Goal: Transaction & Acquisition: Download file/media

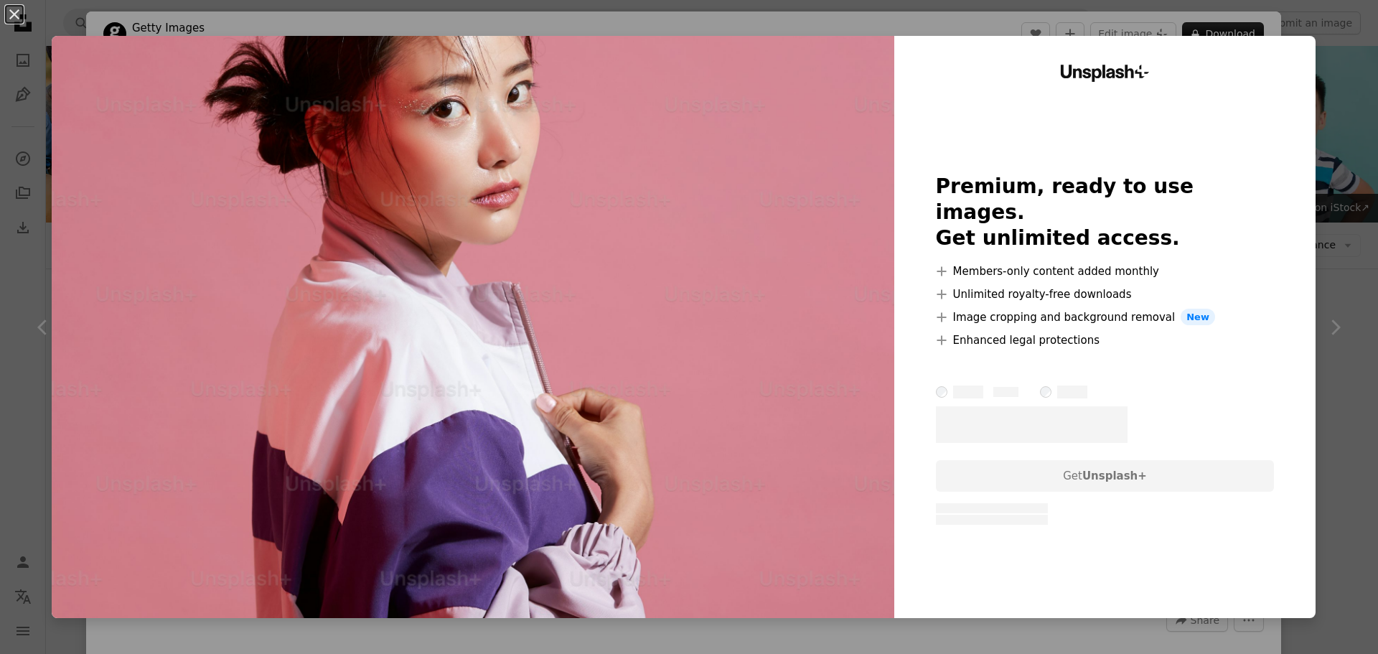
scroll to position [503, 0]
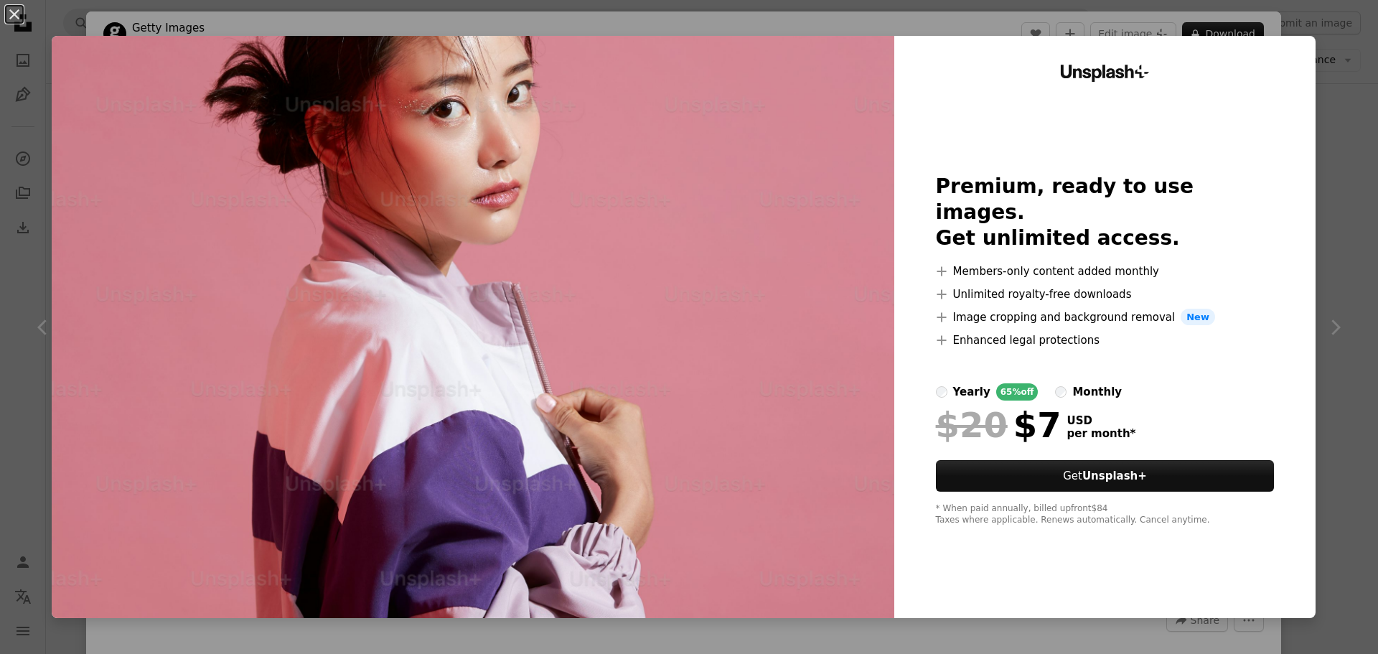
click at [716, 117] on img at bounding box center [473, 327] width 842 height 582
click at [677, 28] on div "An X shape Unsplash+ Premium, ready to use images. Get unlimited access. A plus…" at bounding box center [689, 327] width 1378 height 654
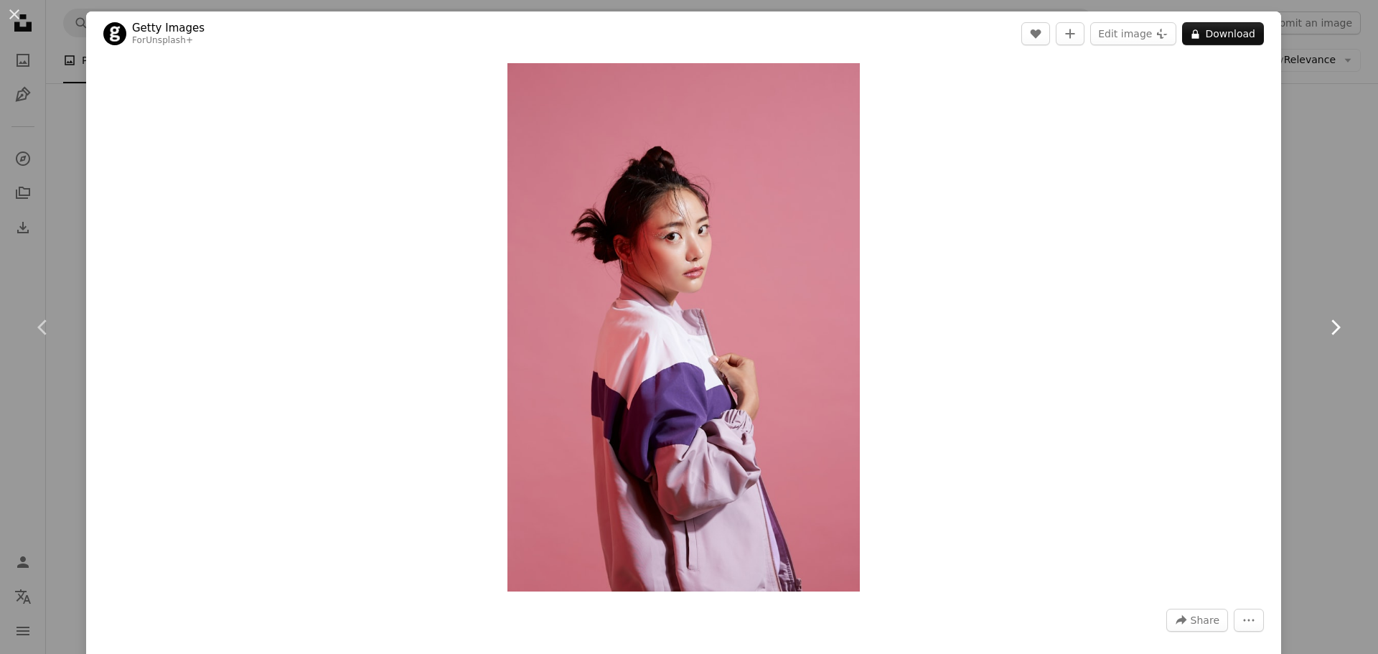
click at [1300, 340] on link "Chevron right" at bounding box center [1335, 327] width 86 height 138
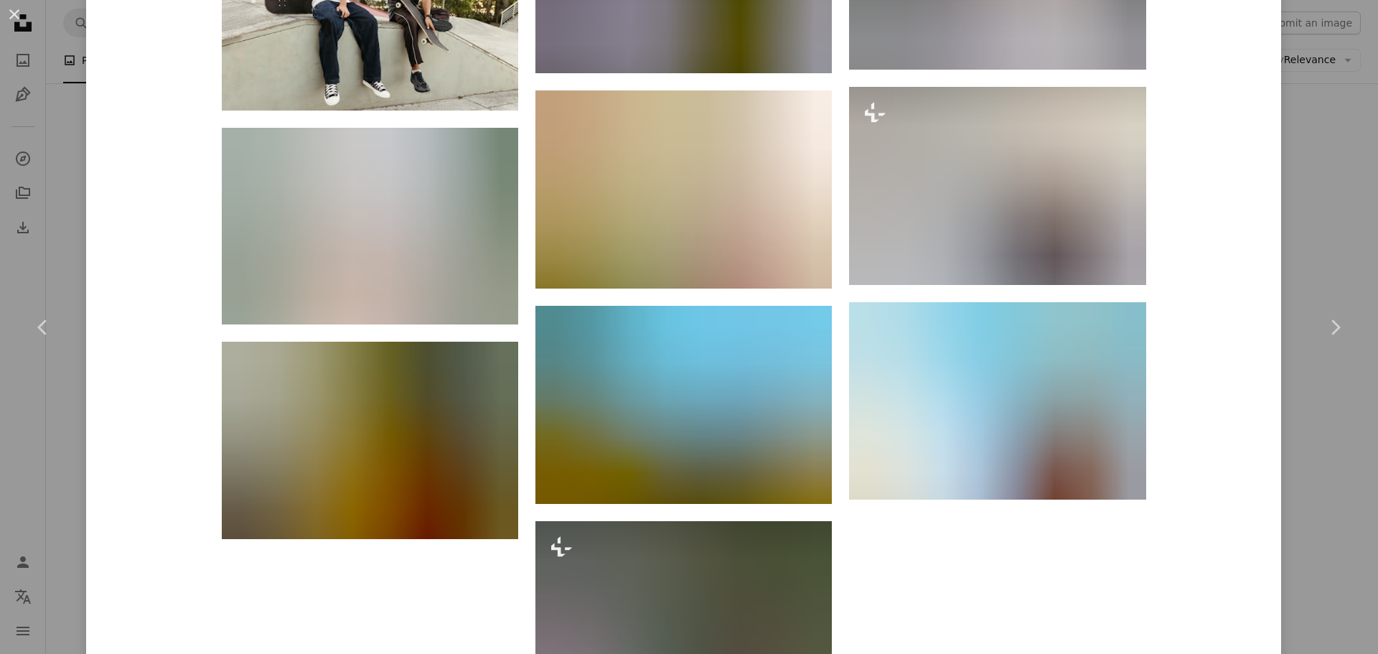
scroll to position [4088, 0]
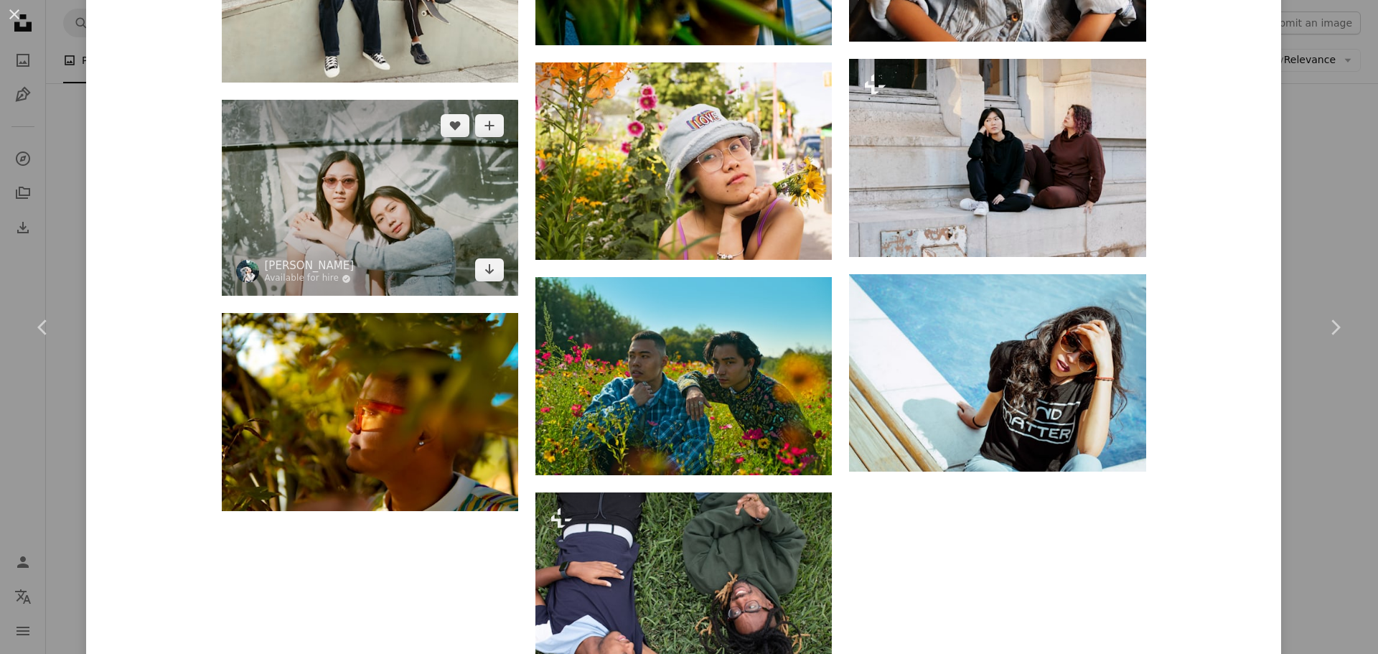
click at [382, 167] on img at bounding box center [370, 198] width 296 height 197
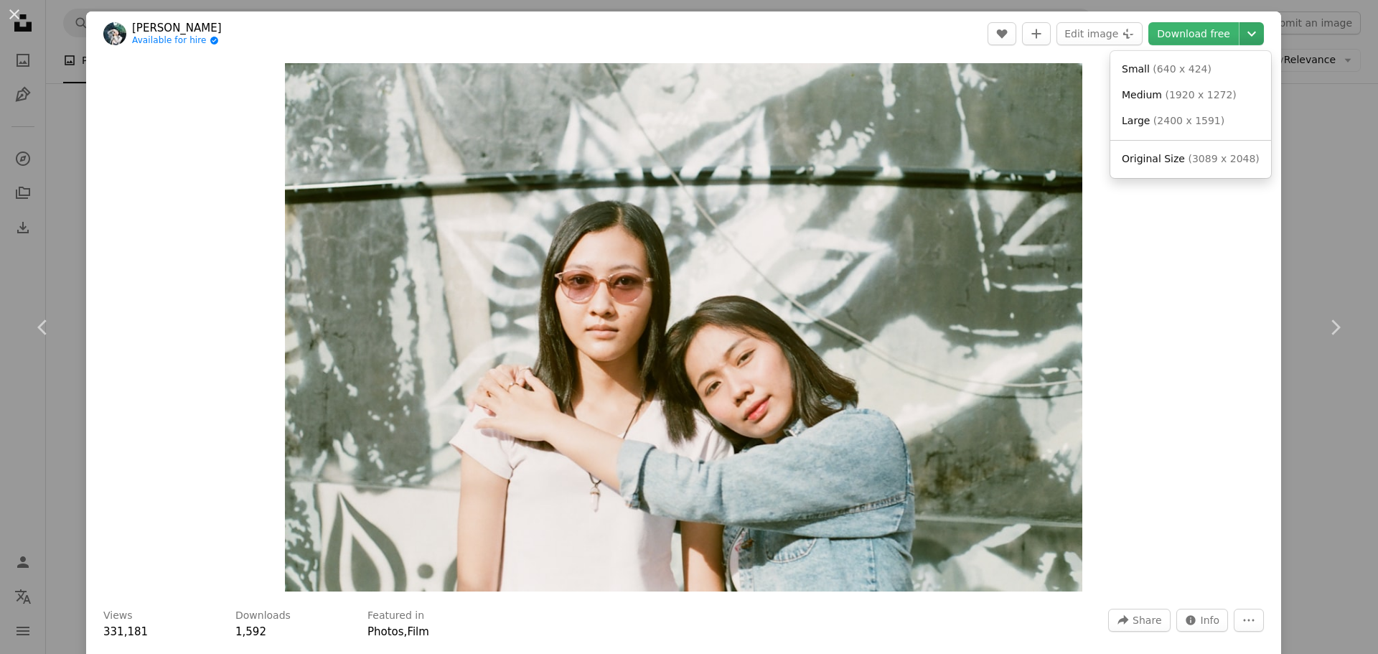
click at [1247, 33] on icon "Choose download size" at bounding box center [1251, 34] width 9 height 5
click at [1142, 72] on span "Small" at bounding box center [1136, 68] width 28 height 11
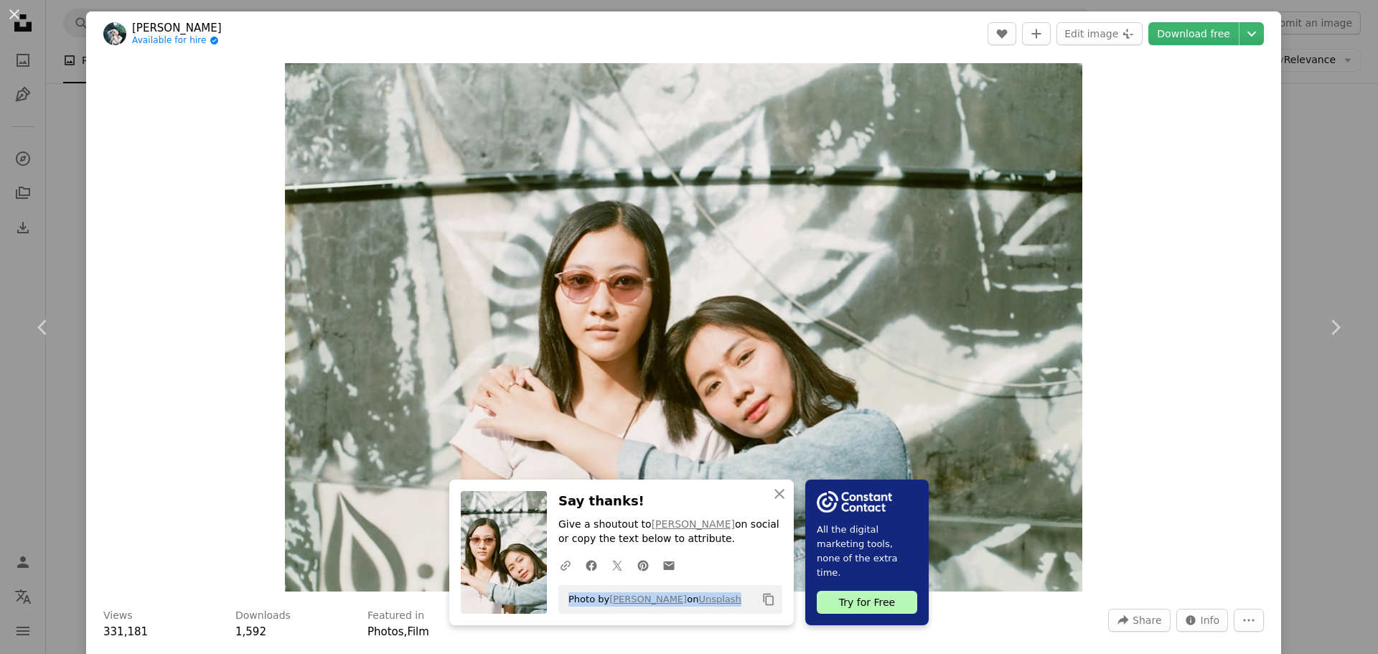
drag, startPoint x: 563, startPoint y: 598, endPoint x: 743, endPoint y: 598, distance: 179.4
click at [743, 598] on div "Photo by [PERSON_NAME] on Unsplash Copy content" at bounding box center [670, 599] width 224 height 29
click at [709, 502] on h3 "Say thanks!" at bounding box center [670, 501] width 224 height 21
drag, startPoint x: 563, startPoint y: 600, endPoint x: 766, endPoint y: 595, distance: 202.4
click at [766, 595] on div "Photo by [PERSON_NAME] on Unsplash Copy content" at bounding box center [670, 599] width 224 height 29
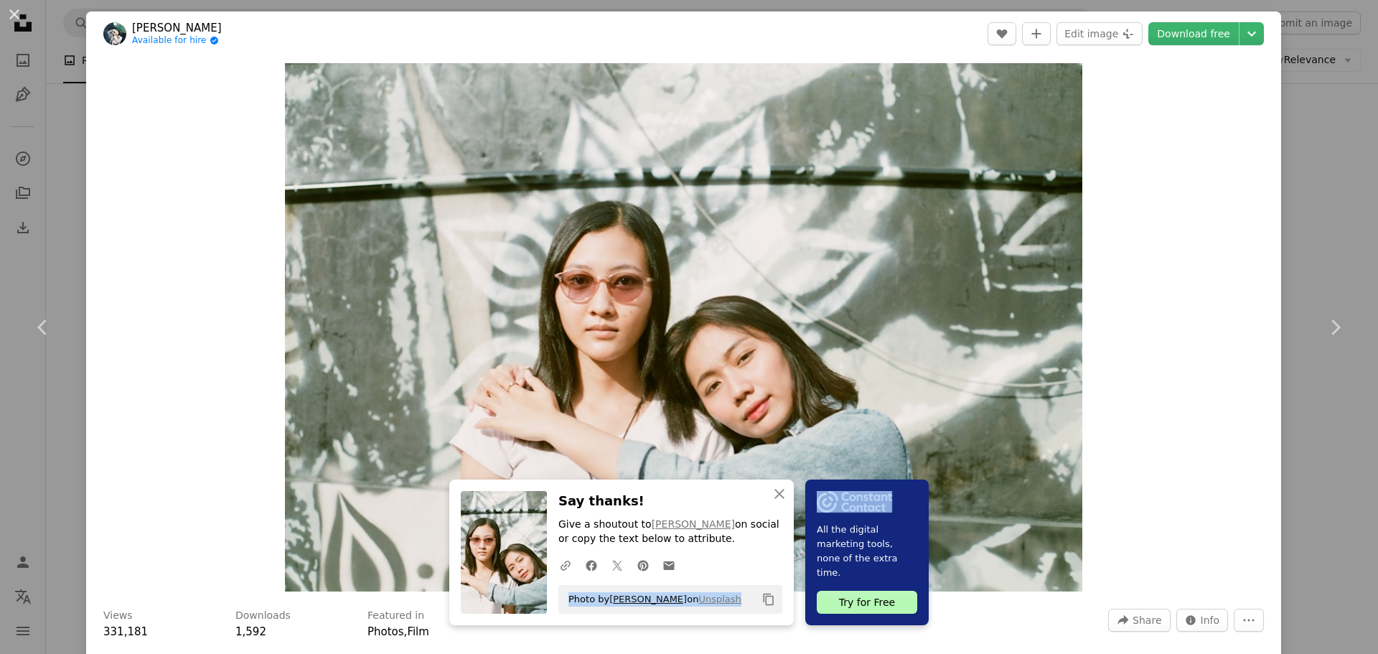
copy div "Photo by [PERSON_NAME] on Unsplash Copy content"
click at [1193, 199] on div "Zoom in" at bounding box center [683, 327] width 1195 height 542
click at [774, 489] on icon "An X shape" at bounding box center [779, 493] width 17 height 17
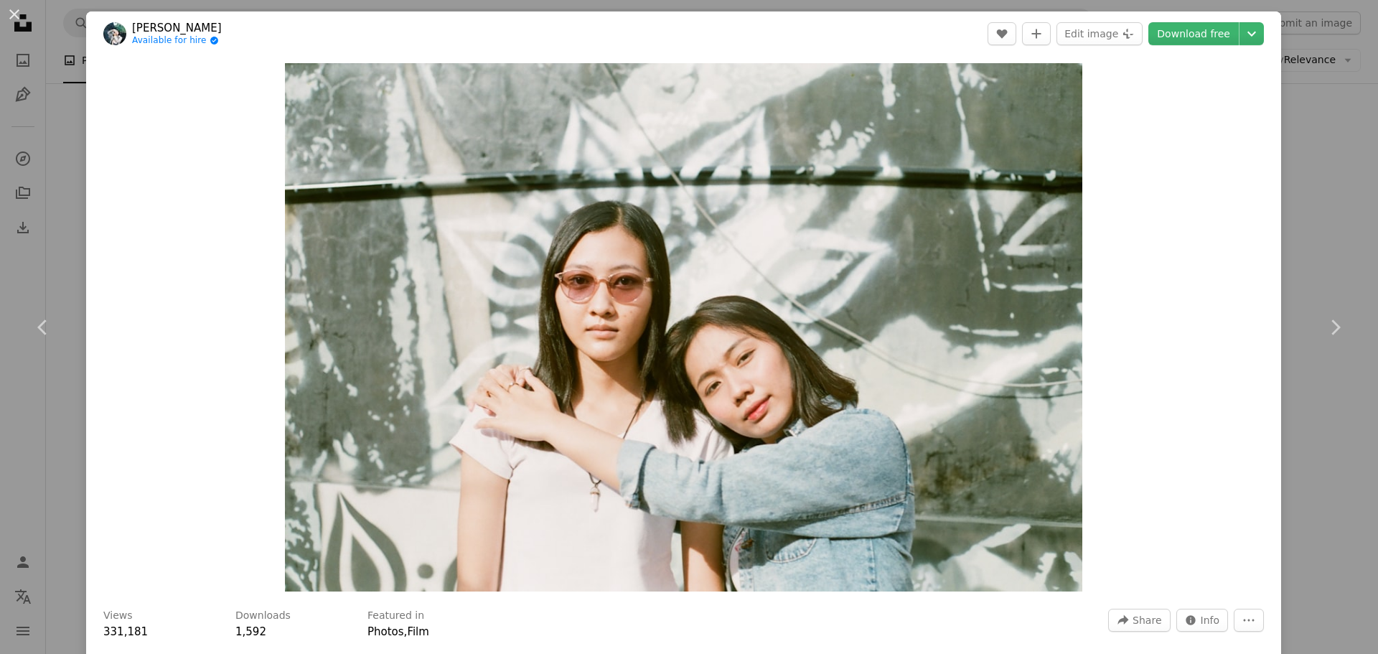
click at [62, 135] on div "An X shape Chevron left Chevron right [PERSON_NAME] Available for hire A checkm…" at bounding box center [689, 327] width 1378 height 654
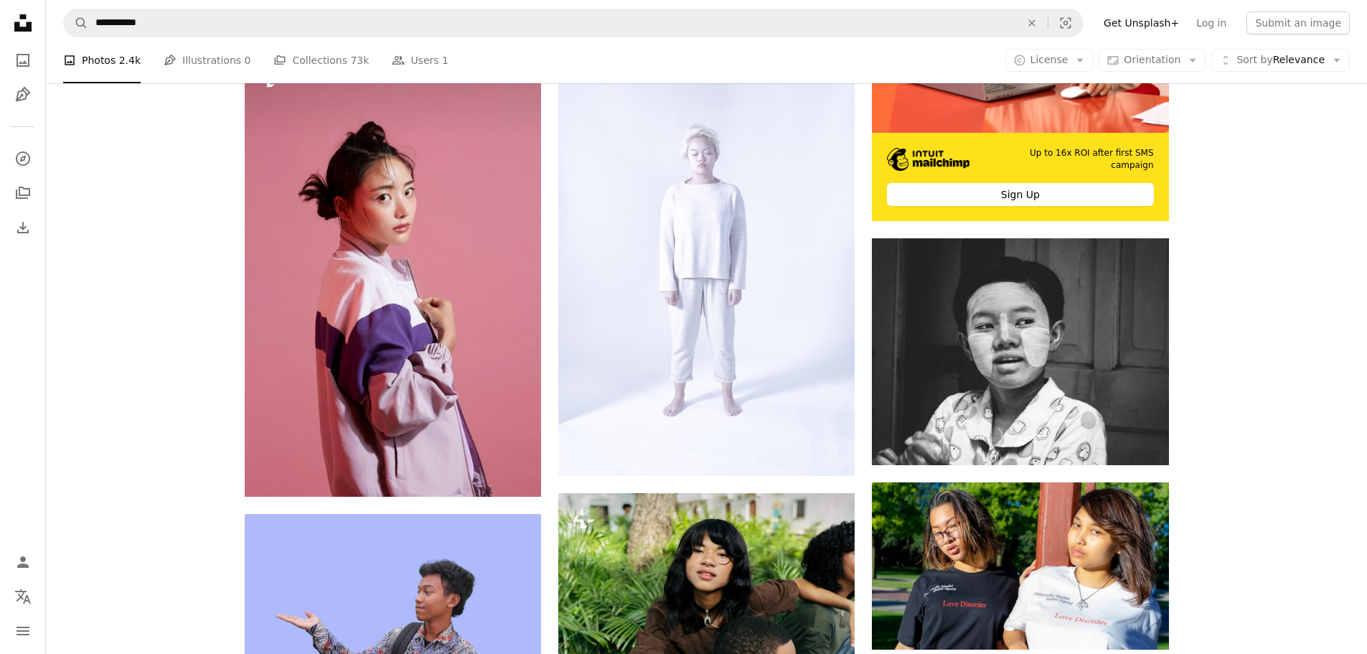
scroll to position [532, 0]
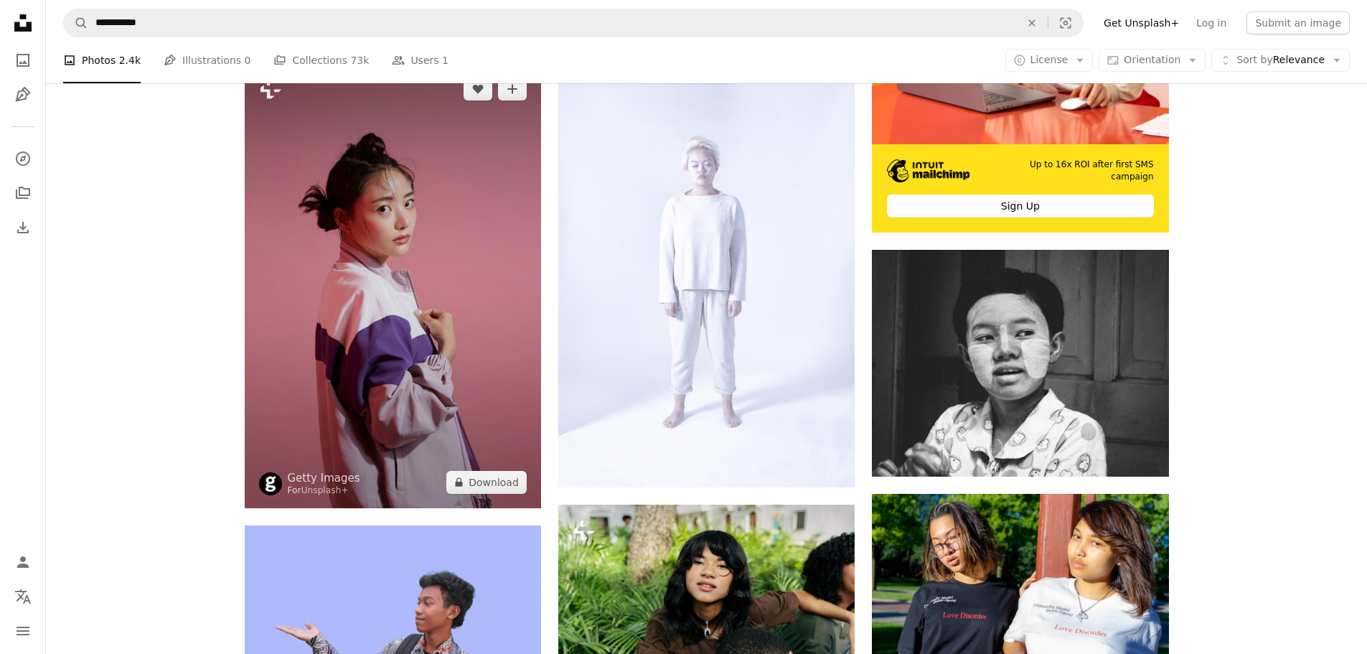
click at [371, 232] on img at bounding box center [393, 285] width 296 height 445
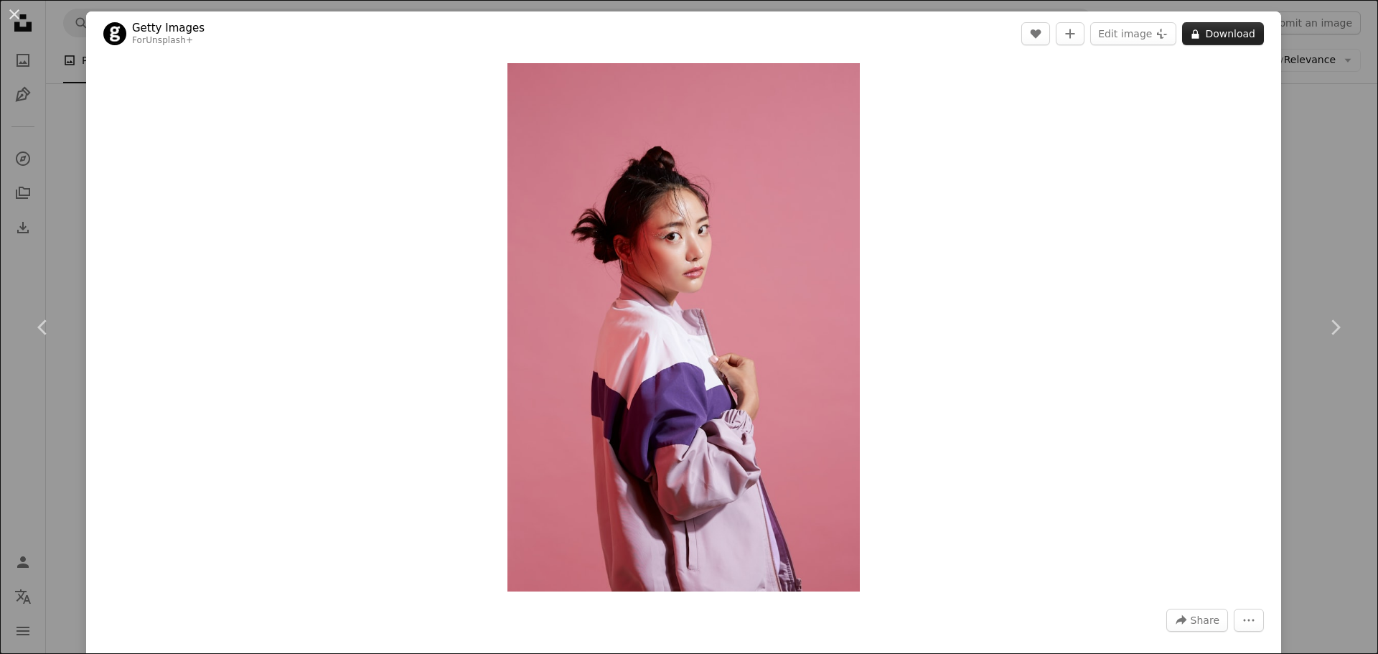
click at [1217, 37] on button "A lock Download" at bounding box center [1223, 33] width 82 height 23
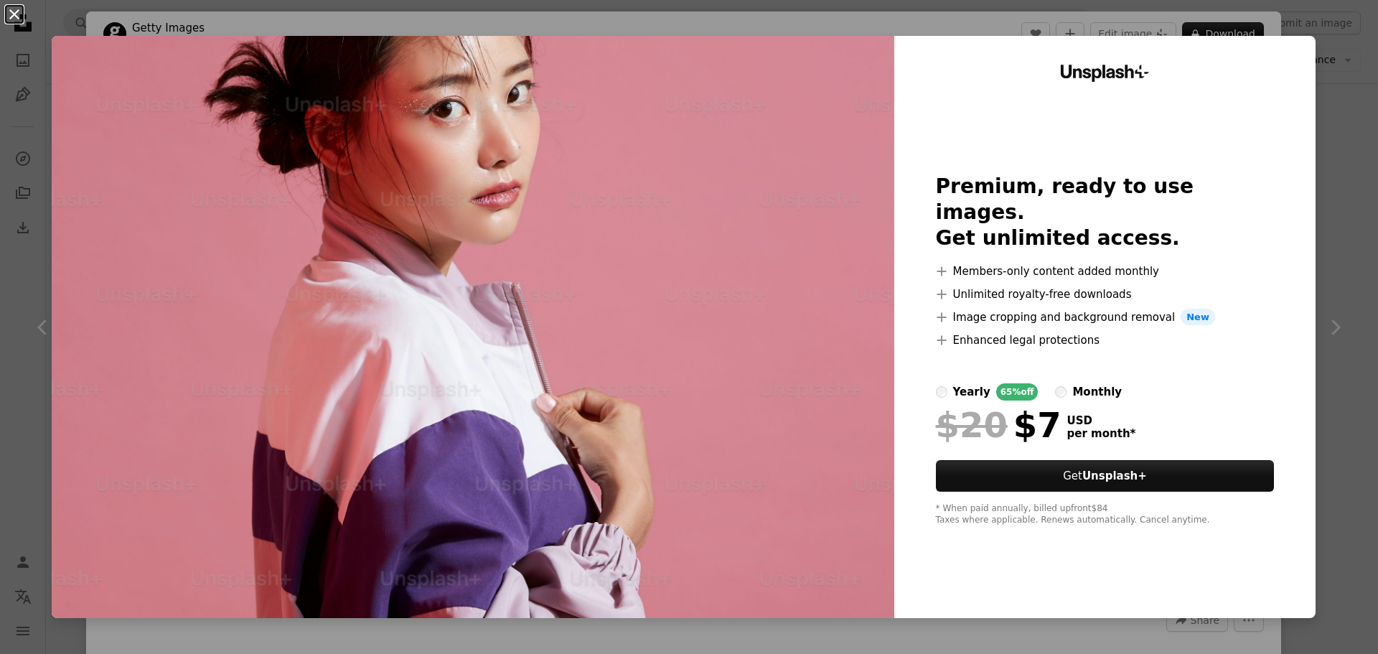
click at [17, 22] on button "An X shape" at bounding box center [14, 14] width 17 height 17
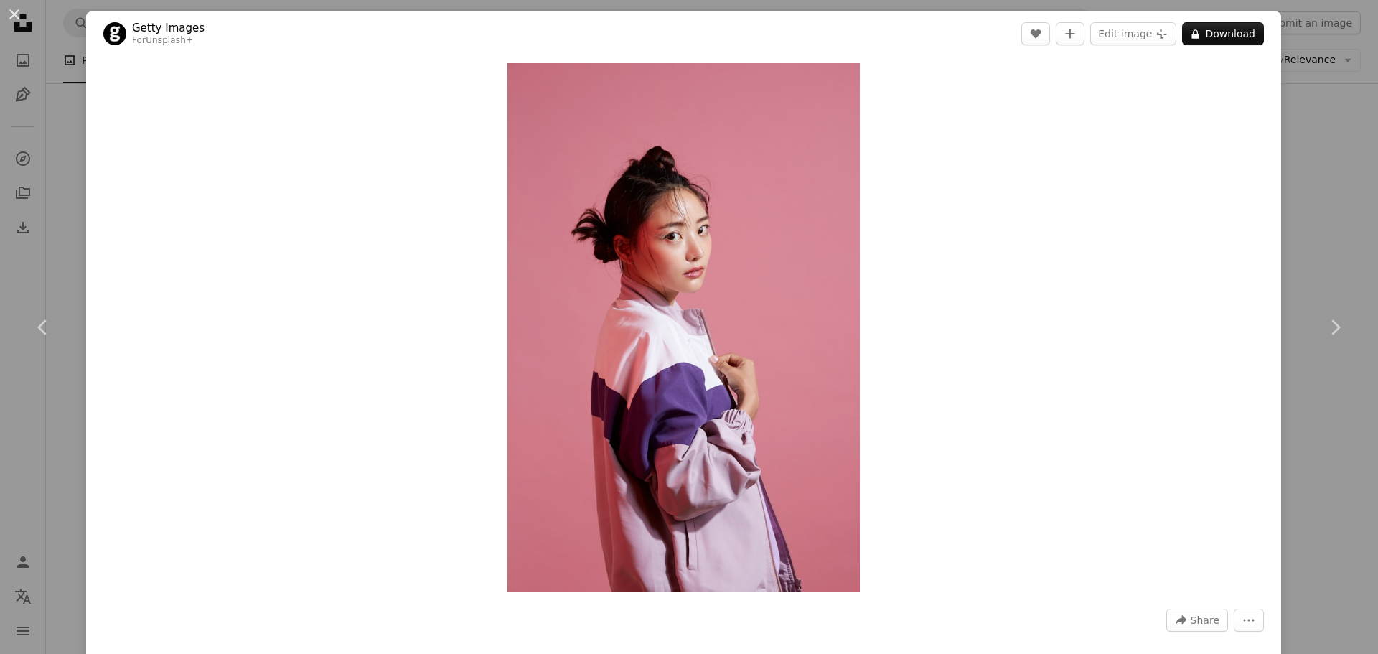
click at [1327, 256] on div "An X shape Chevron left Chevron right Getty Images For Unsplash+ A heart A plus…" at bounding box center [689, 327] width 1378 height 654
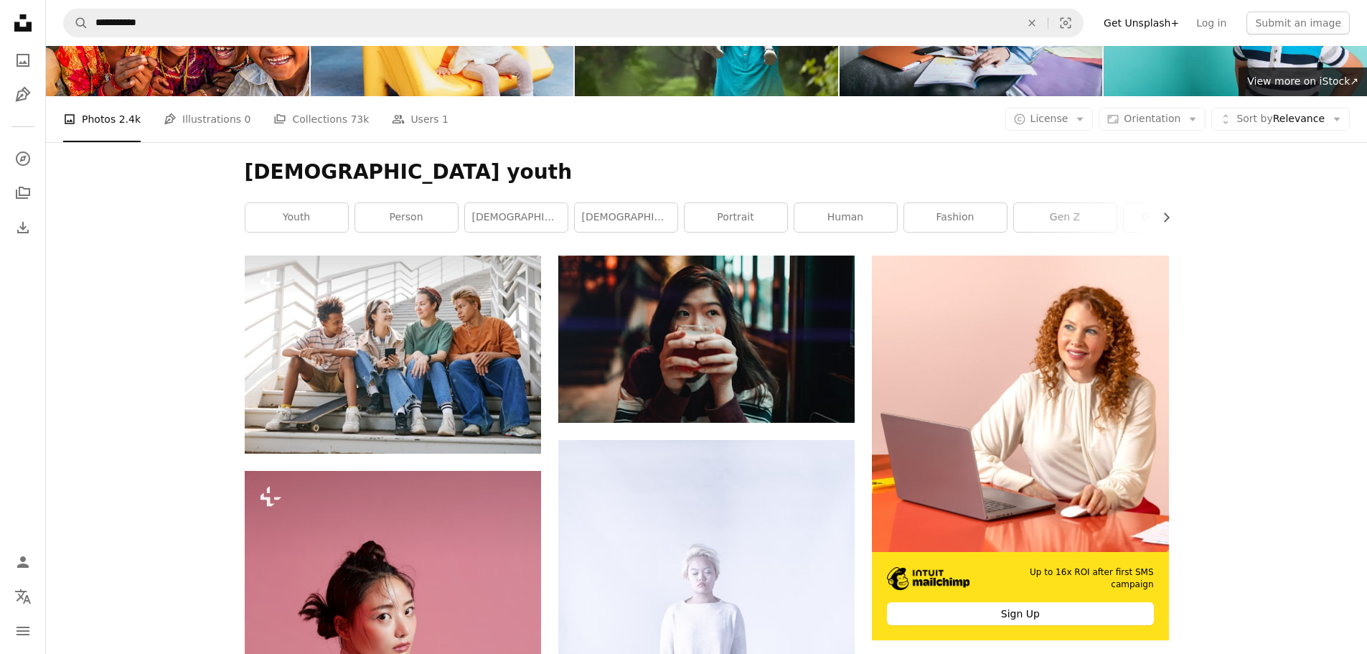
scroll to position [131, 0]
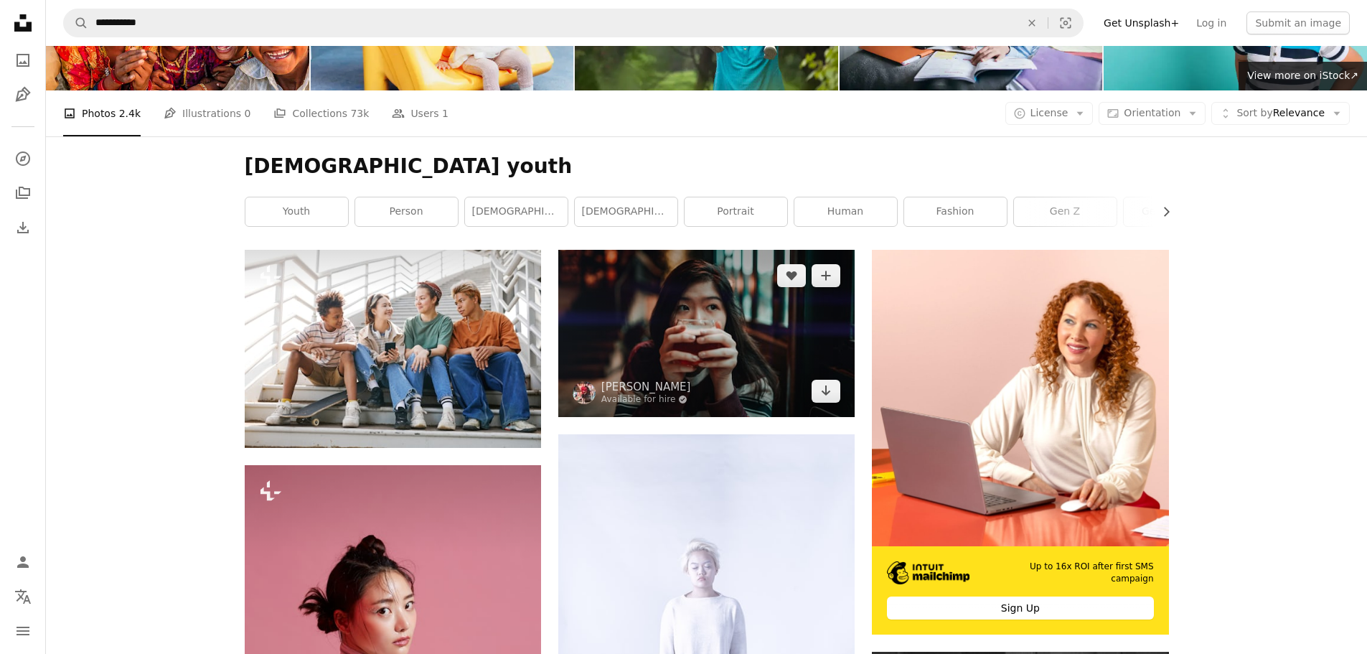
click at [701, 327] on img at bounding box center [706, 333] width 296 height 166
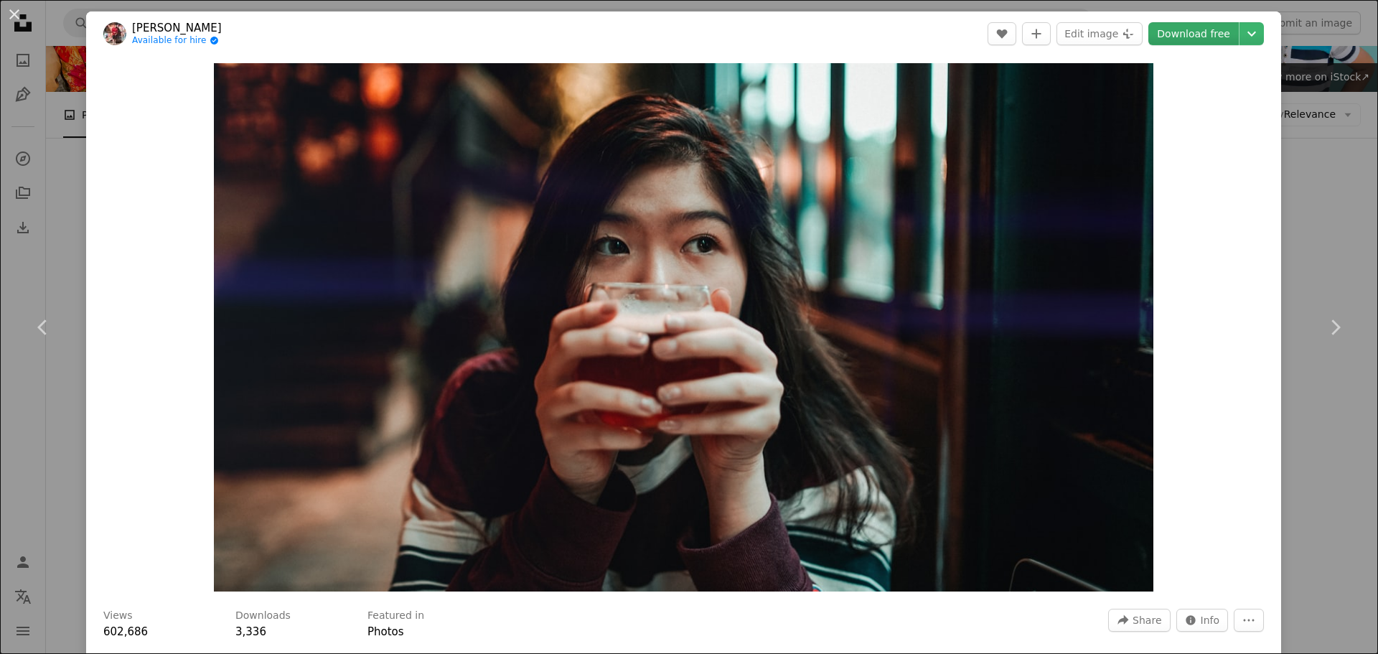
click at [1199, 37] on link "Download free" at bounding box center [1193, 33] width 90 height 23
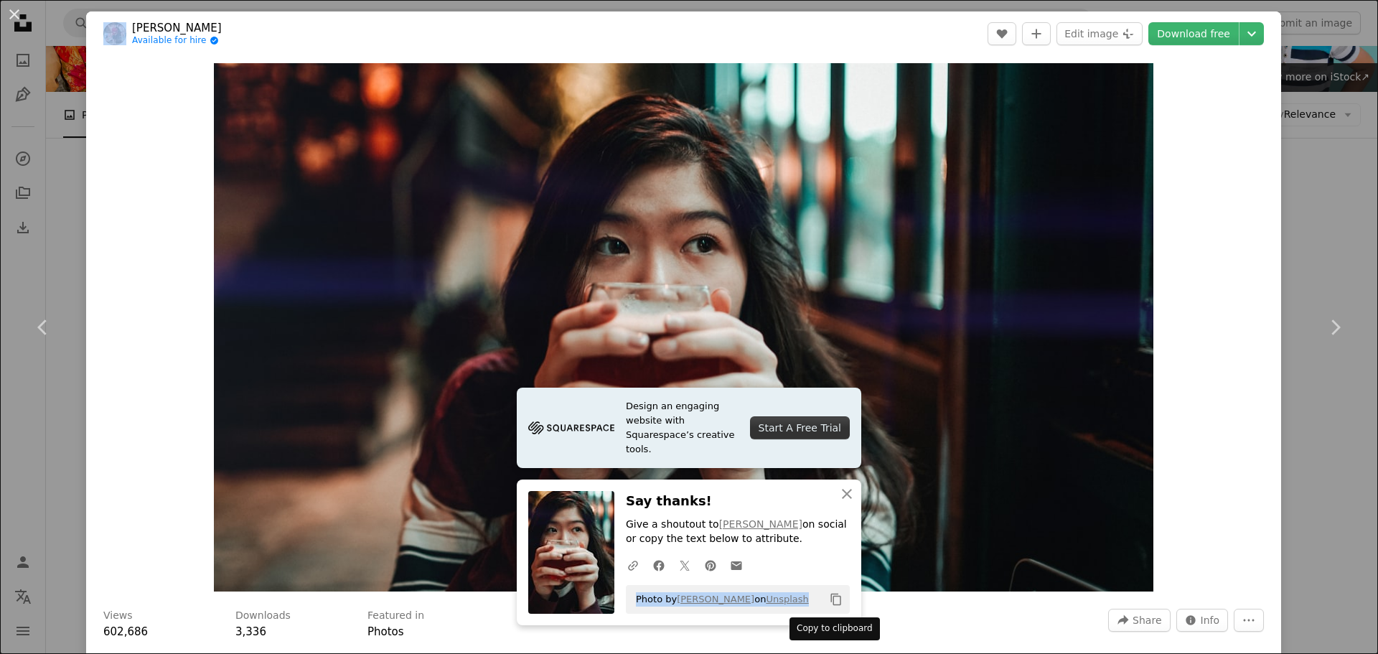
drag, startPoint x: 631, startPoint y: 599, endPoint x: 826, endPoint y: 602, distance: 194.5
click at [826, 602] on div "Photo by [PERSON_NAME] on Unsplash Copy content" at bounding box center [738, 599] width 224 height 29
copy div "Photo by [PERSON_NAME] on Unsplash Copy content"
click at [1188, 345] on div "Zoom in" at bounding box center [683, 327] width 1195 height 542
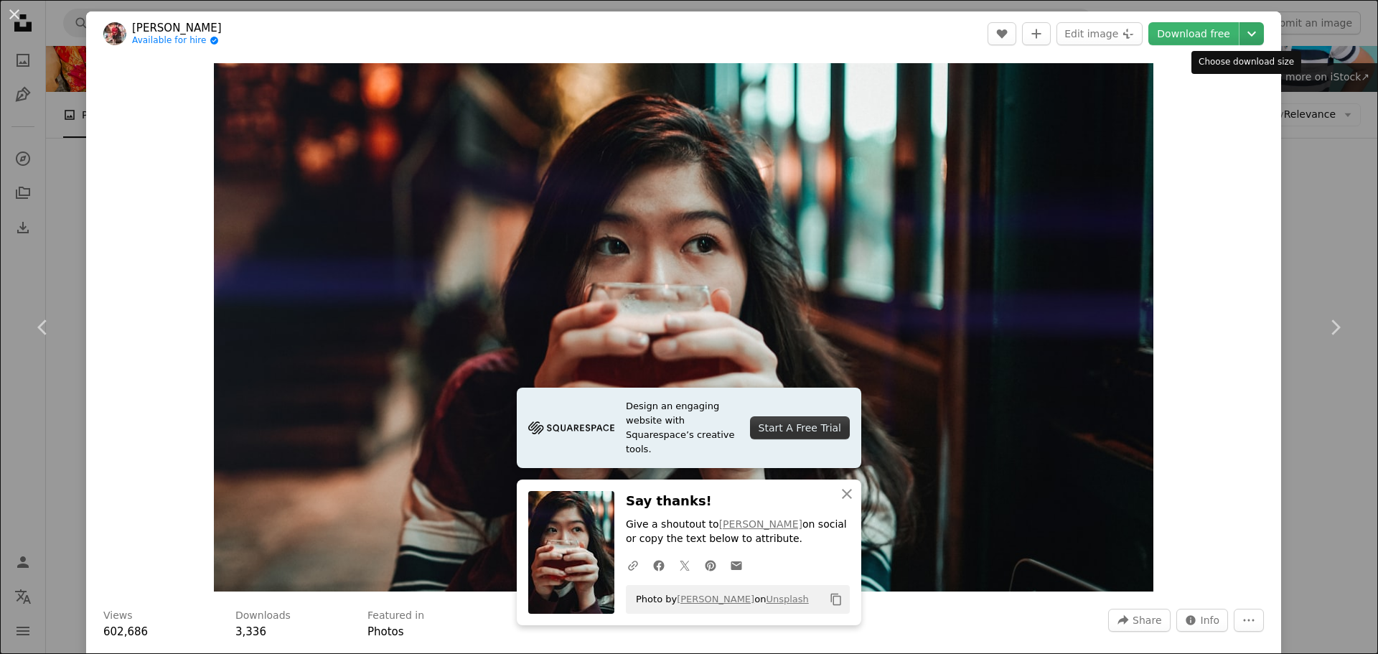
click at [1240, 32] on icon "Chevron down" at bounding box center [1251, 33] width 23 height 17
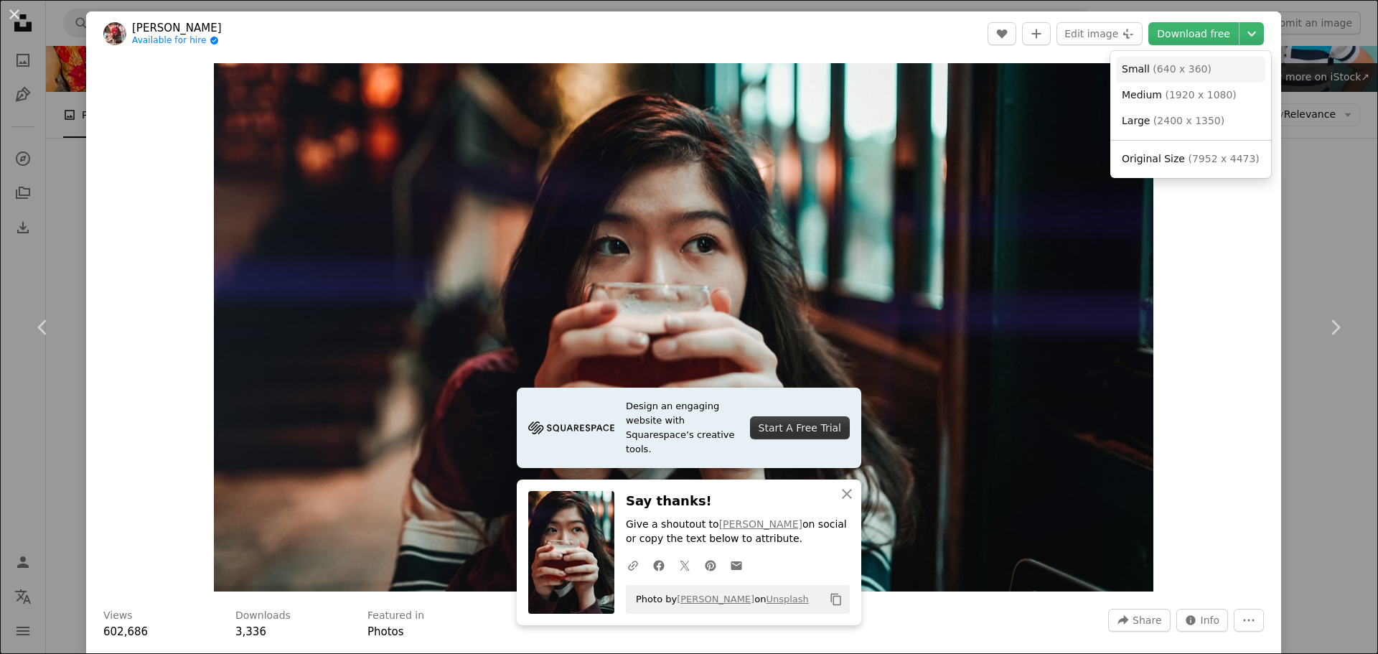
click at [1136, 68] on span "Small" at bounding box center [1136, 68] width 28 height 11
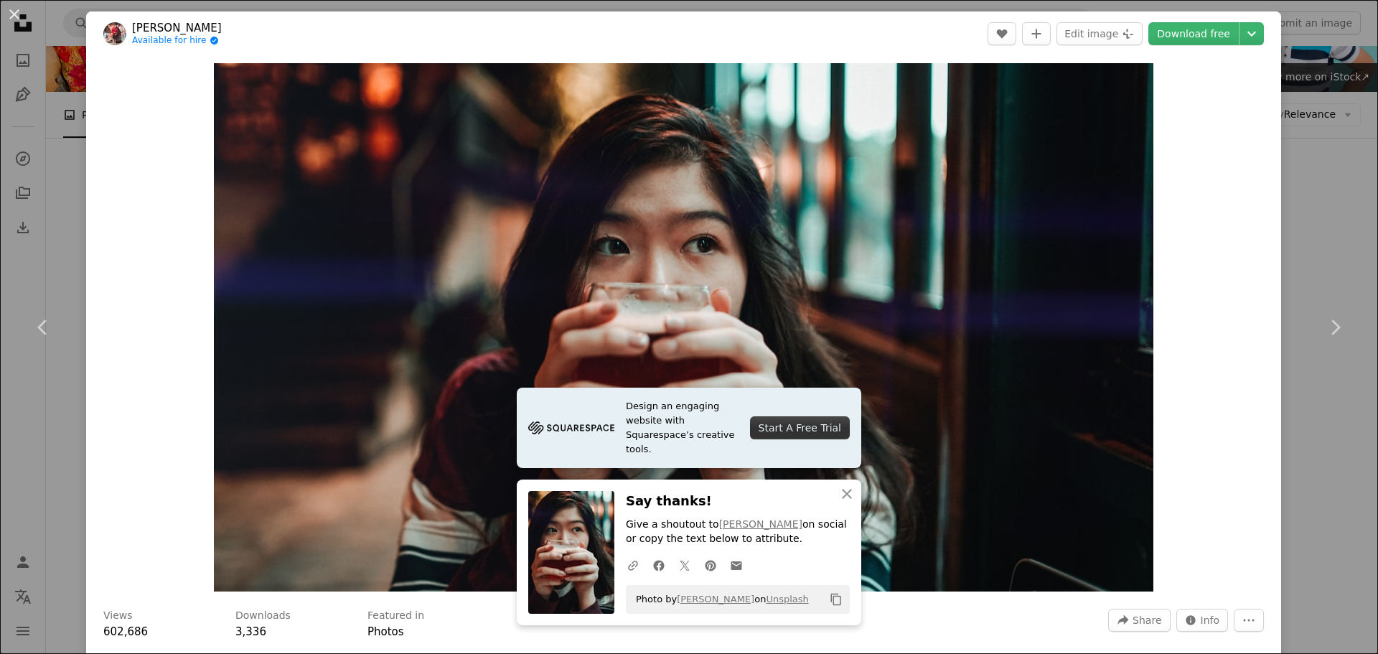
click at [55, 181] on div "An X shape Chevron left Chevron right Design an engaging website with Squarespa…" at bounding box center [689, 327] width 1378 height 654
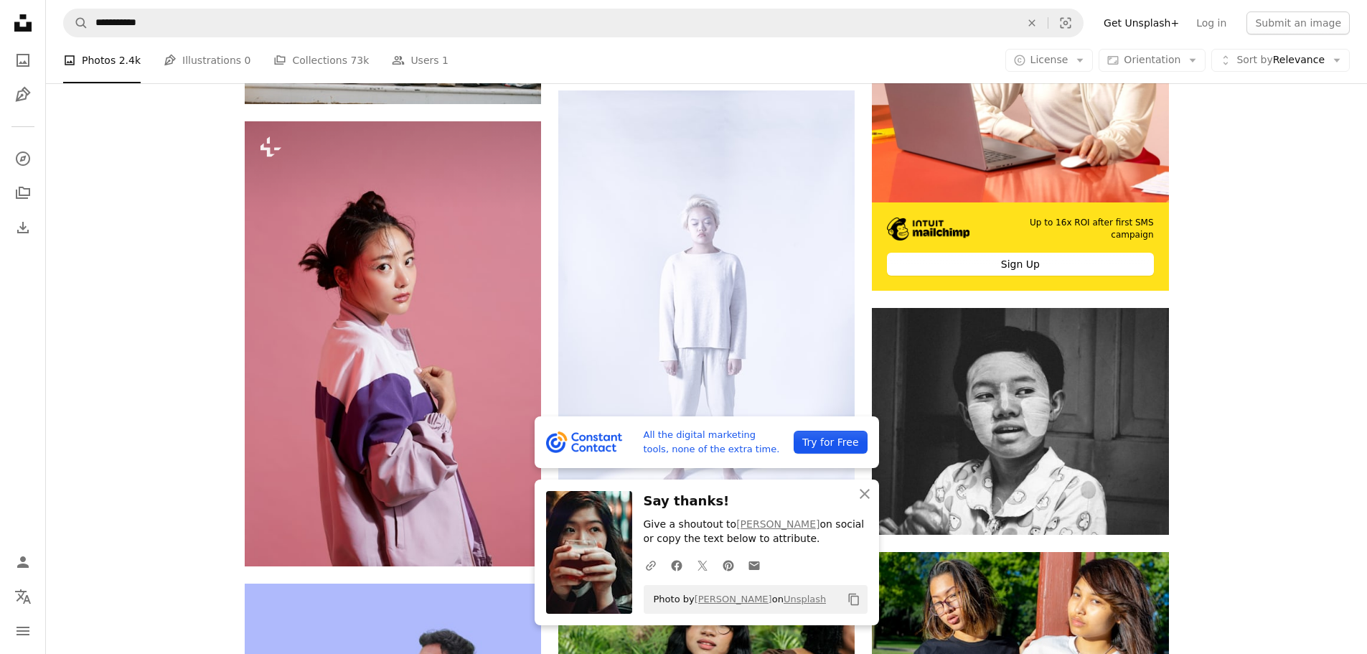
scroll to position [521, 0]
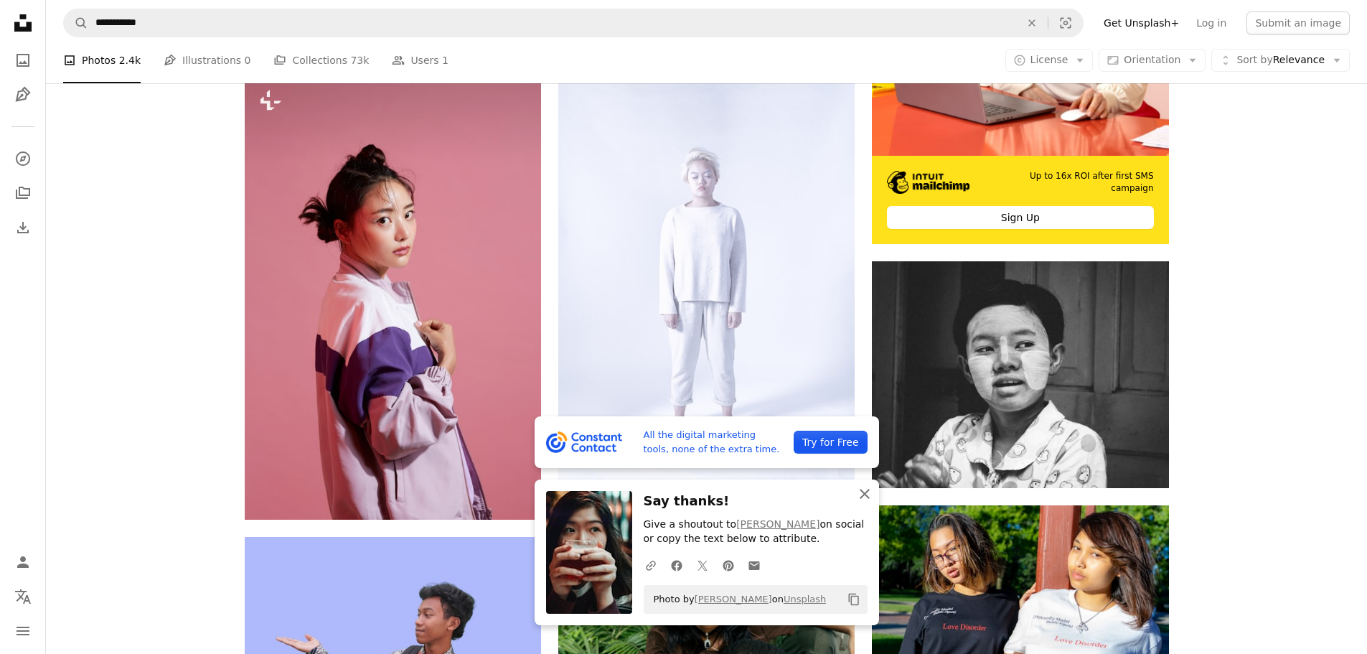
click at [863, 490] on icon "An X shape" at bounding box center [864, 493] width 17 height 17
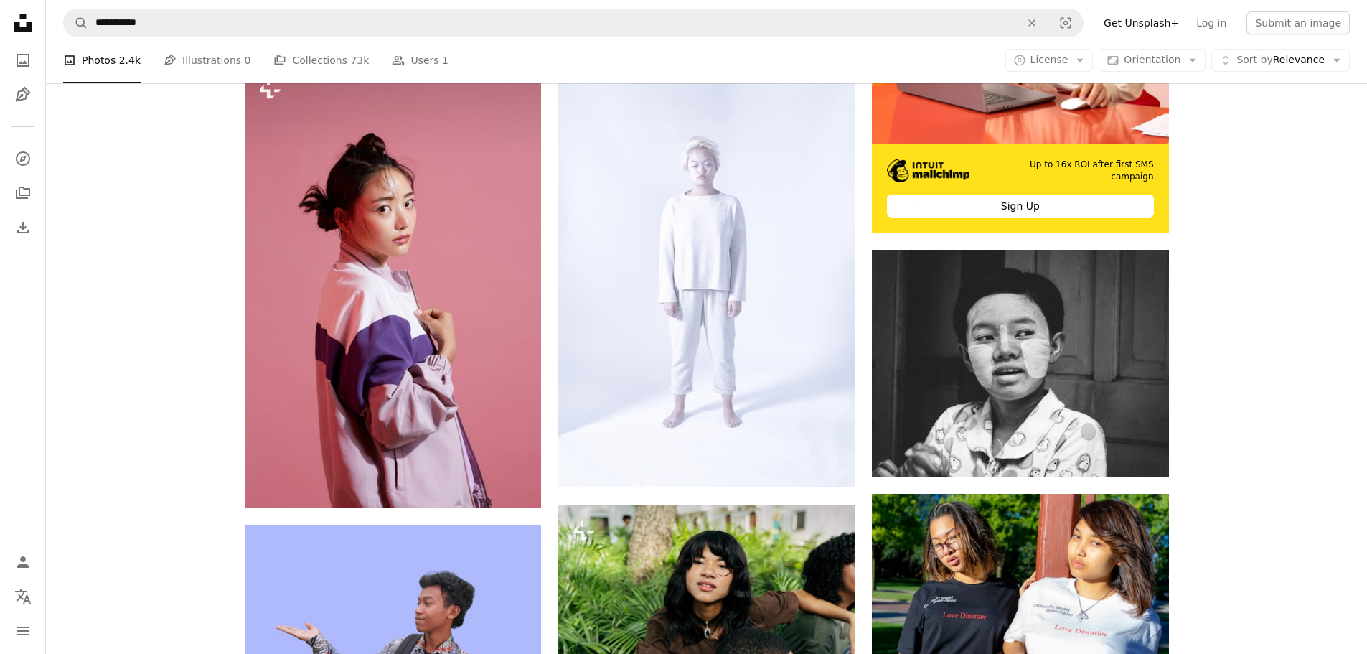
scroll to position [142, 0]
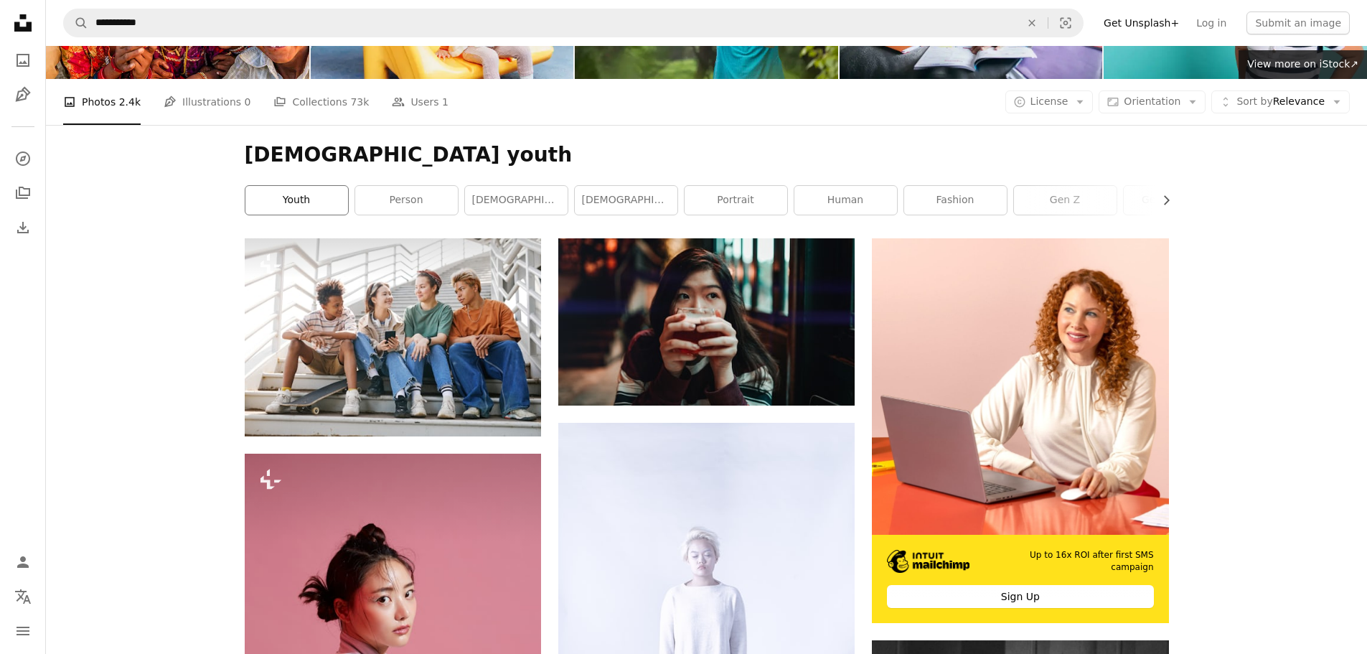
click at [319, 204] on link "youth" at bounding box center [296, 200] width 103 height 29
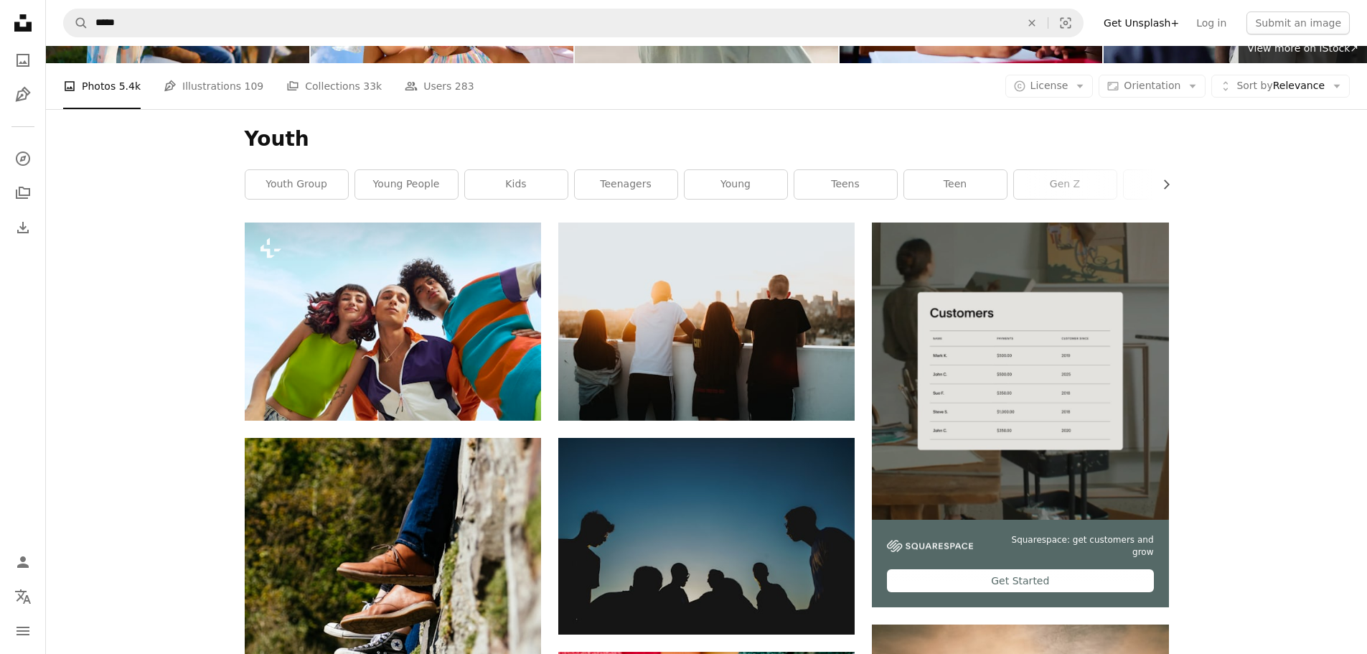
scroll to position [14, 0]
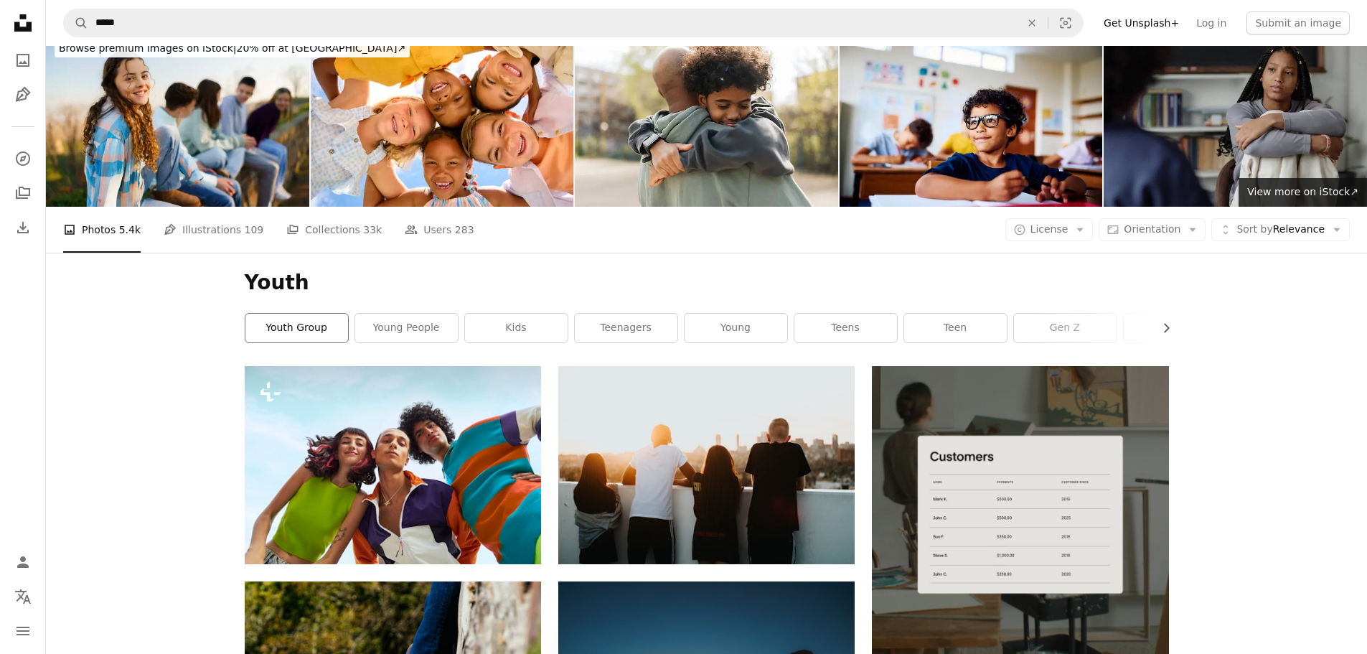
click at [300, 327] on link "youth group" at bounding box center [296, 328] width 103 height 29
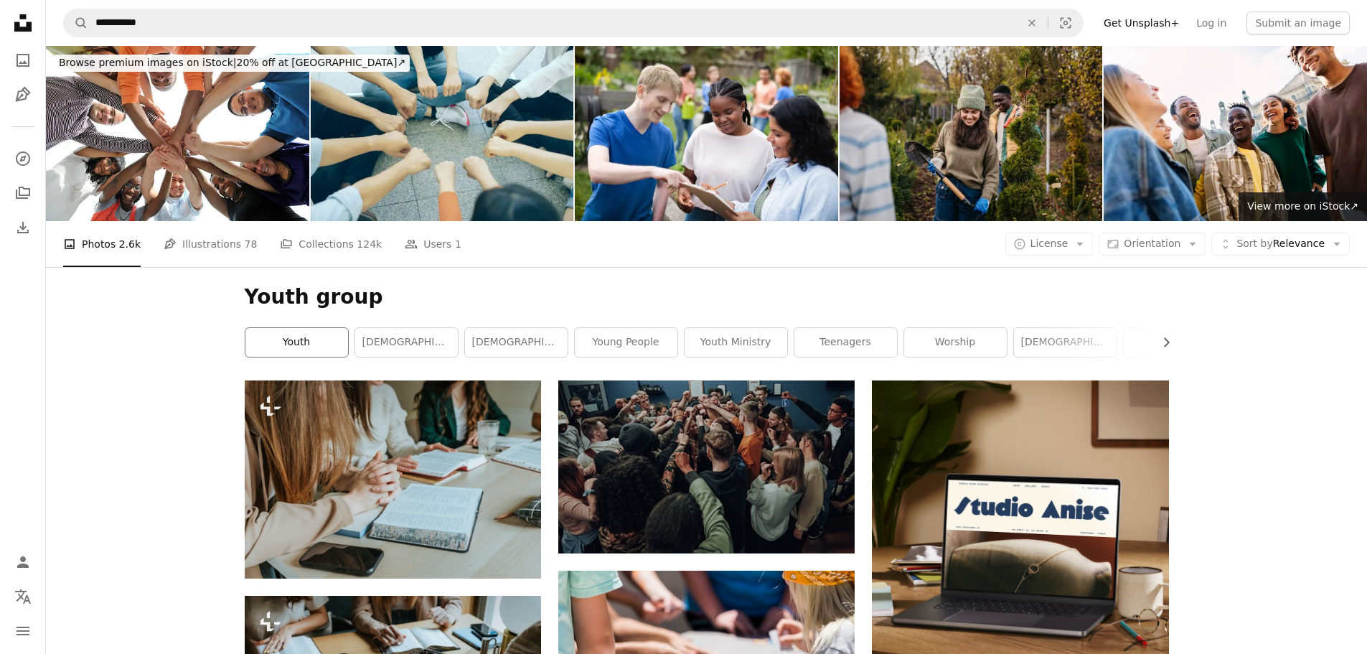
click at [299, 341] on link "youth" at bounding box center [296, 342] width 103 height 29
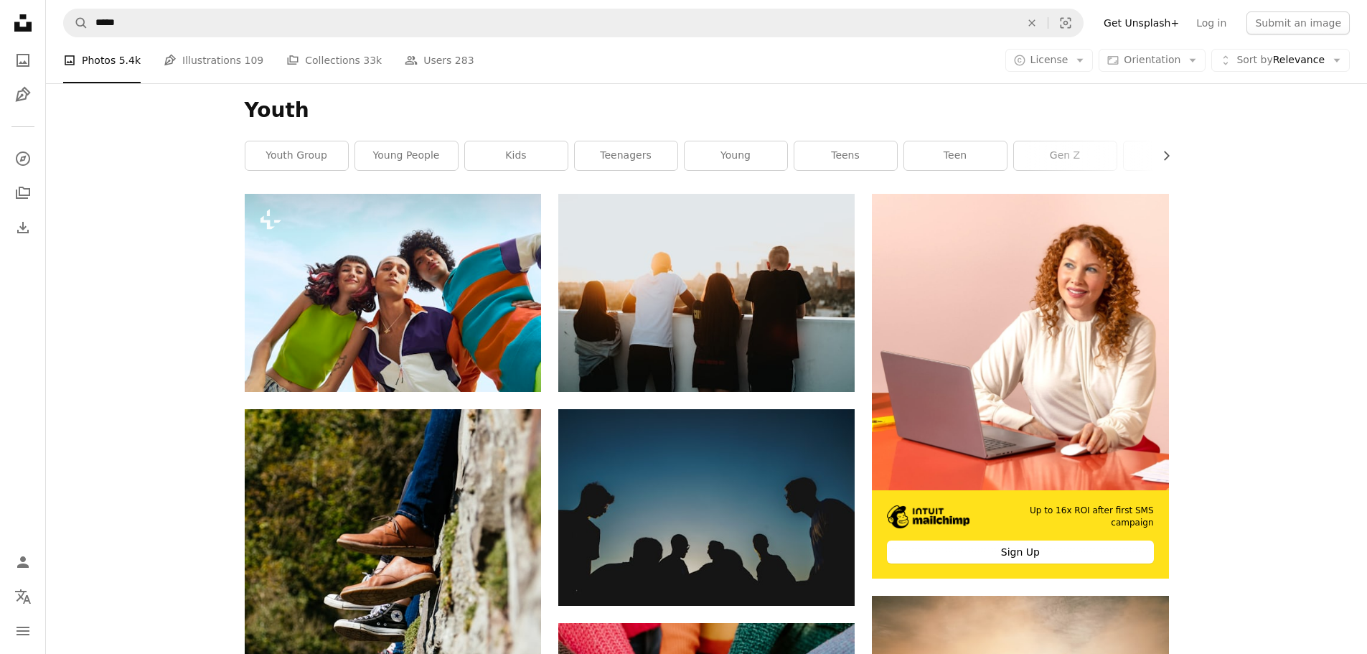
scroll to position [140, 0]
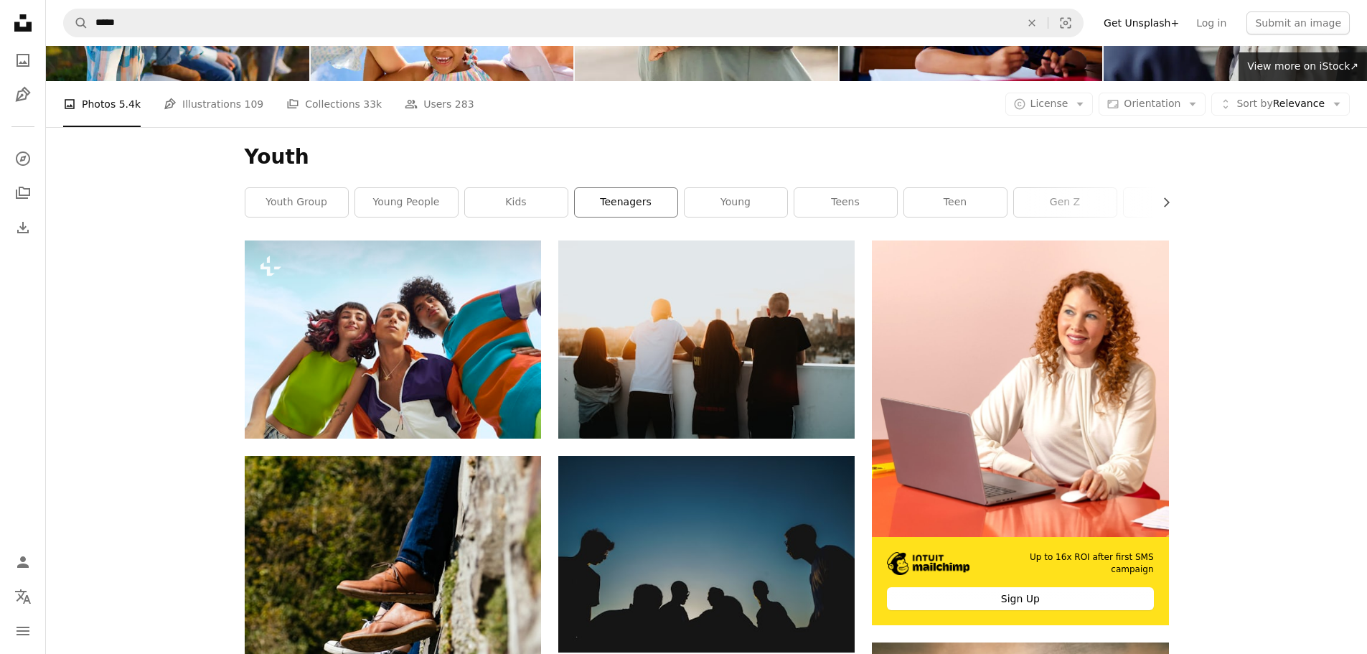
click at [641, 202] on link "teenagers" at bounding box center [626, 202] width 103 height 29
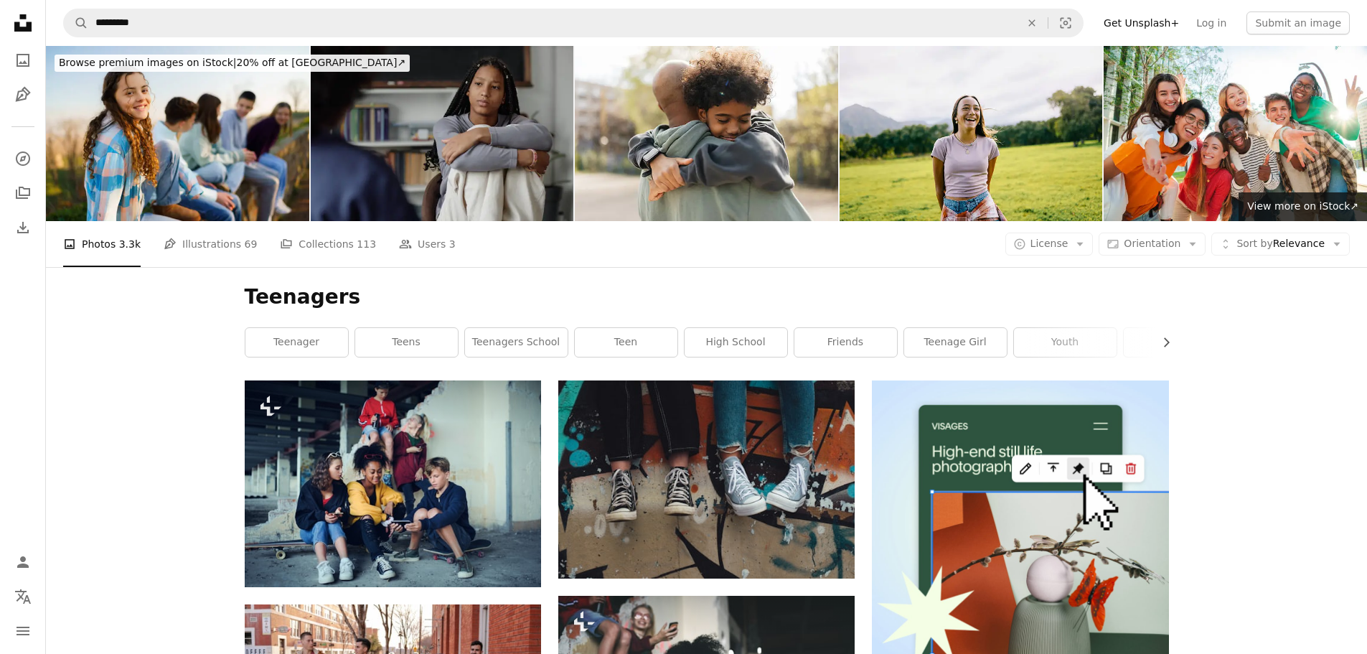
scroll to position [140, 0]
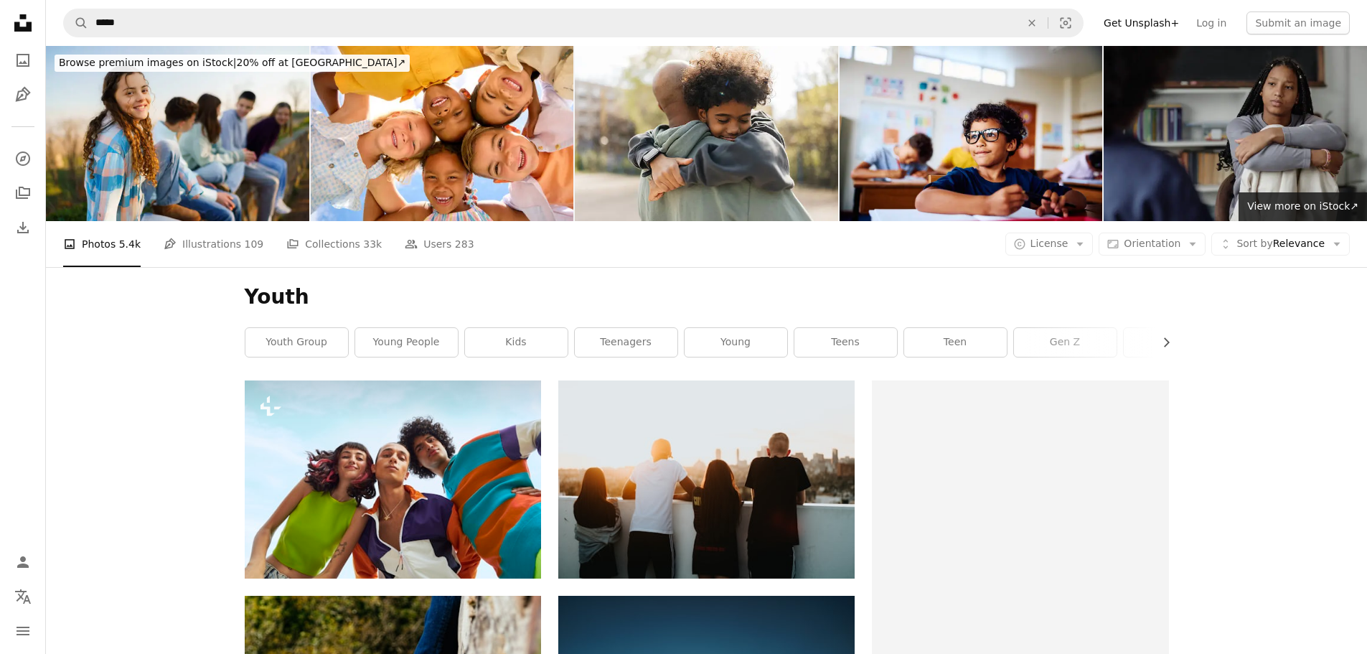
scroll to position [14, 0]
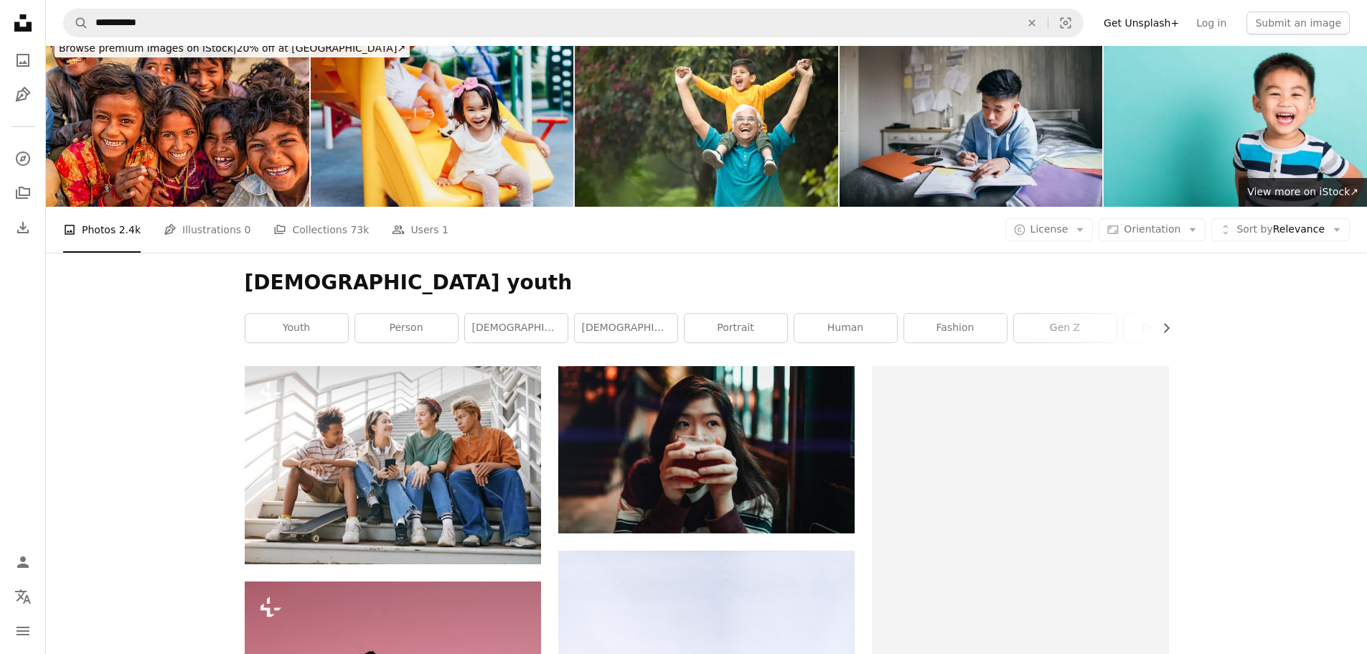
scroll to position [142, 0]
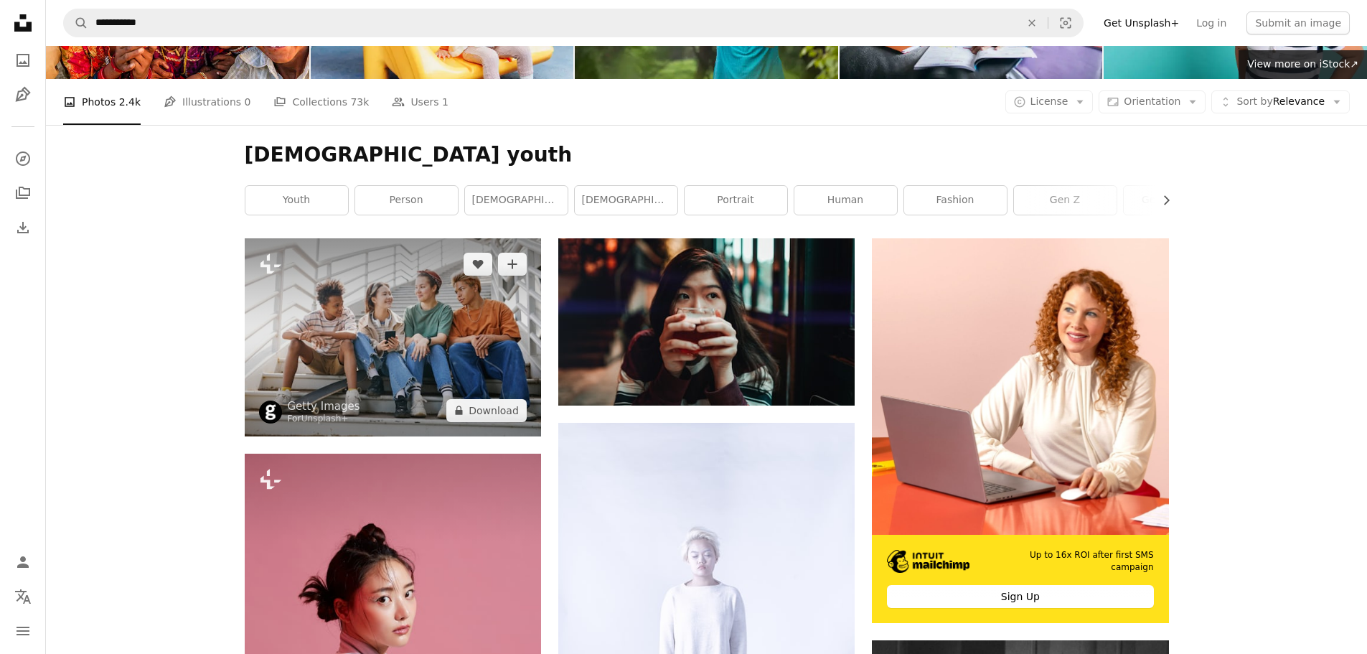
click at [410, 320] on img at bounding box center [393, 336] width 296 height 197
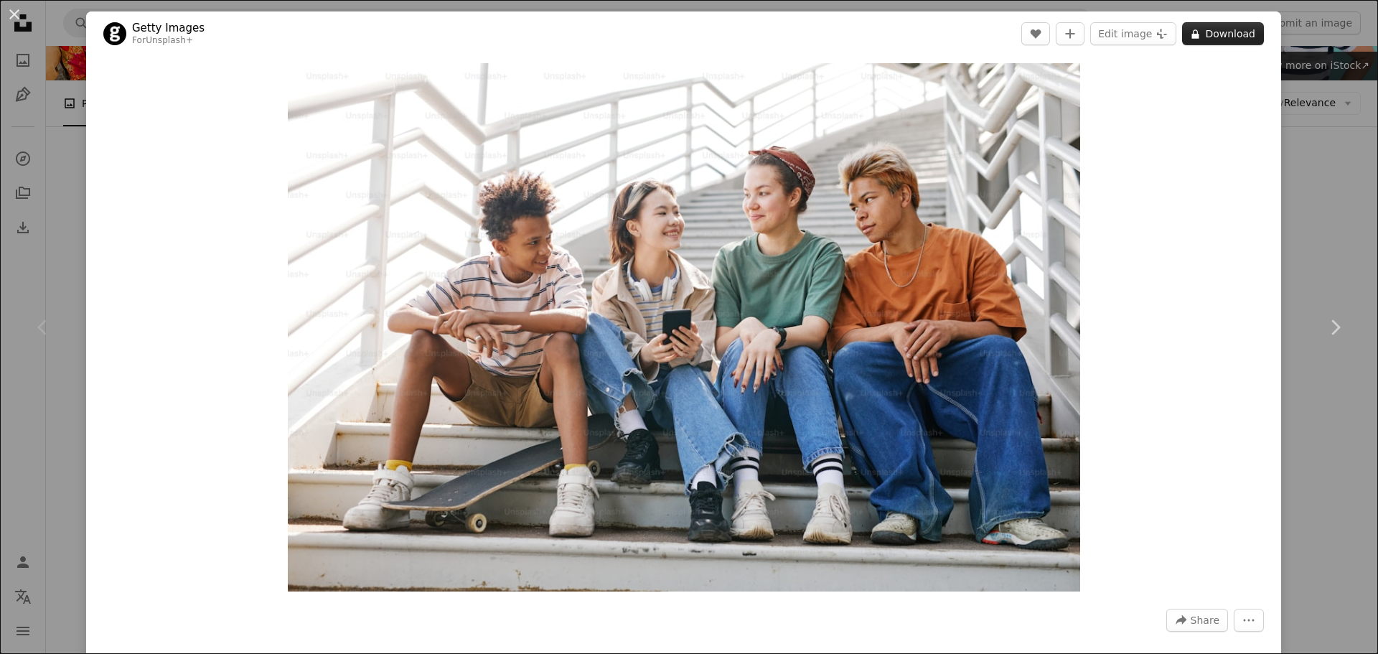
click at [1227, 39] on button "A lock Download" at bounding box center [1223, 33] width 82 height 23
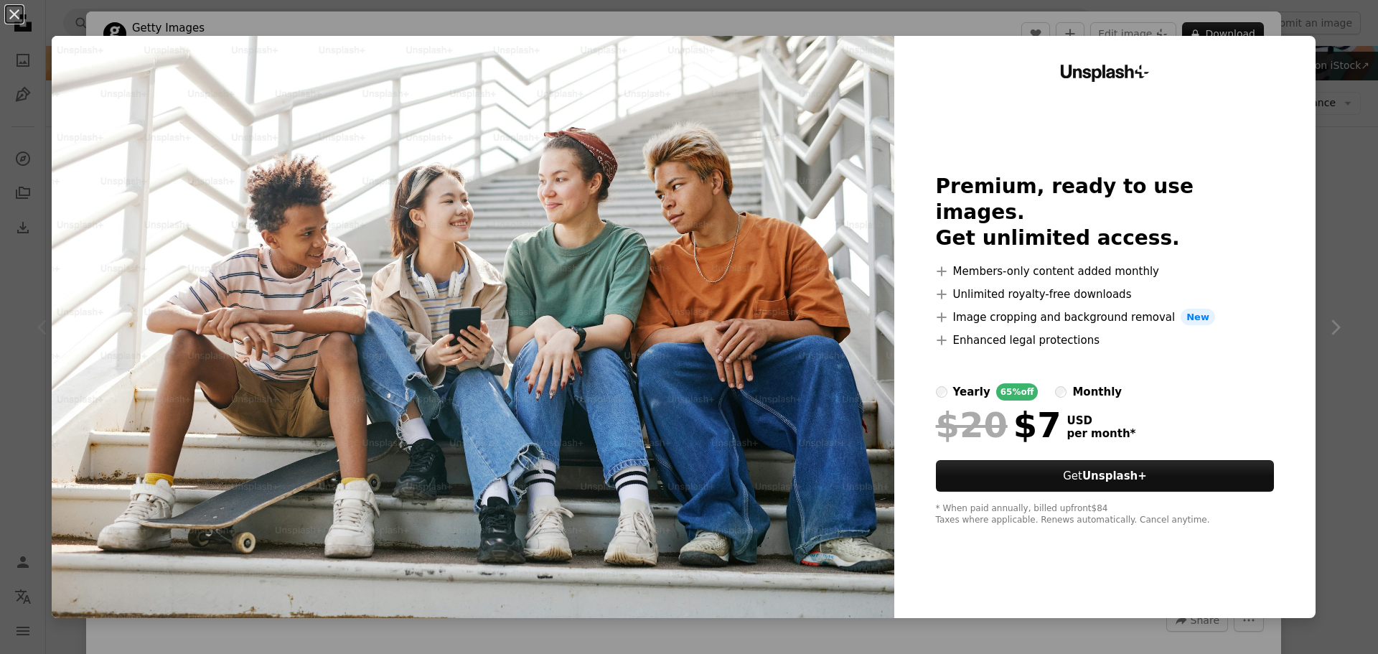
click at [1291, 17] on div "An X shape Unsplash+ Premium, ready to use images. Get unlimited access. A plus…" at bounding box center [689, 327] width 1378 height 654
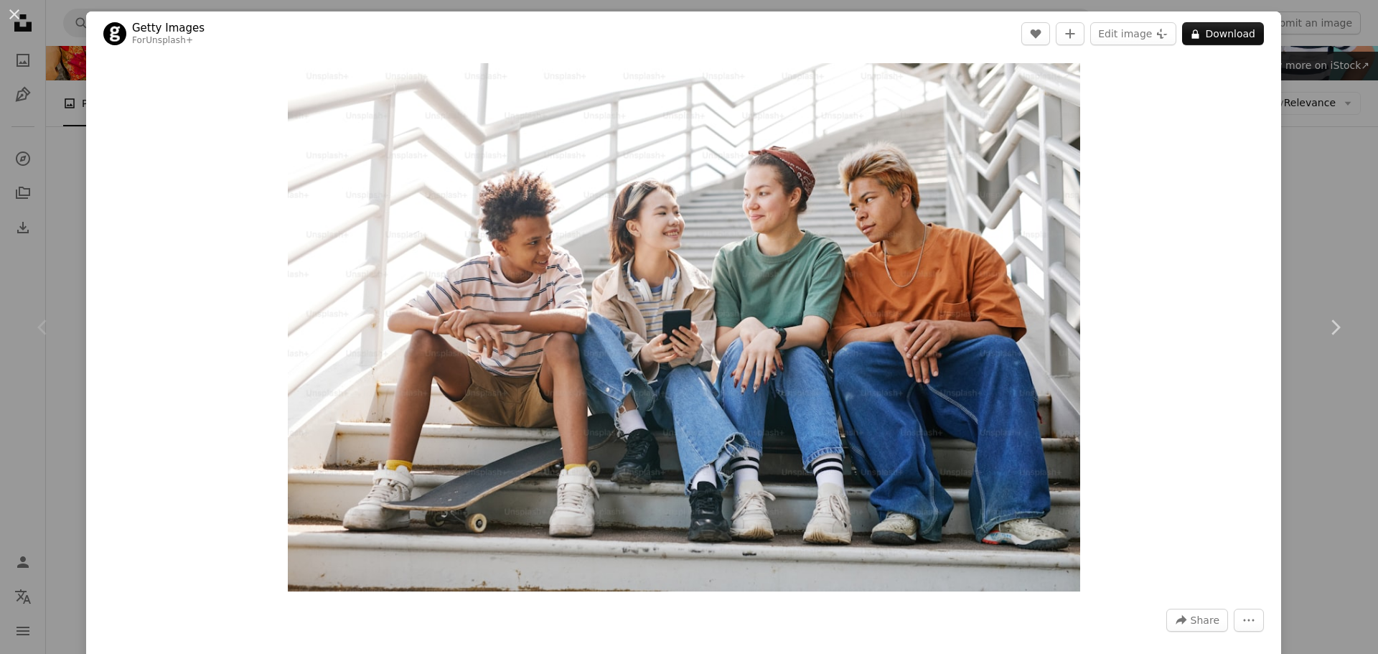
click at [56, 169] on div "An X shape Chevron left Chevron right Getty Images For Unsplash+ A heart A plus…" at bounding box center [689, 327] width 1378 height 654
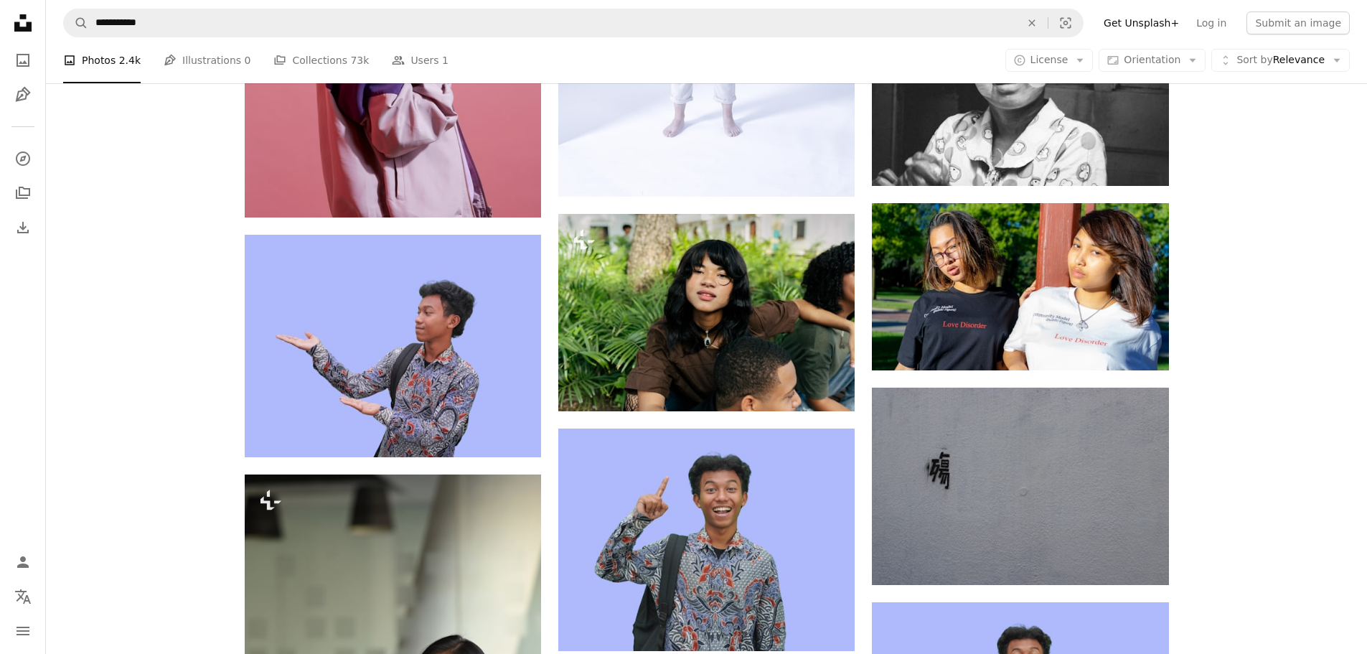
scroll to position [875, 0]
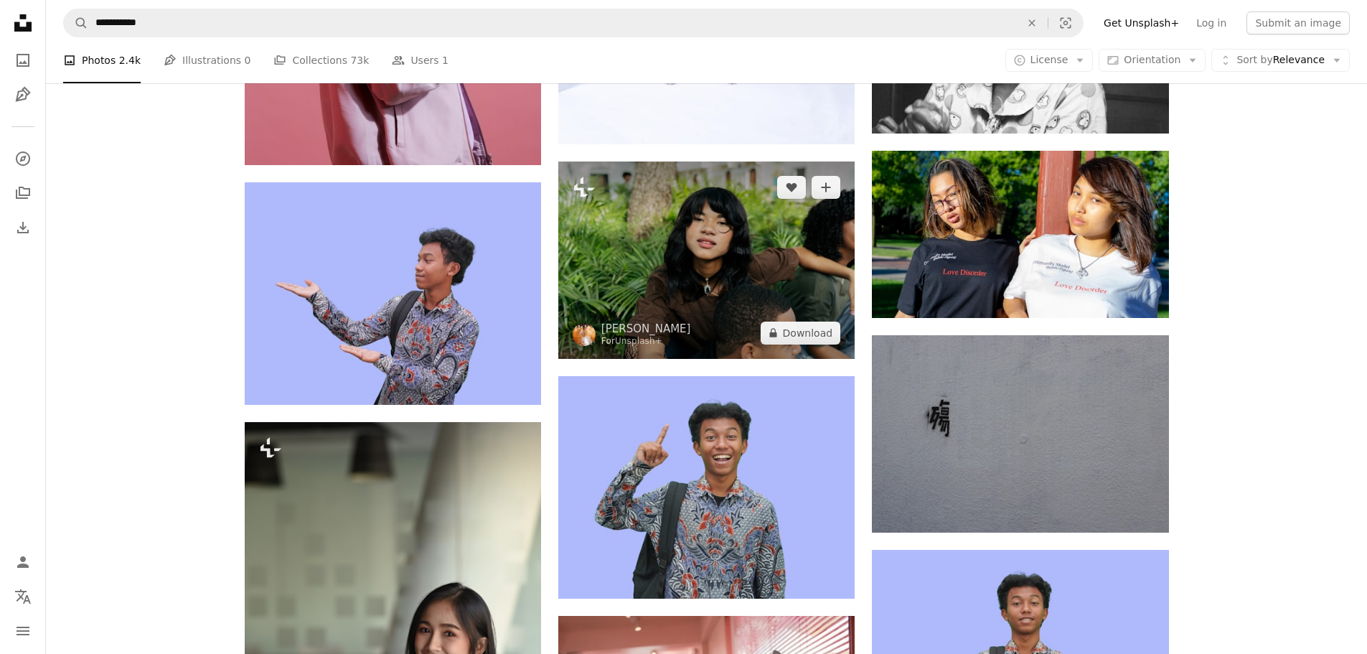
click at [695, 283] on img at bounding box center [706, 259] width 296 height 197
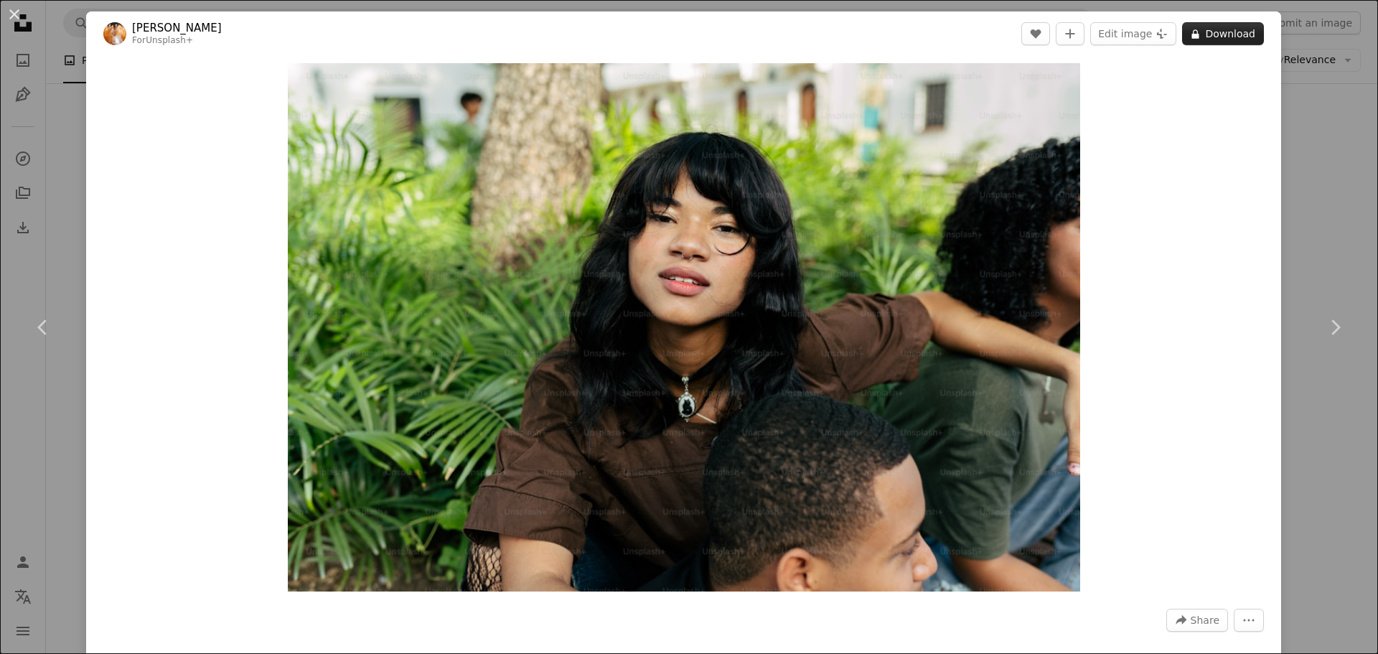
click at [1217, 34] on button "A lock Download" at bounding box center [1223, 33] width 82 height 23
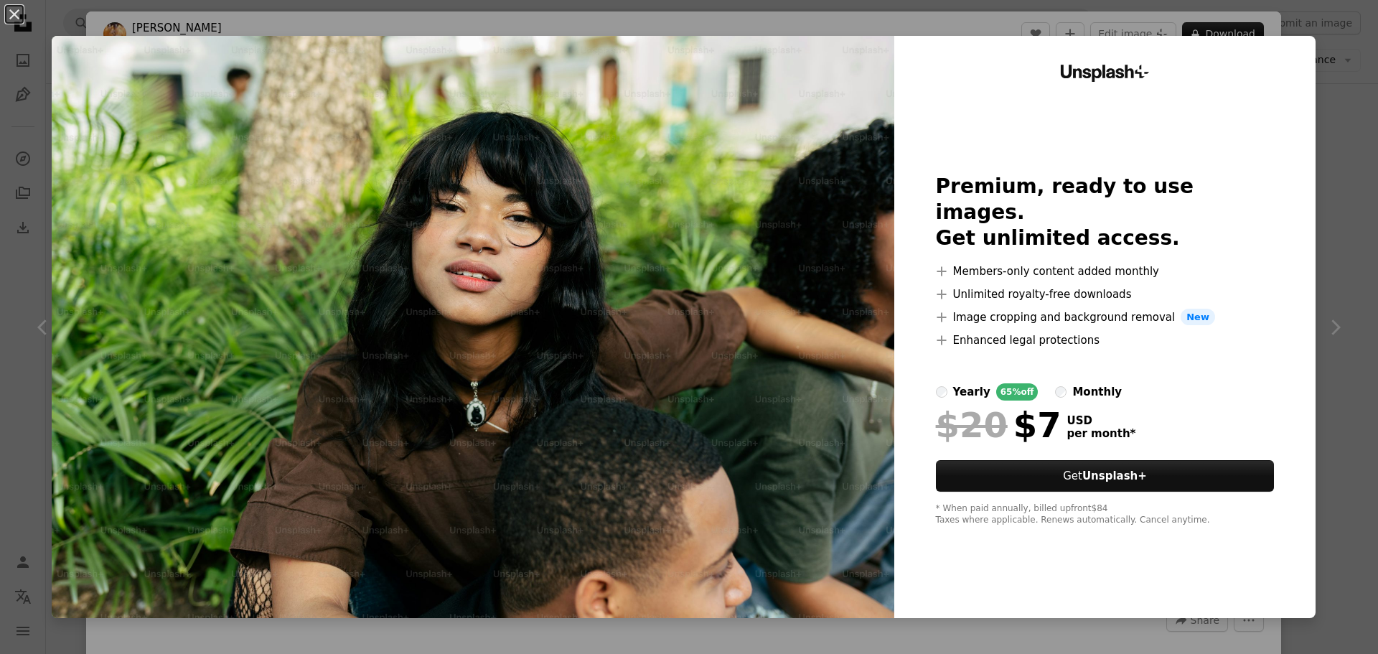
click at [1328, 26] on div "An X shape Unsplash+ Premium, ready to use images. Get unlimited access. A plus…" at bounding box center [689, 327] width 1378 height 654
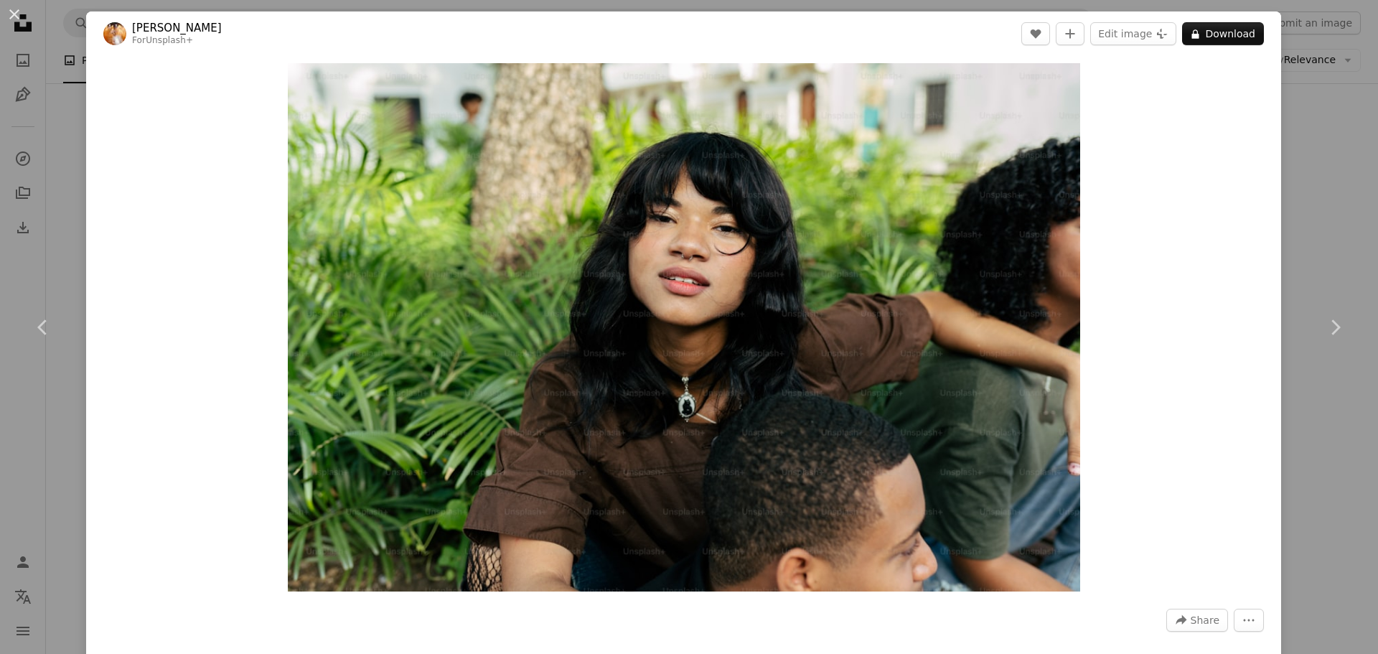
click at [1302, 177] on div "An X shape Chevron left Chevron right [PERSON_NAME] For Unsplash+ A heart A plu…" at bounding box center [689, 327] width 1378 height 654
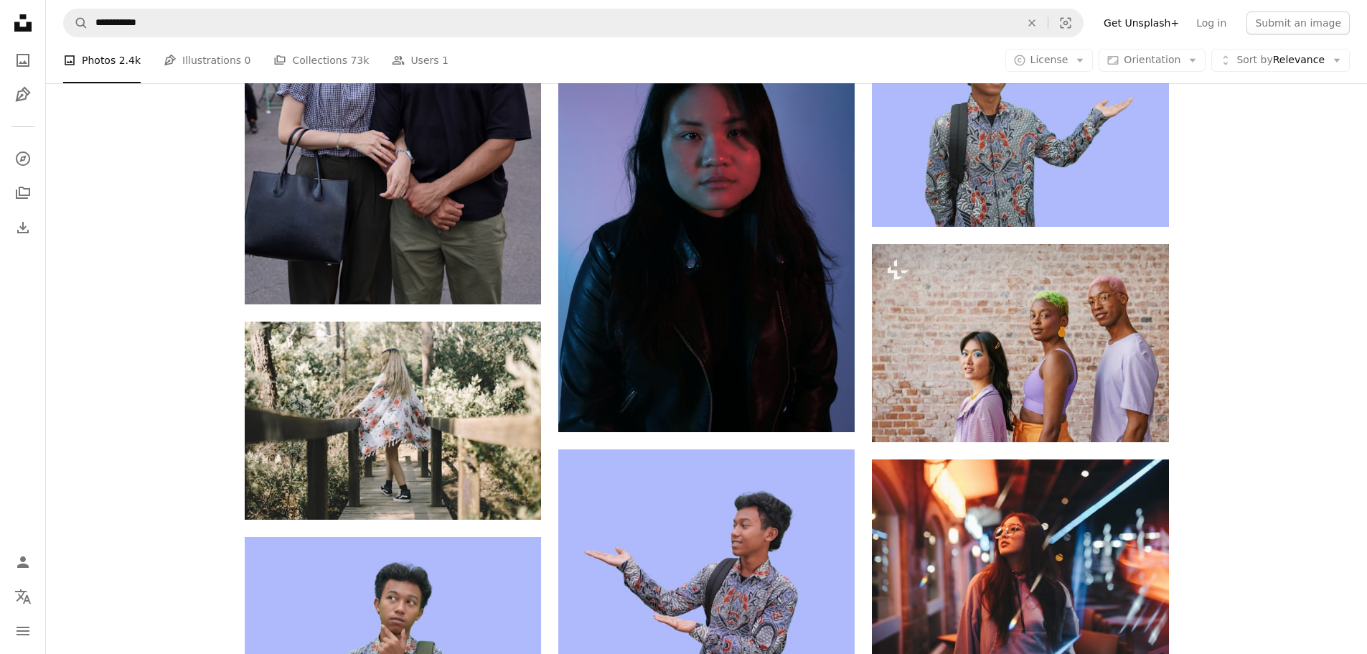
scroll to position [1737, 0]
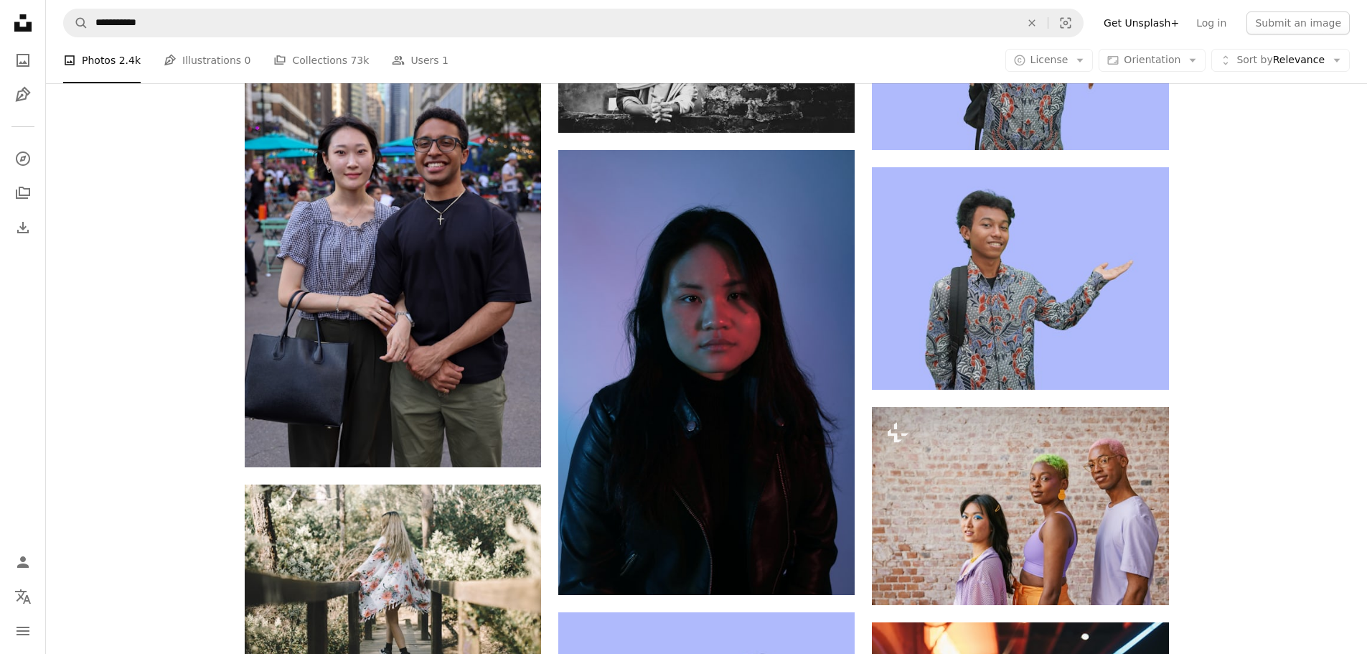
click at [1258, 405] on div "Plus sign for Unsplash+ A heart A plus sign Getty Images For Unsplash+ A lock D…" at bounding box center [706, 660] width 1321 height 4035
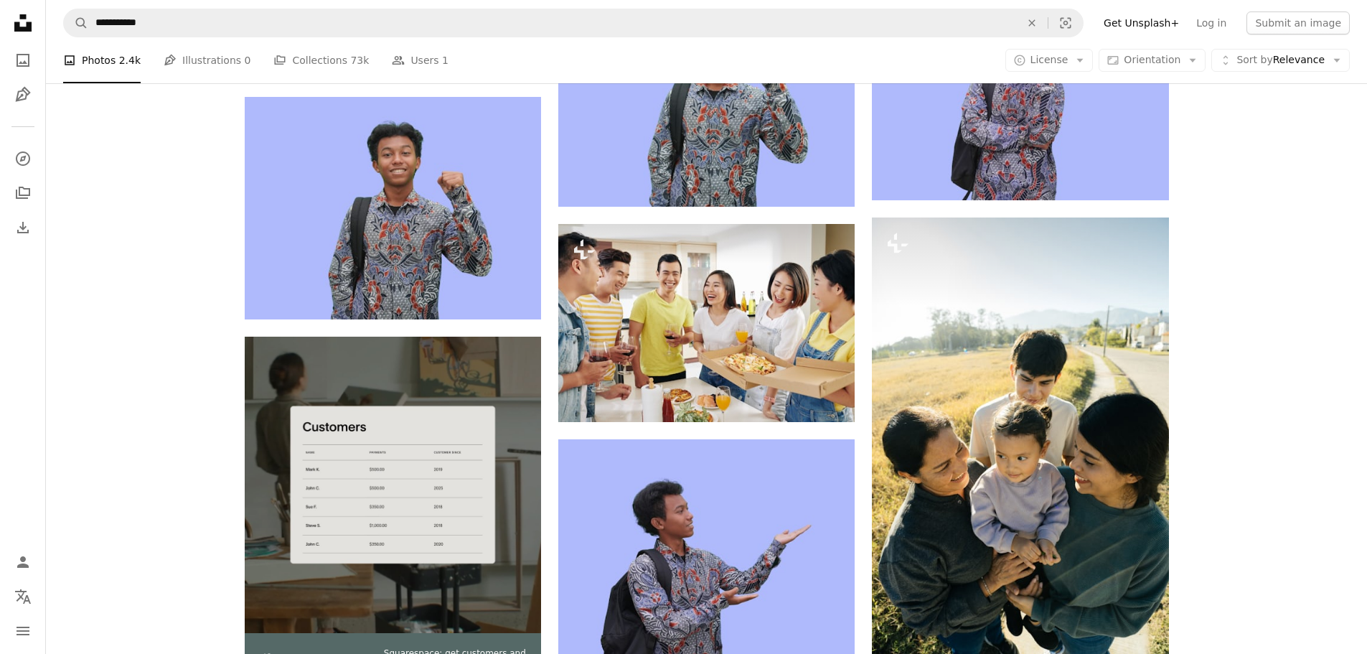
scroll to position [3222, 0]
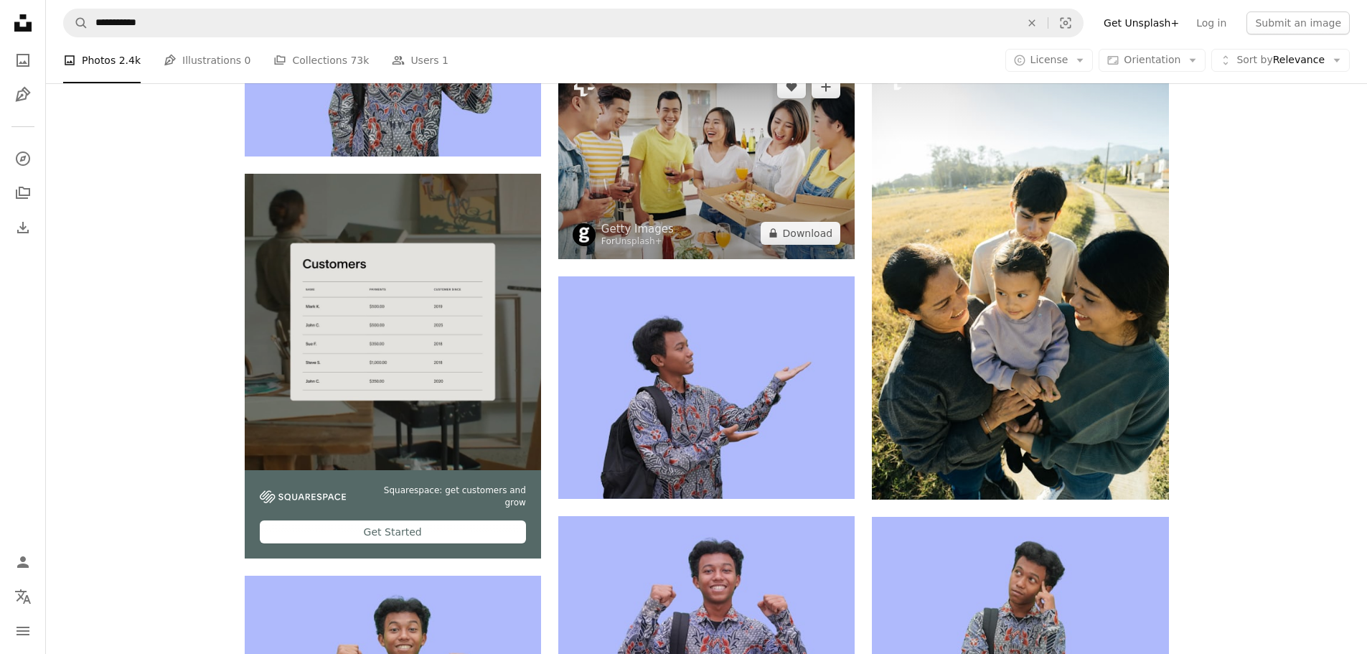
click at [732, 182] on img at bounding box center [706, 159] width 296 height 197
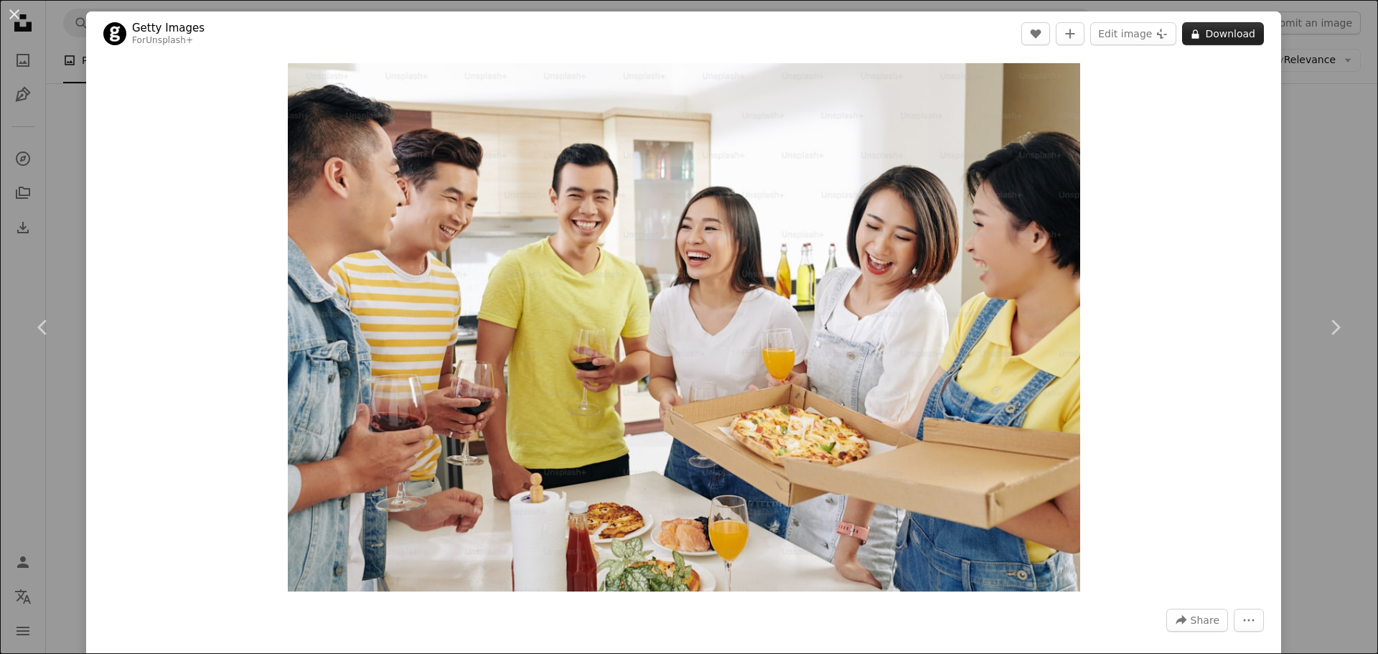
click at [1217, 37] on button "A lock Download" at bounding box center [1223, 33] width 82 height 23
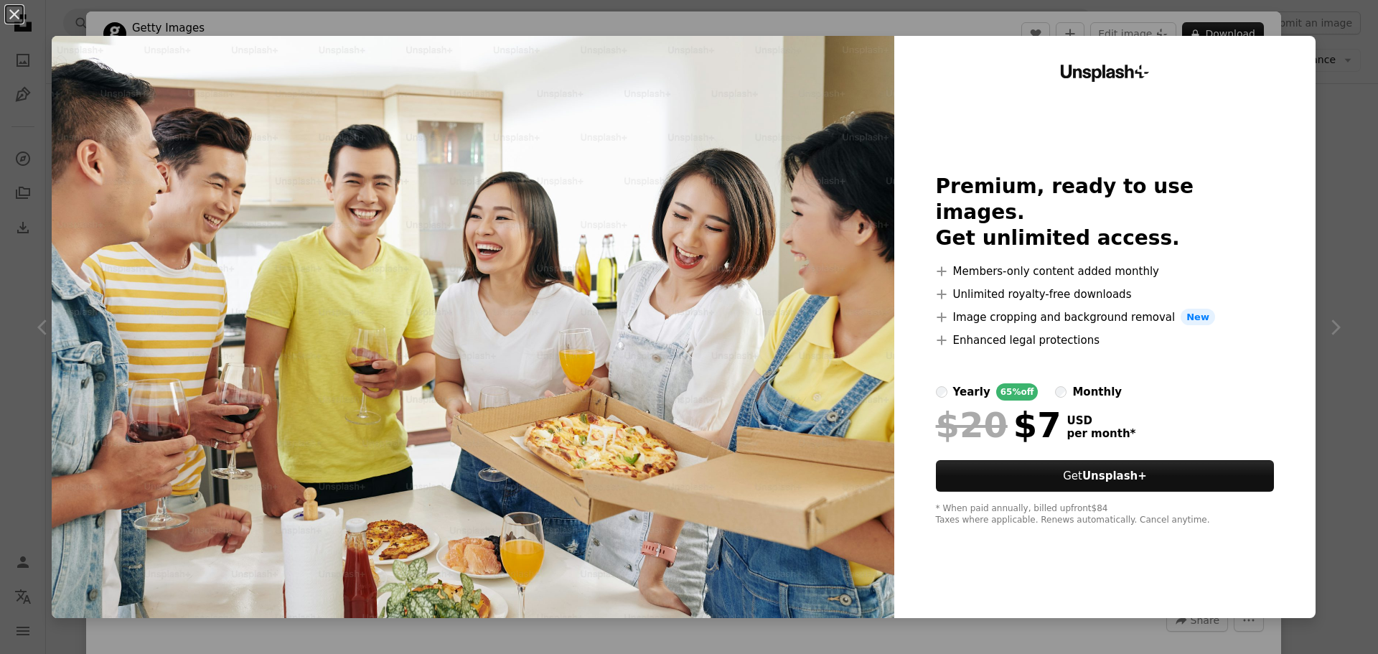
click at [1335, 181] on div "An X shape Unsplash+ Premium, ready to use images. Get unlimited access. A plus…" at bounding box center [689, 327] width 1378 height 654
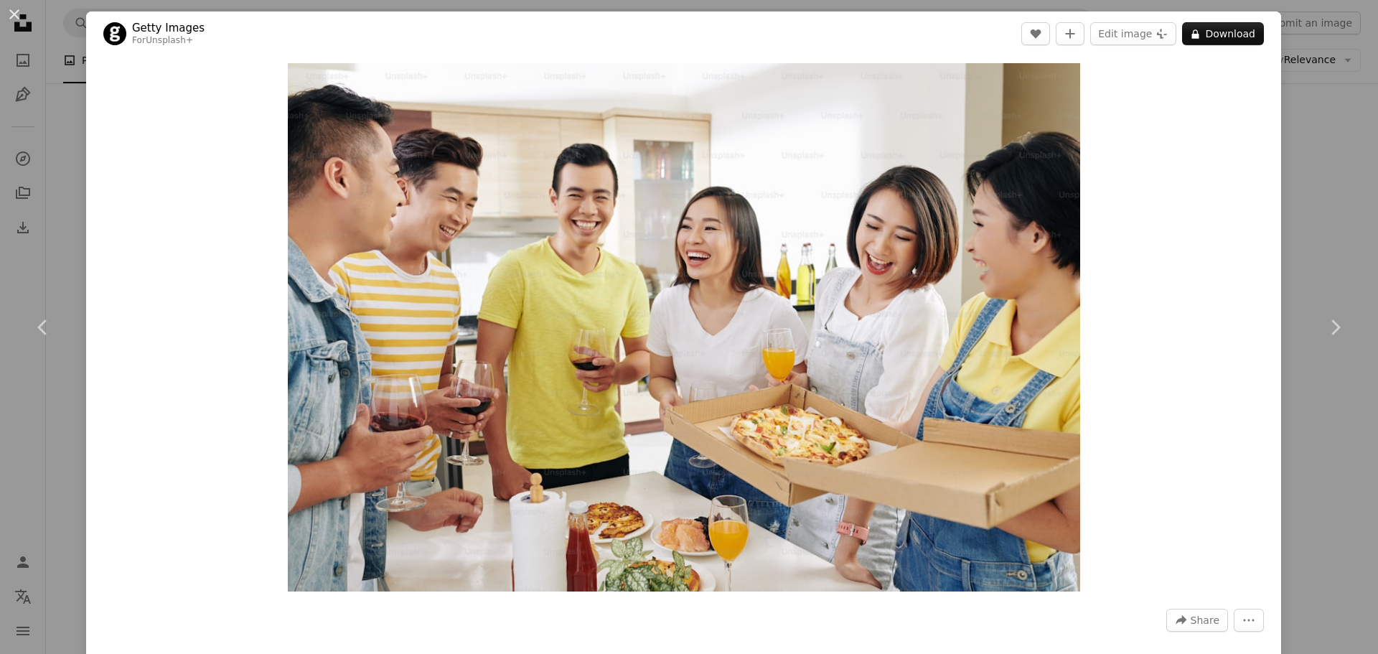
click at [56, 107] on div "An X shape Chevron left Chevron right Getty Images For Unsplash+ A heart A plus…" at bounding box center [689, 327] width 1378 height 654
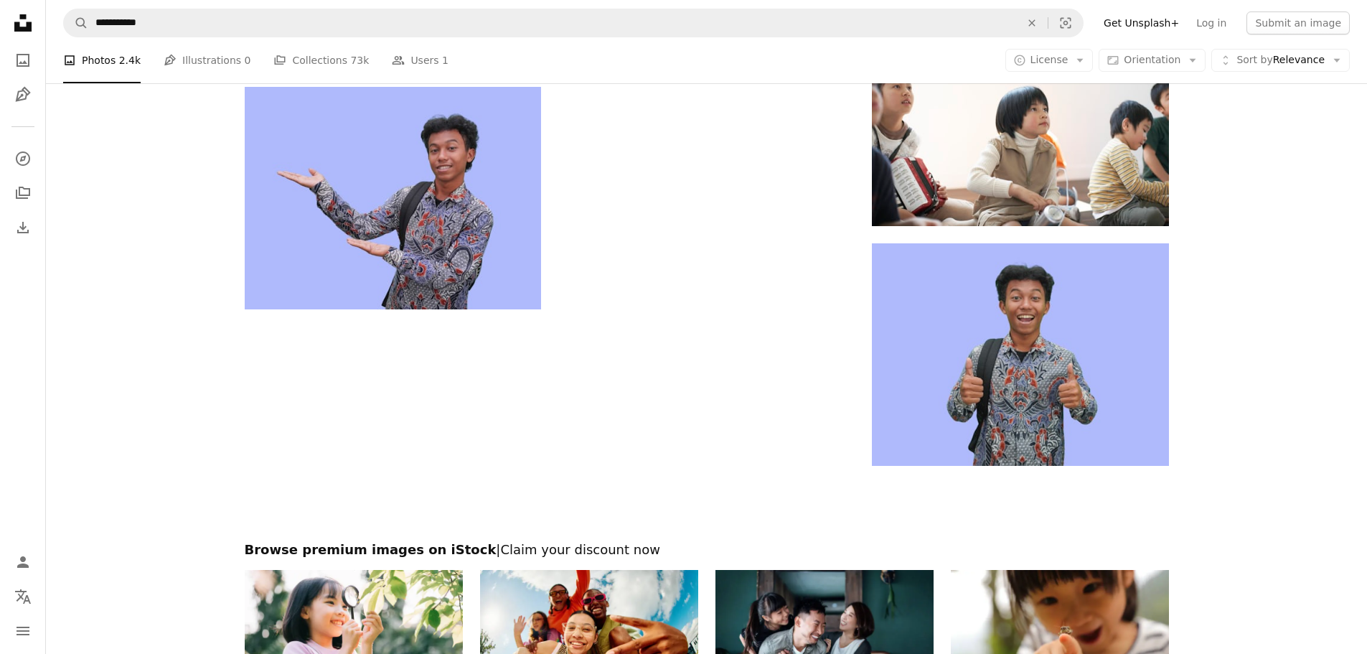
scroll to position [4443, 0]
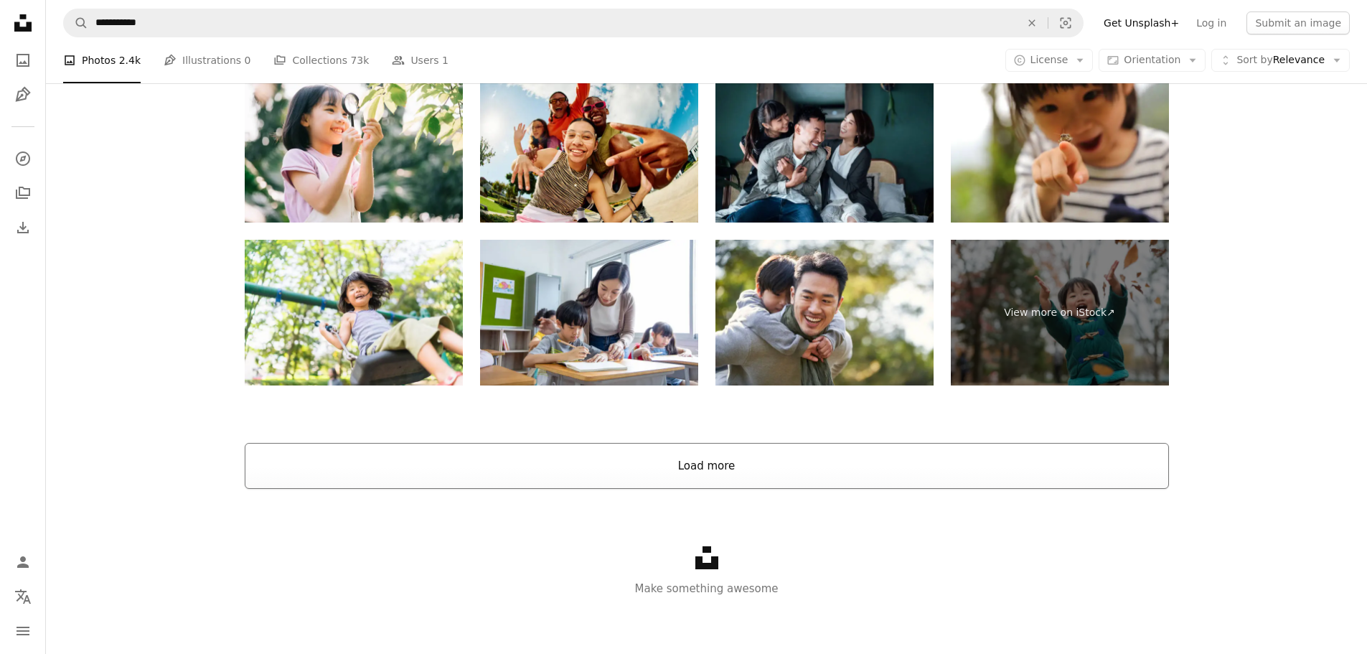
click at [698, 463] on button "Load more" at bounding box center [707, 466] width 924 height 46
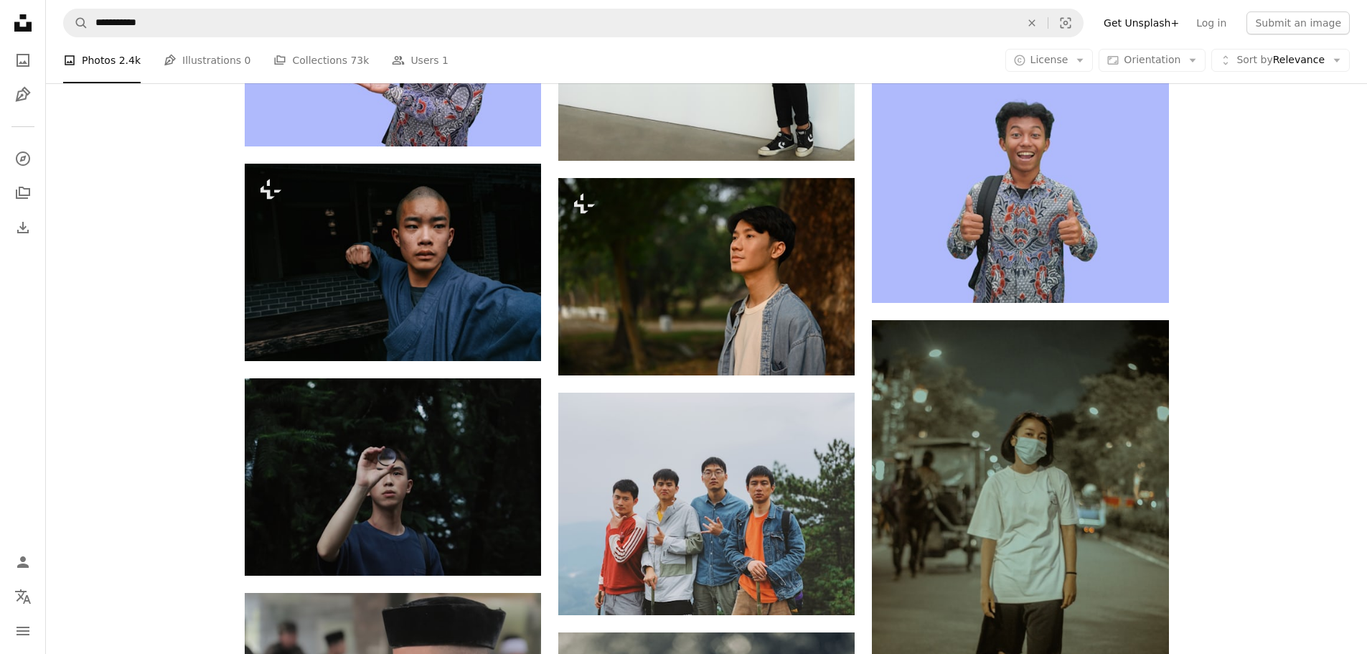
scroll to position [4186, 0]
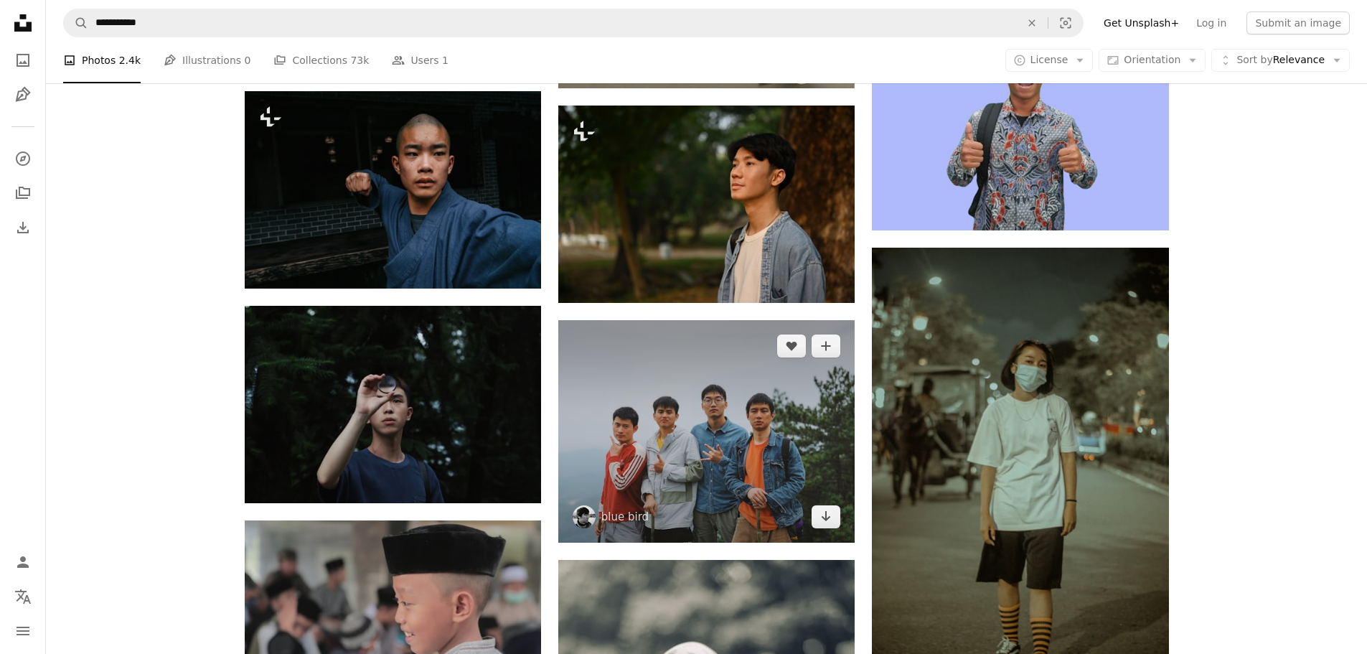
click at [715, 418] on img at bounding box center [706, 431] width 296 height 222
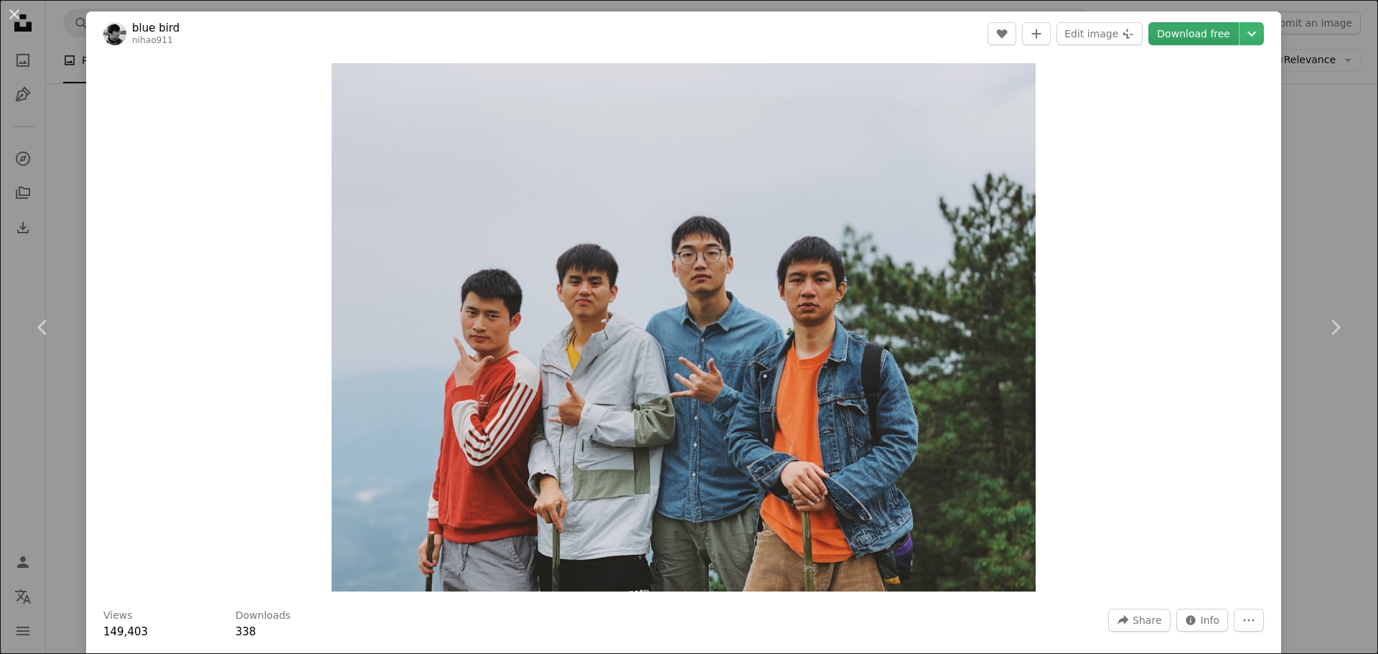
click at [1201, 32] on link "Download free" at bounding box center [1193, 33] width 90 height 23
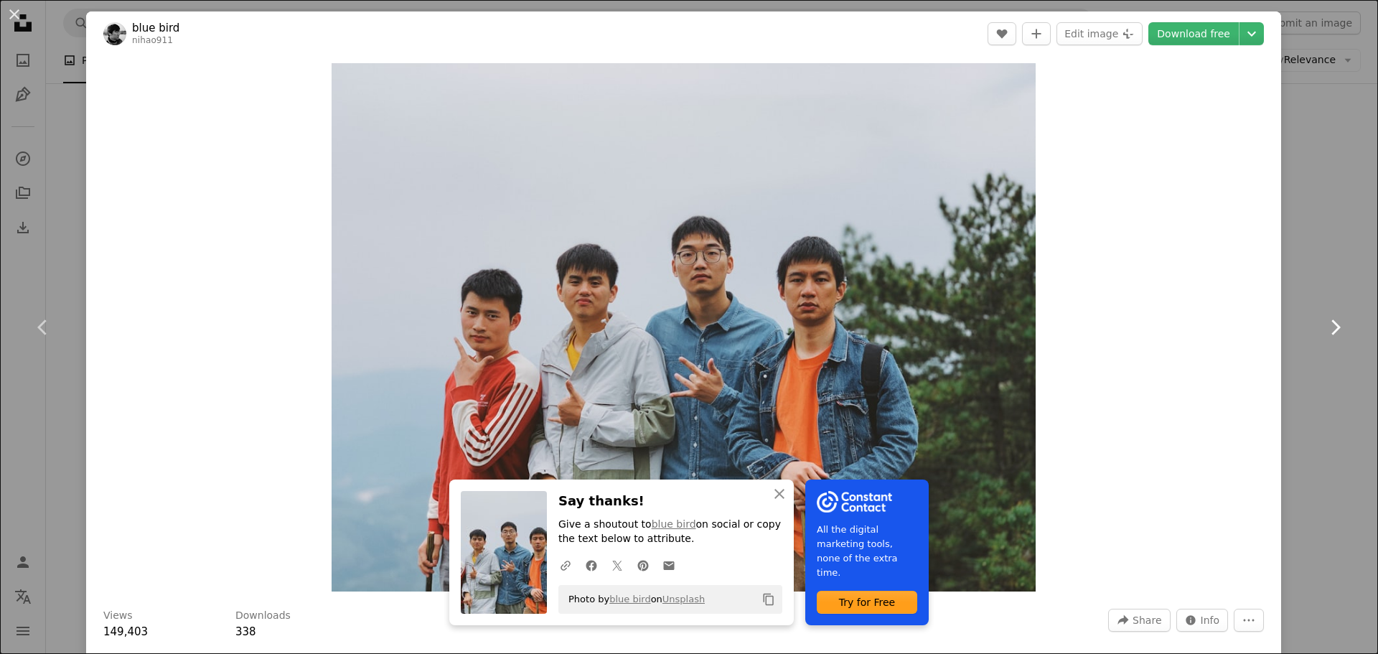
click at [1328, 291] on link "Chevron right" at bounding box center [1335, 327] width 86 height 138
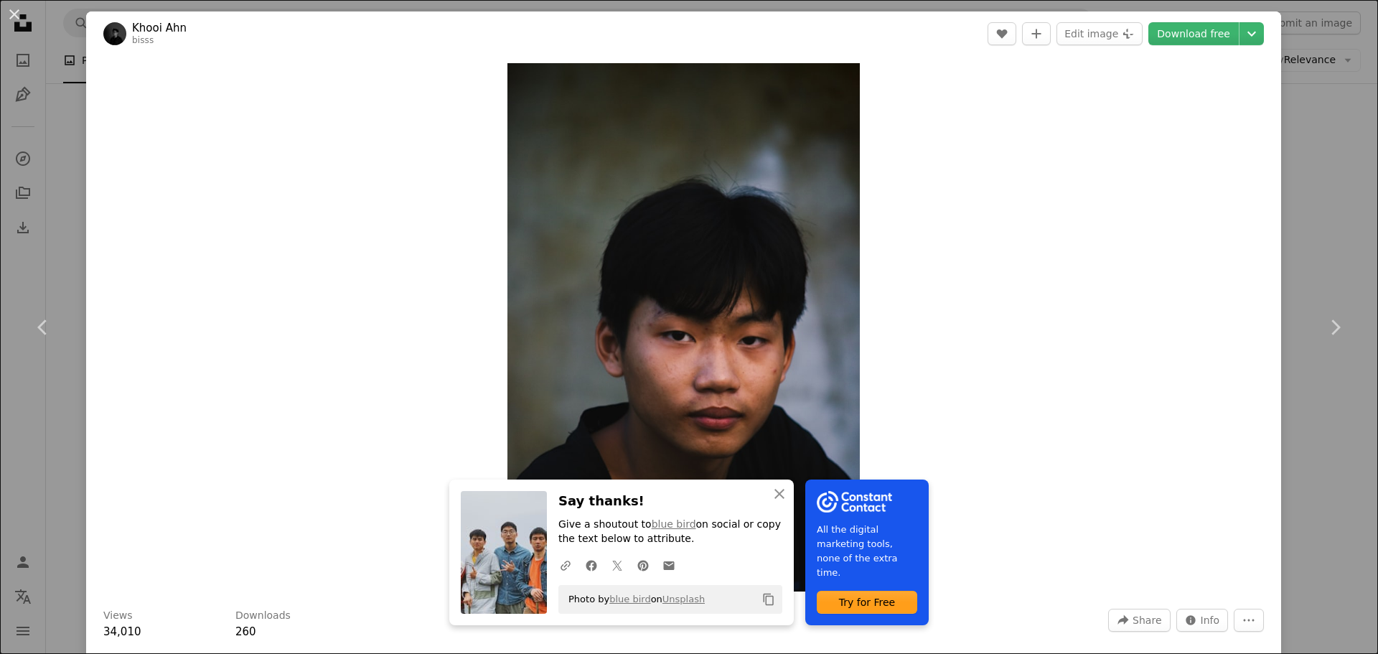
click at [36, 108] on div "An X shape Chevron left Chevron right An X shape Close Say thanks! Give a shout…" at bounding box center [689, 327] width 1378 height 654
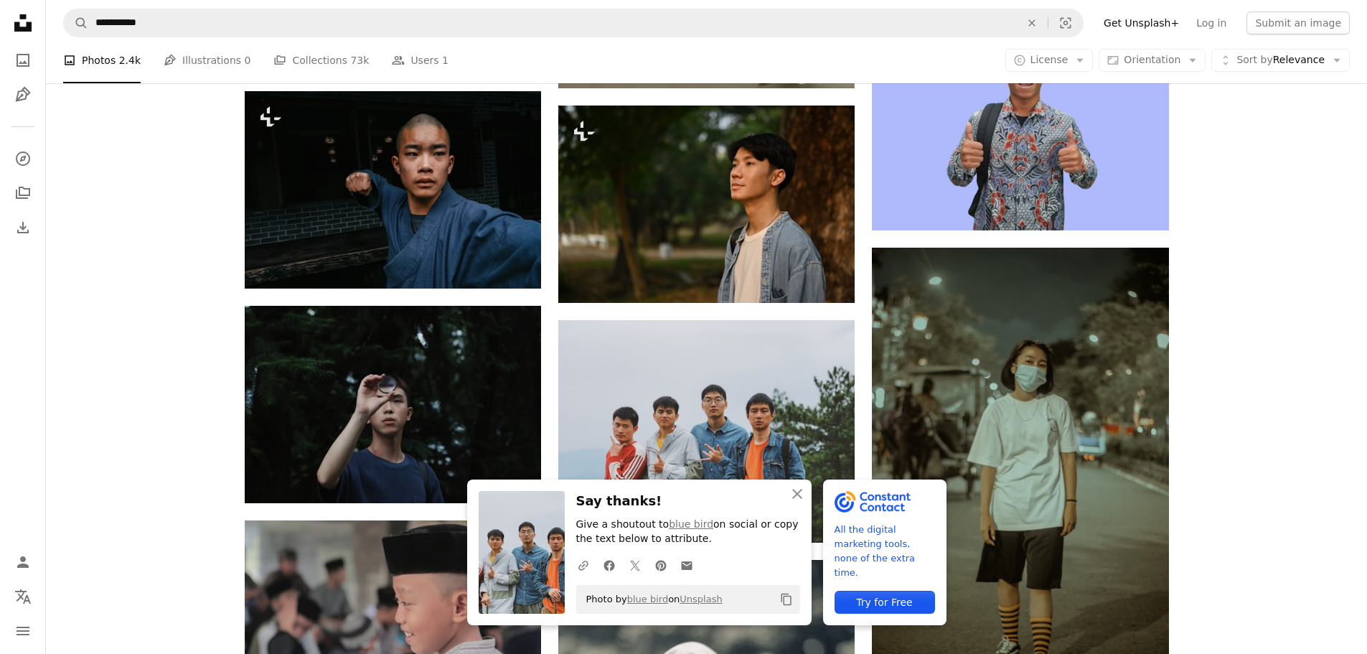
click at [796, 490] on icon "An X shape" at bounding box center [797, 493] width 17 height 17
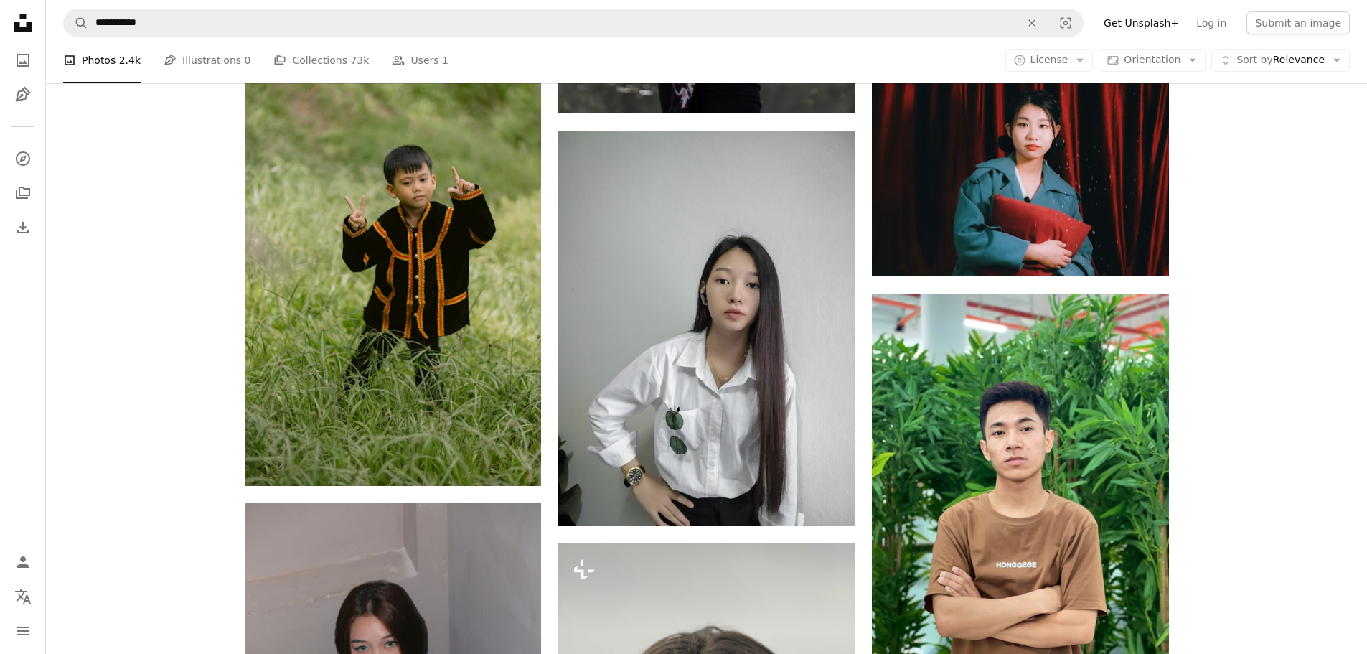
scroll to position [22896, 0]
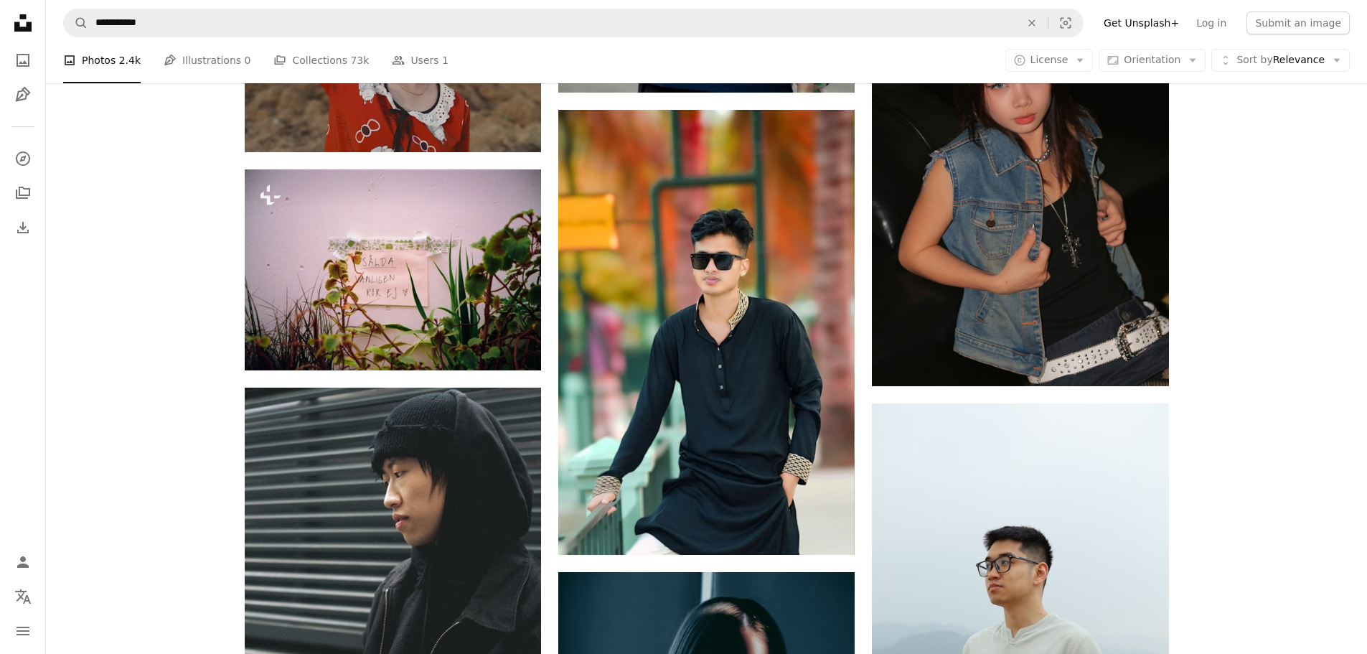
scroll to position [25602, 0]
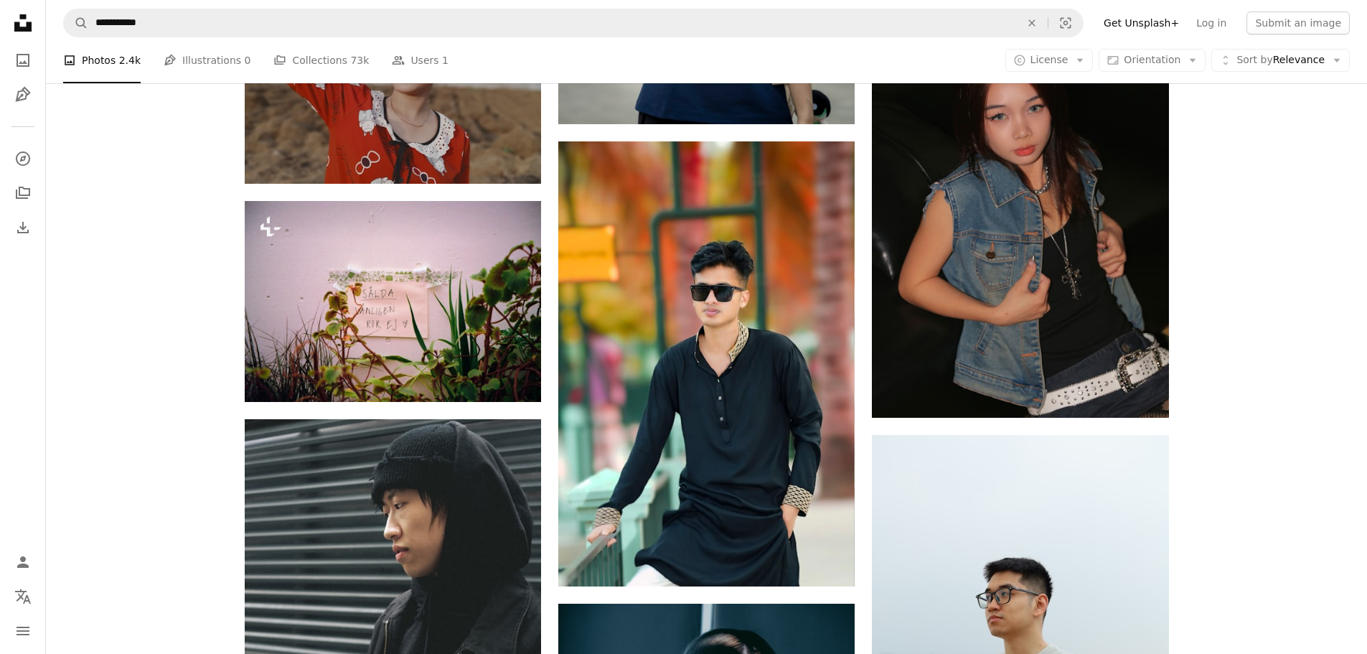
drag, startPoint x: 1328, startPoint y: 488, endPoint x: 1358, endPoint y: 547, distance: 66.1
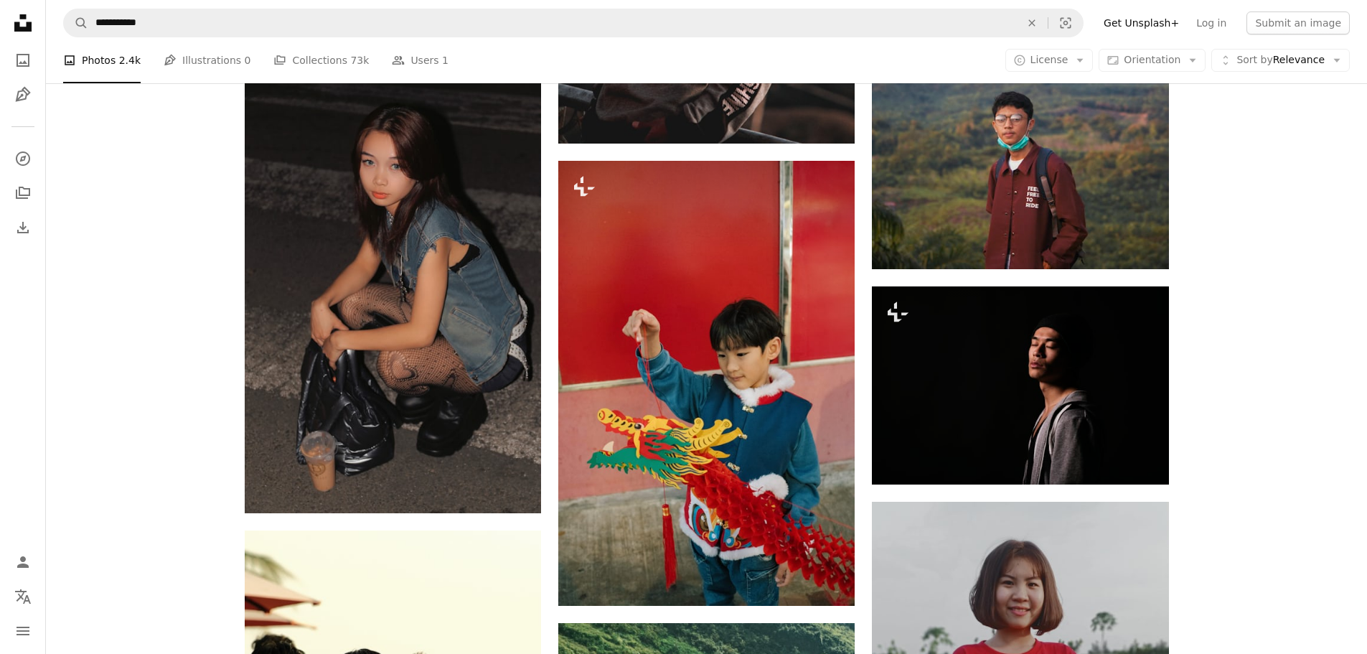
scroll to position [28148, 0]
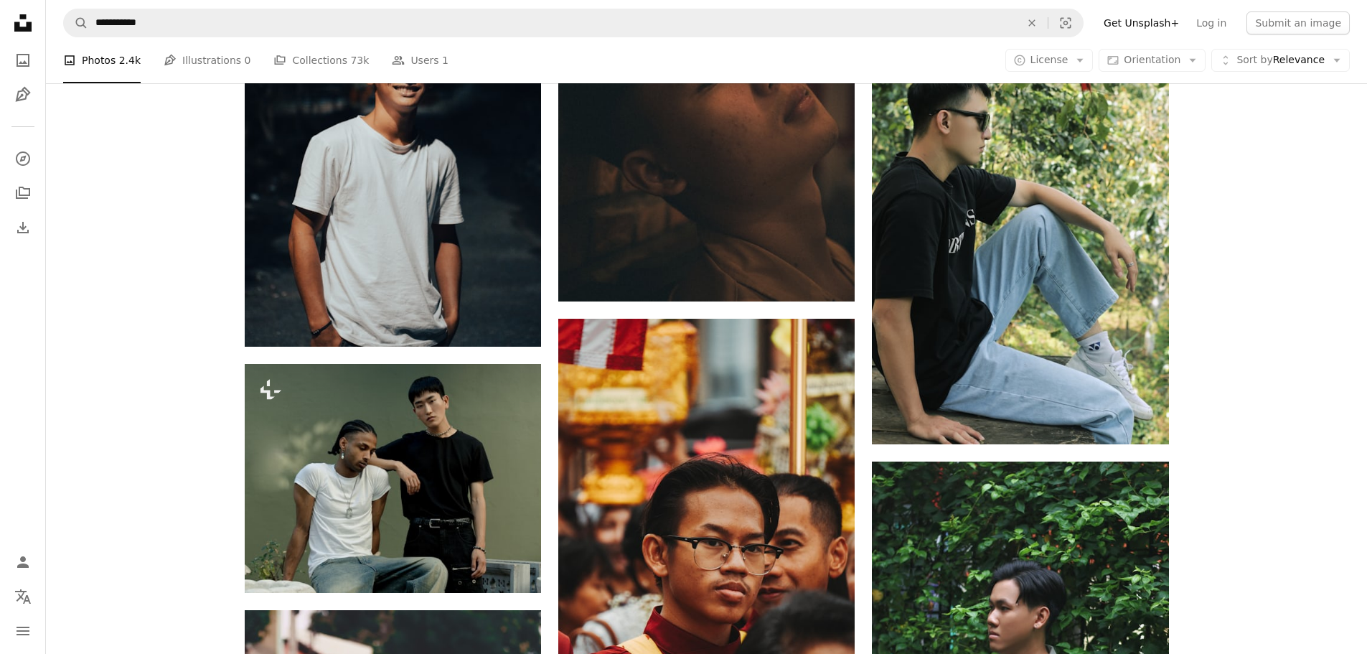
scroll to position [37369, 0]
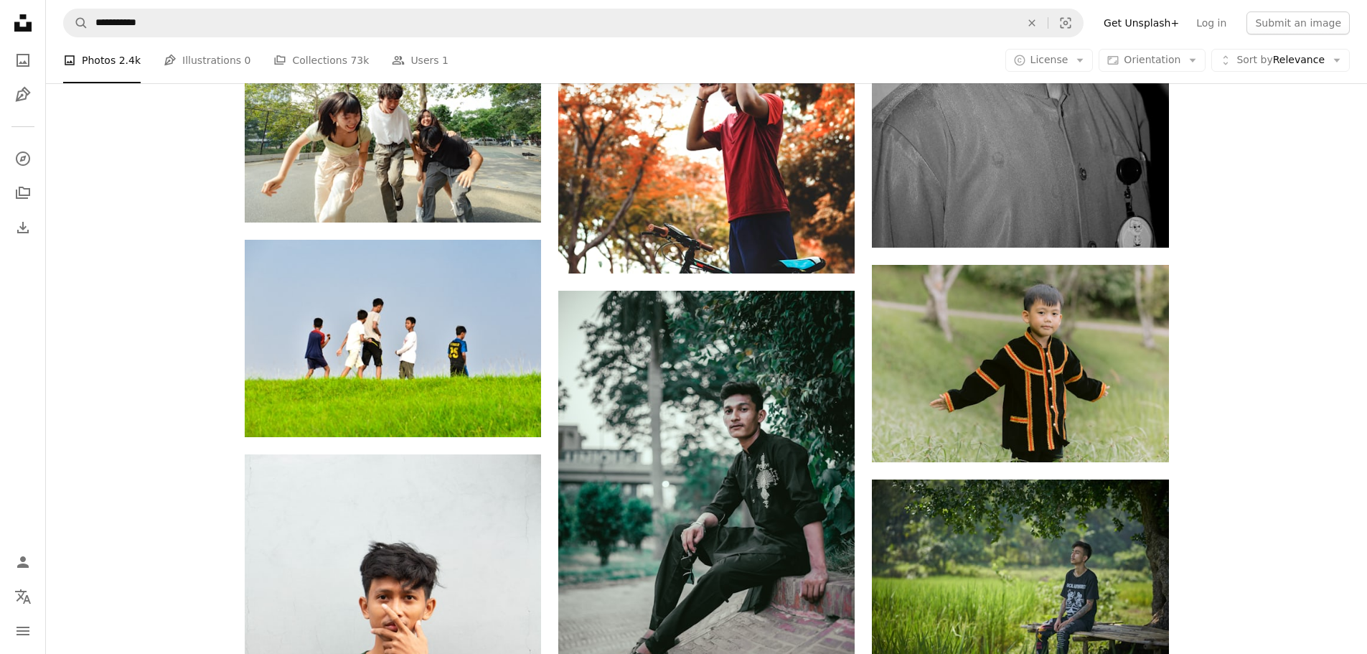
scroll to position [41861, 0]
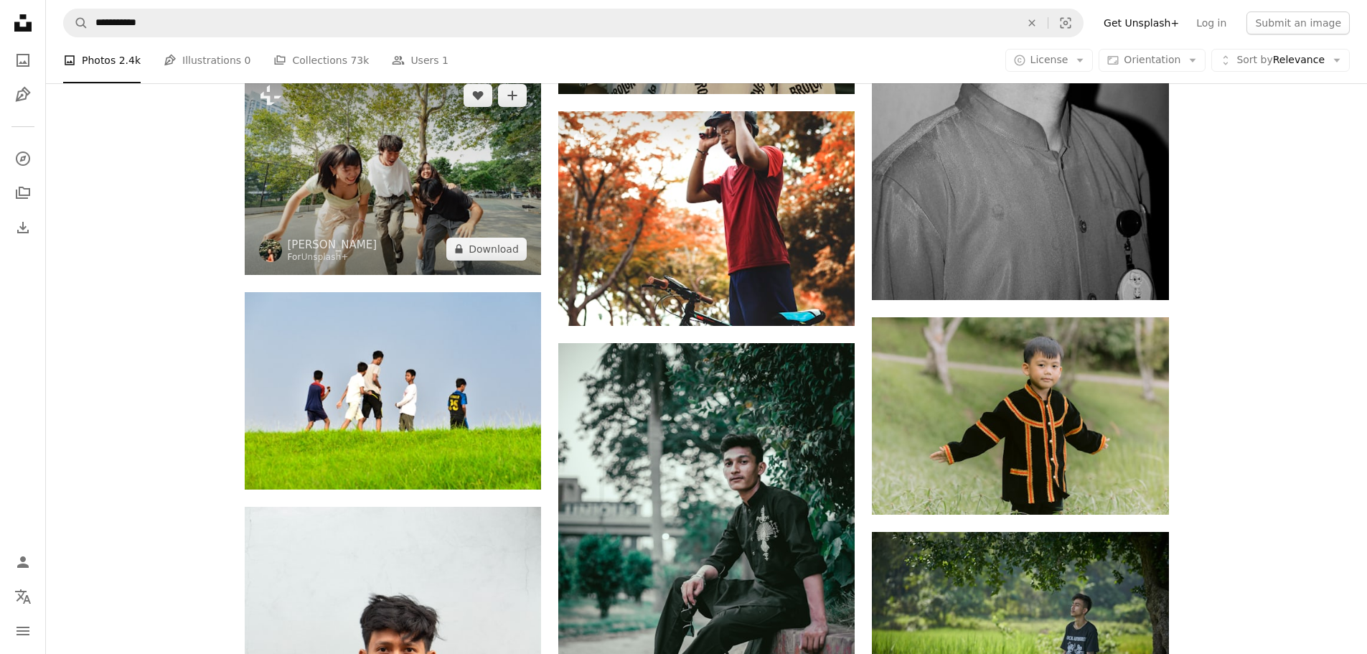
click at [423, 208] on img at bounding box center [393, 172] width 296 height 205
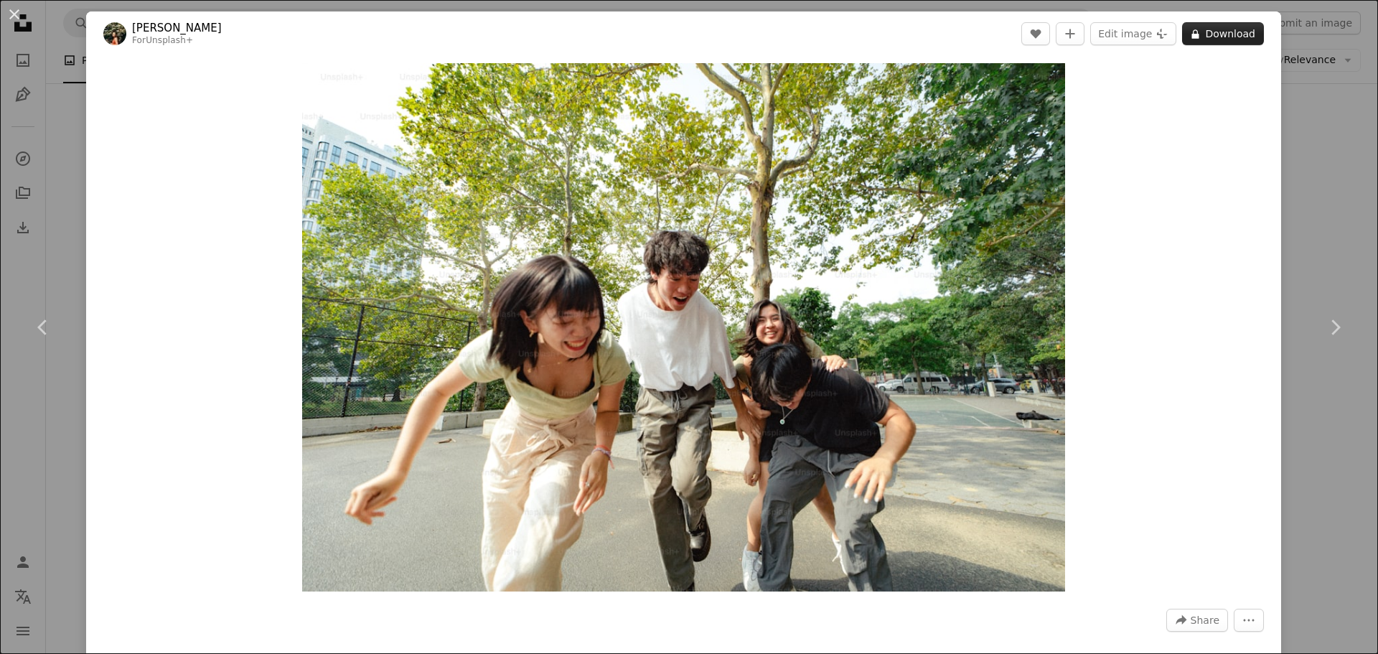
click at [1221, 37] on button "A lock Download" at bounding box center [1223, 33] width 82 height 23
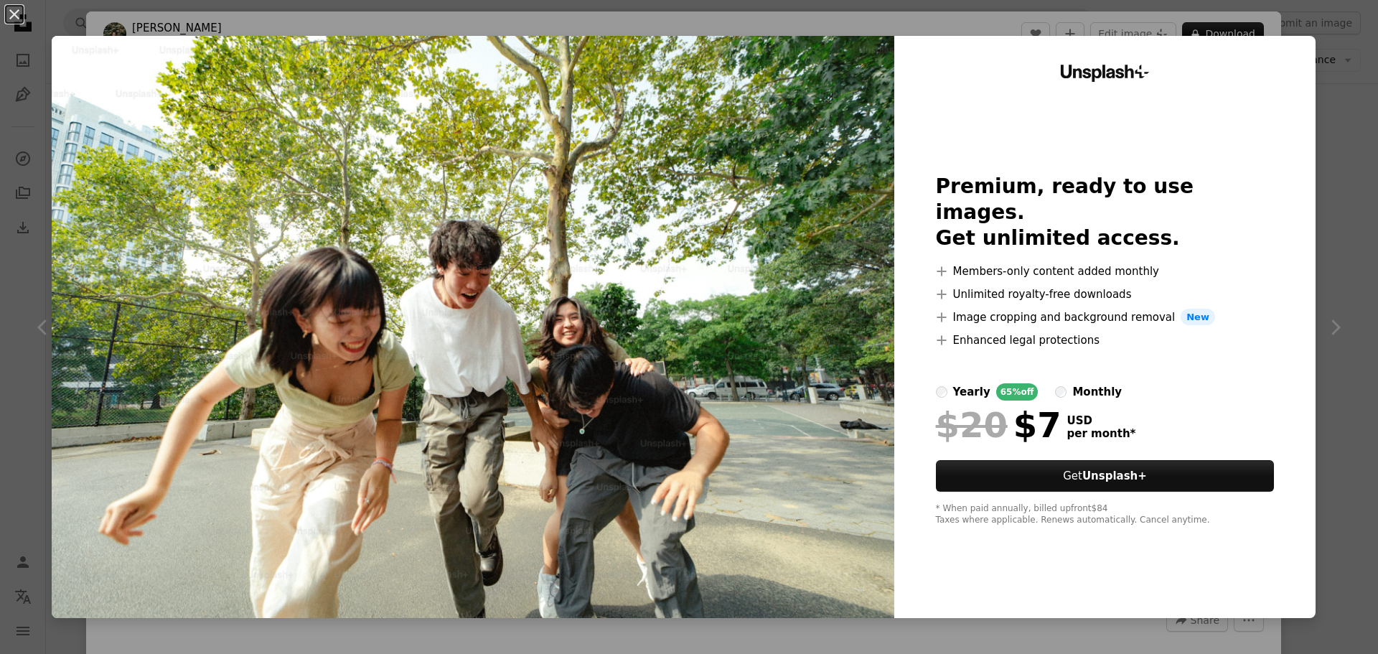
click at [1338, 185] on div "An X shape Unsplash+ Premium, ready to use images. Get unlimited access. A plus…" at bounding box center [689, 327] width 1378 height 654
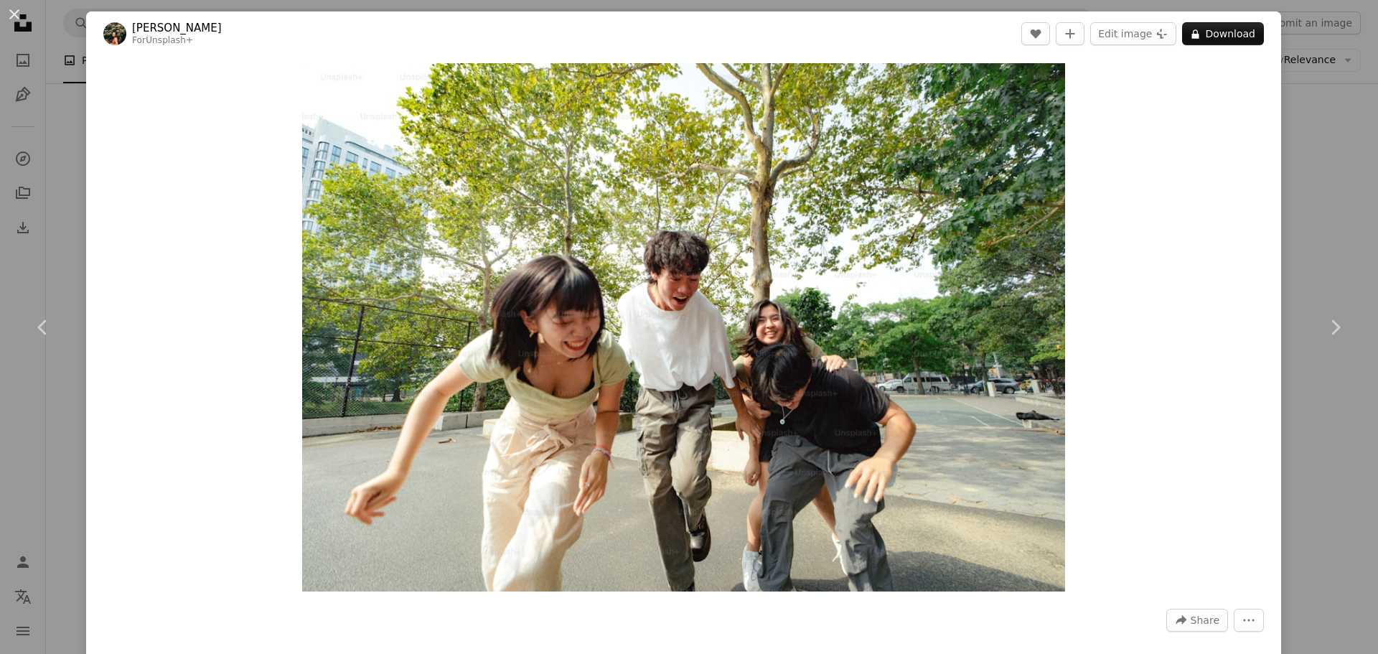
click at [72, 108] on div "An X shape Chevron left Chevron right [PERSON_NAME] For Unsplash+ A heart A plu…" at bounding box center [689, 327] width 1378 height 654
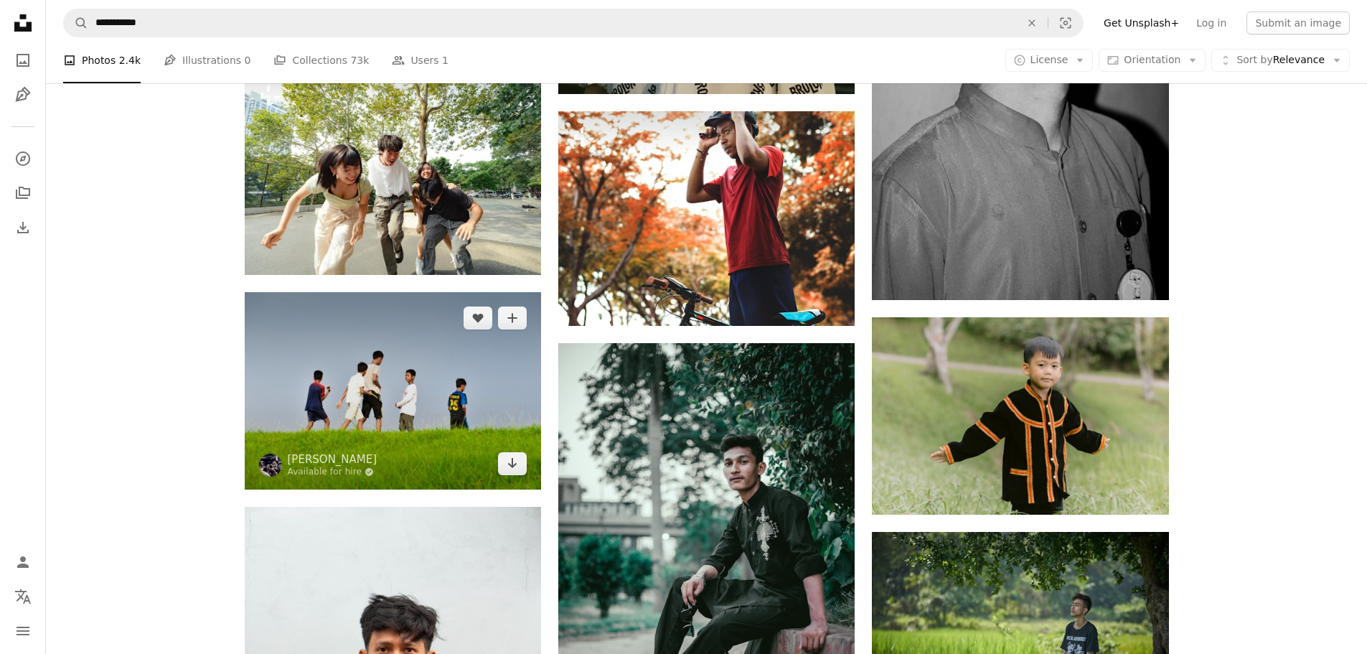
click at [373, 390] on img at bounding box center [393, 390] width 296 height 197
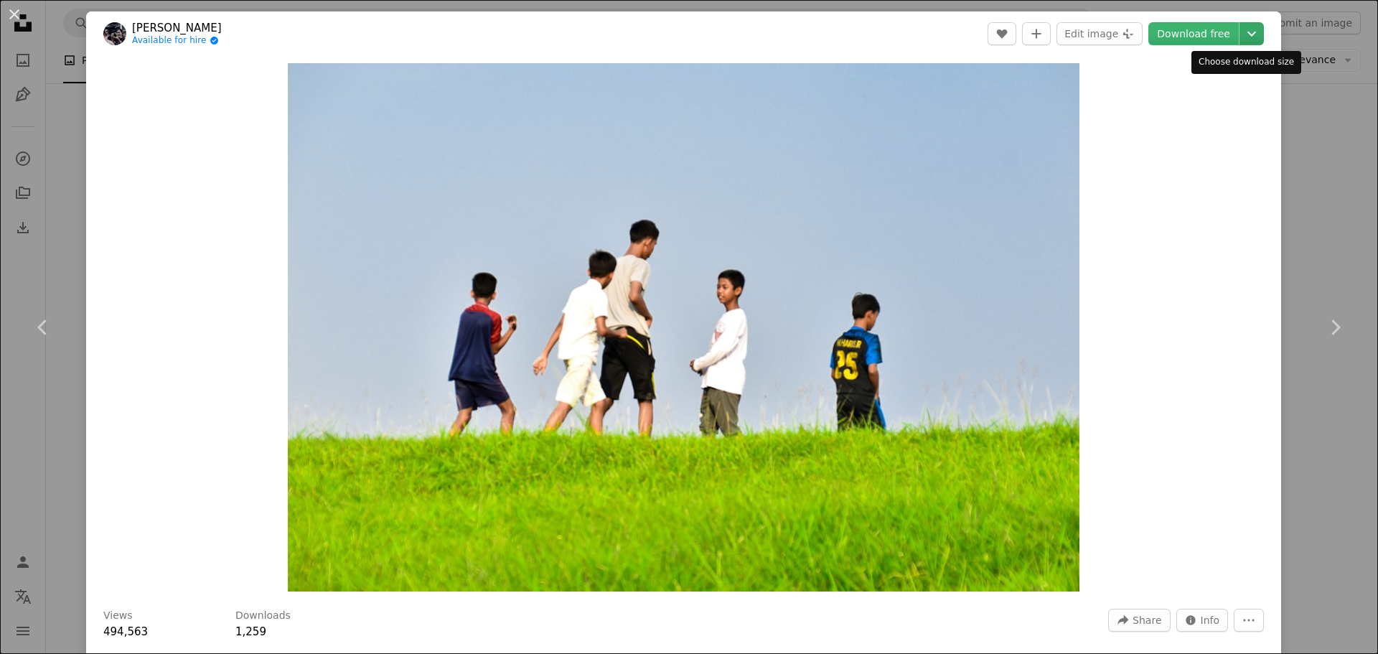
click at [1241, 34] on icon "Chevron down" at bounding box center [1251, 33] width 23 height 17
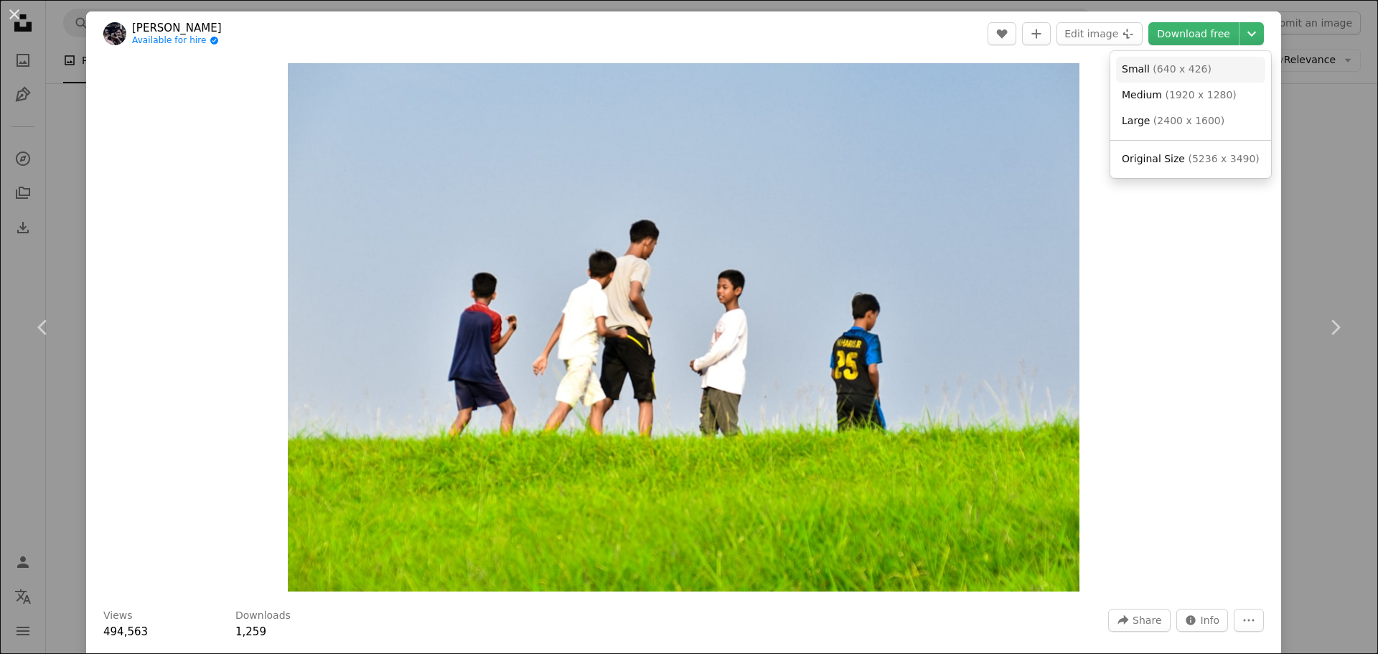
click at [1156, 69] on span "( 640 x 426 )" at bounding box center [1181, 68] width 59 height 11
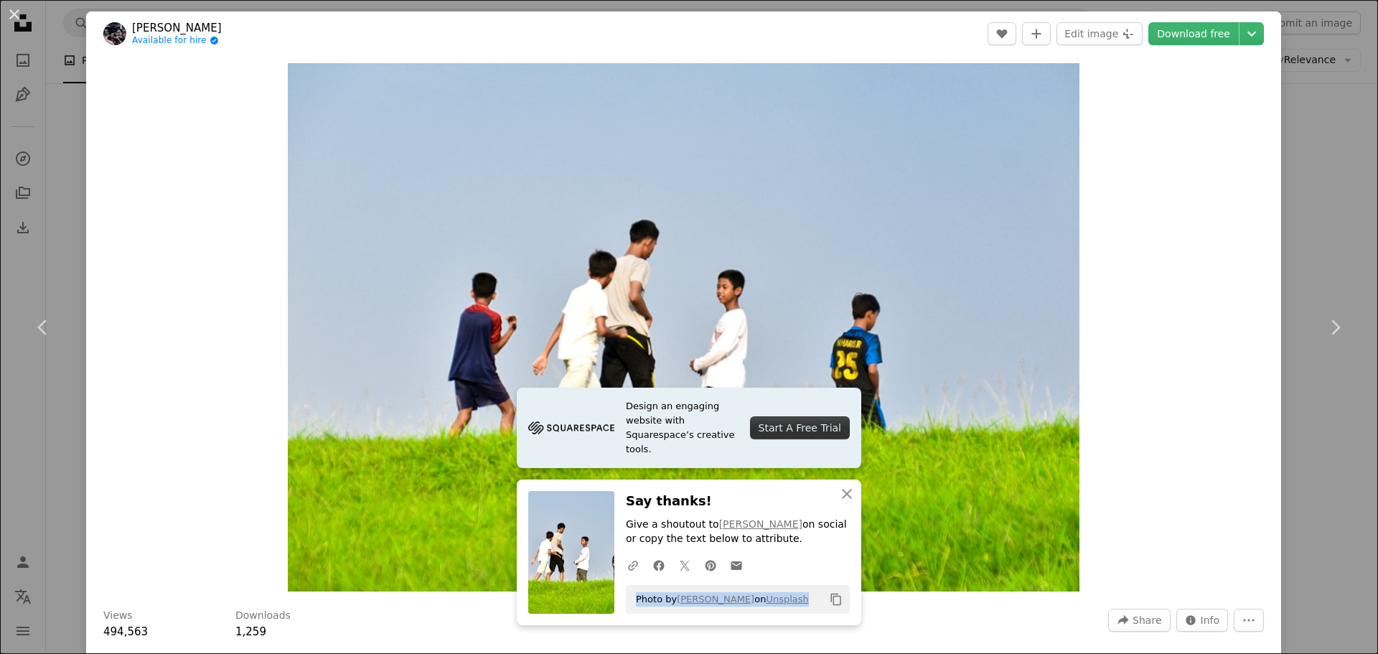
drag, startPoint x: 630, startPoint y: 598, endPoint x: 804, endPoint y: 603, distance: 173.7
click at [804, 603] on div "Photo by [PERSON_NAME] on Unsplash Copy content" at bounding box center [738, 599] width 224 height 29
click at [774, 497] on h3 "Say thanks!" at bounding box center [738, 501] width 224 height 21
drag, startPoint x: 631, startPoint y: 598, endPoint x: 819, endPoint y: 601, distance: 188.0
click at [819, 601] on div "Photo by [PERSON_NAME] on Unsplash Copy content" at bounding box center [738, 599] width 224 height 29
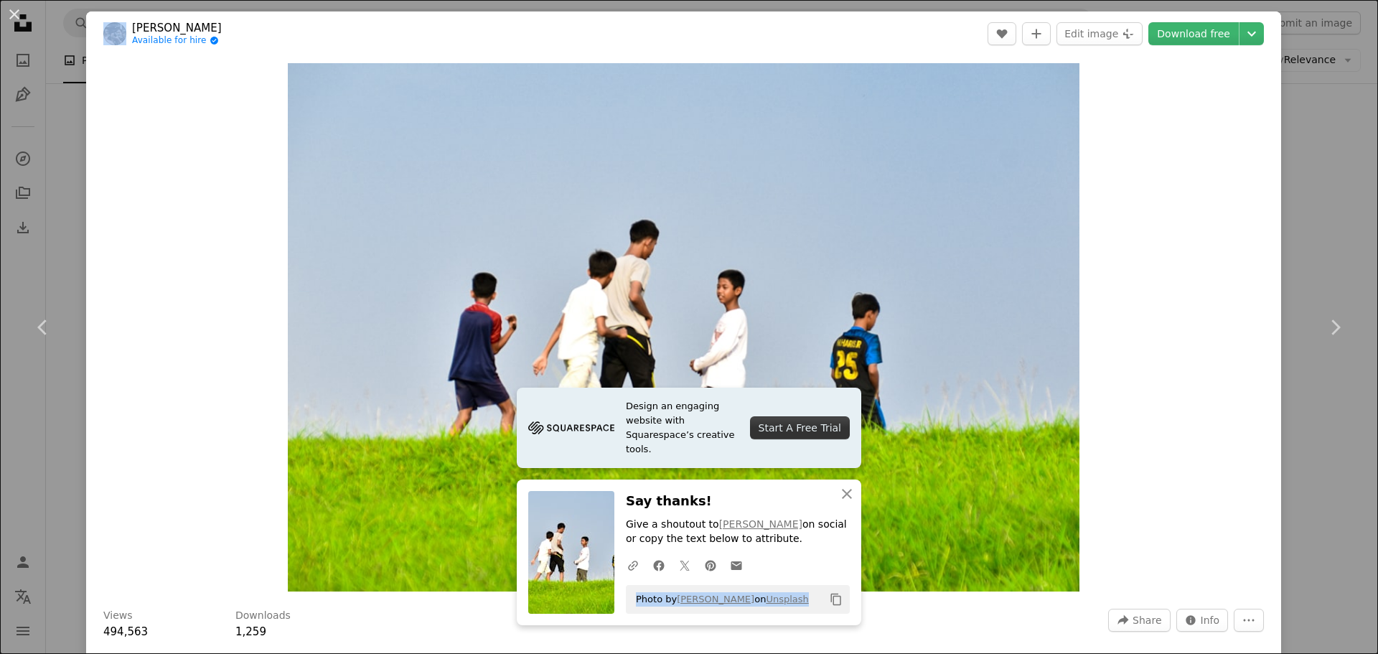
copy div "Photo by [PERSON_NAME] on Unsplash Copy content"
click at [1315, 354] on link "Chevron right" at bounding box center [1335, 327] width 86 height 138
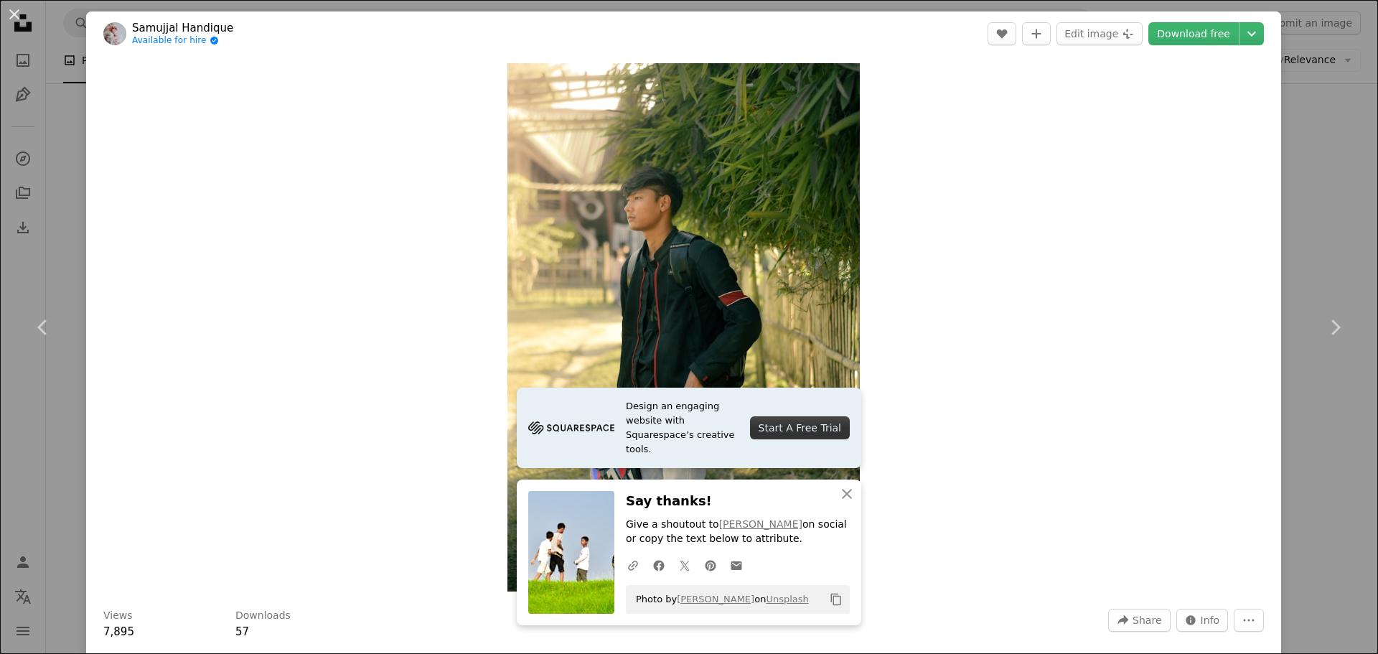
click at [961, 161] on div "Zoom in" at bounding box center [683, 327] width 1195 height 542
click at [1191, 36] on link "Download free" at bounding box center [1193, 33] width 90 height 23
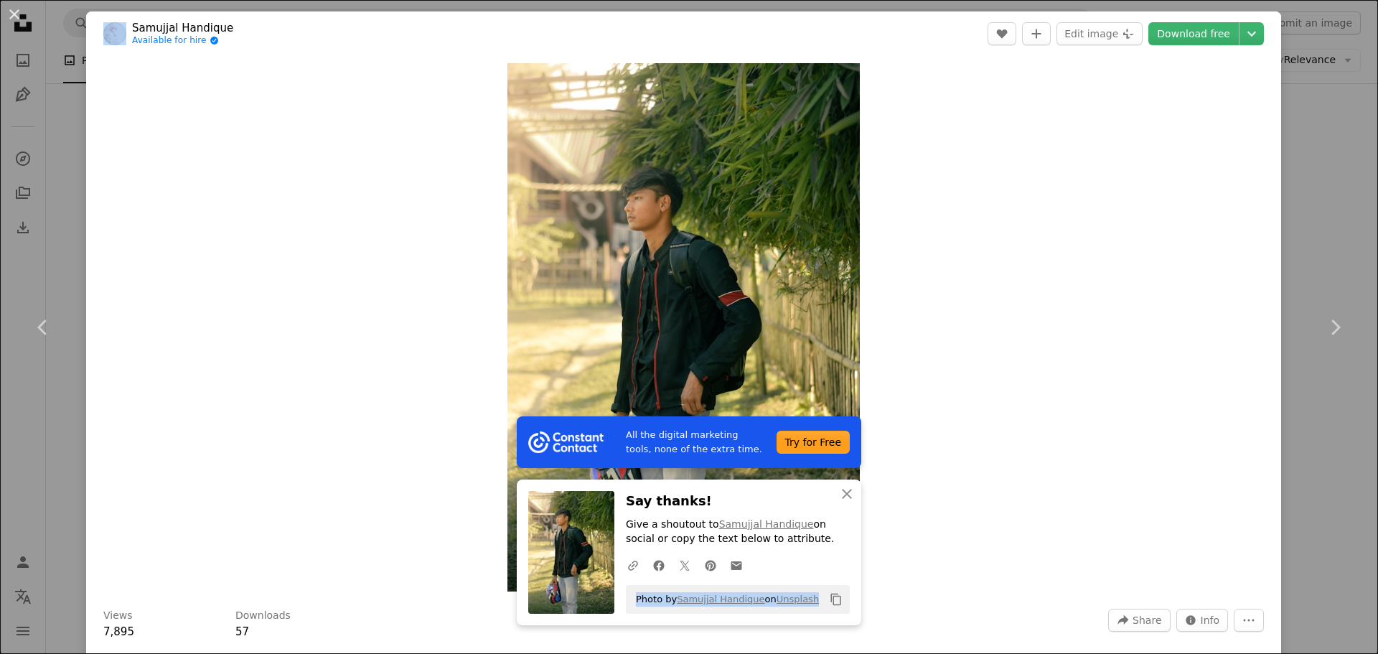
drag, startPoint x: 631, startPoint y: 602, endPoint x: 816, endPoint y: 600, distance: 184.4
click at [816, 600] on div "Photo by [PERSON_NAME] on Unsplash Copy content" at bounding box center [738, 599] width 224 height 29
copy div "Photo by [PERSON_NAME] on Unsplash Copy content"
drag, startPoint x: 905, startPoint y: 192, endPoint x: 932, endPoint y: 151, distance: 48.6
click at [910, 187] on div "Zoom in" at bounding box center [683, 327] width 1195 height 542
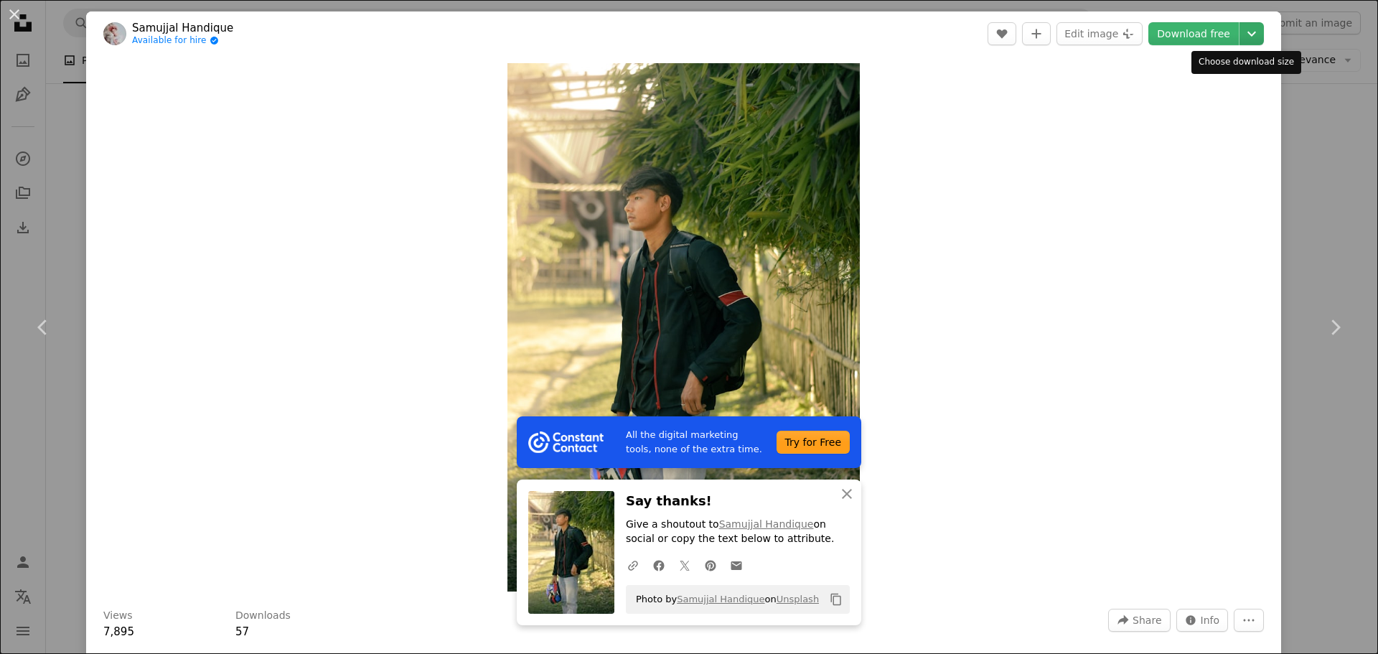
click at [1243, 33] on icon "Chevron down" at bounding box center [1251, 33] width 23 height 17
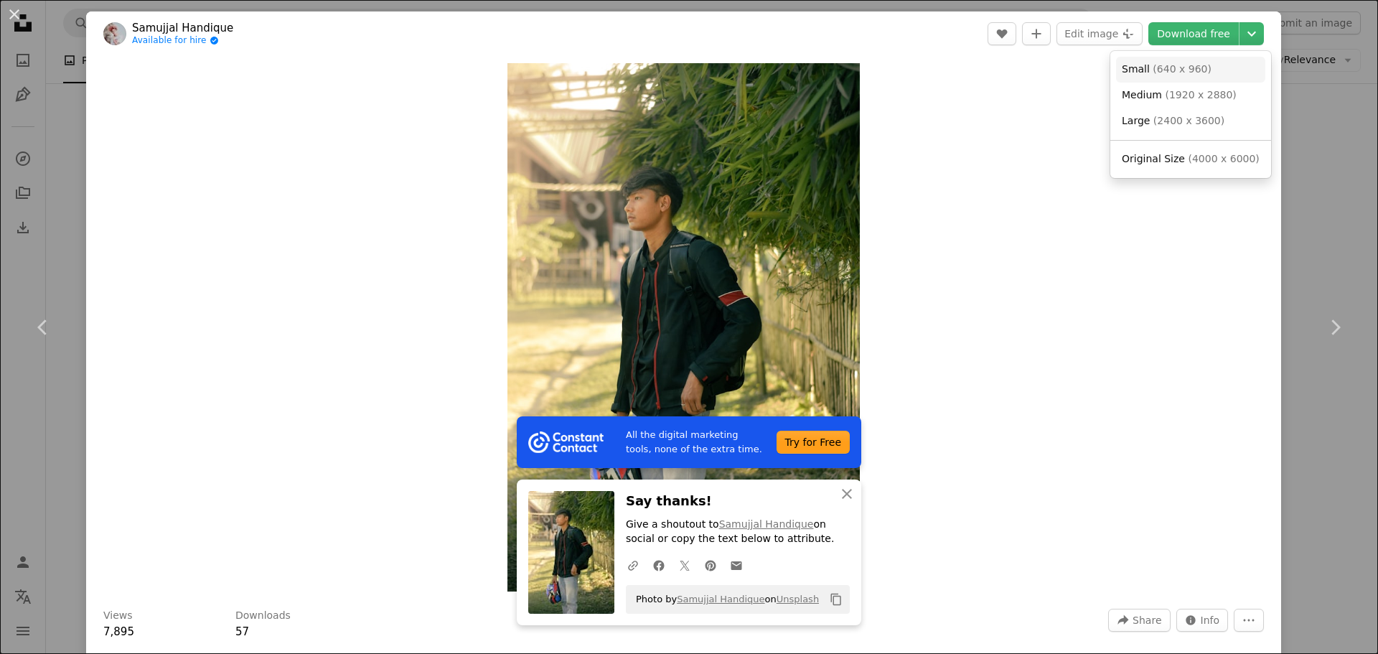
click at [1167, 70] on span "( 640 x 960 )" at bounding box center [1181, 68] width 59 height 11
click at [1315, 291] on link "Chevron right" at bounding box center [1335, 327] width 86 height 138
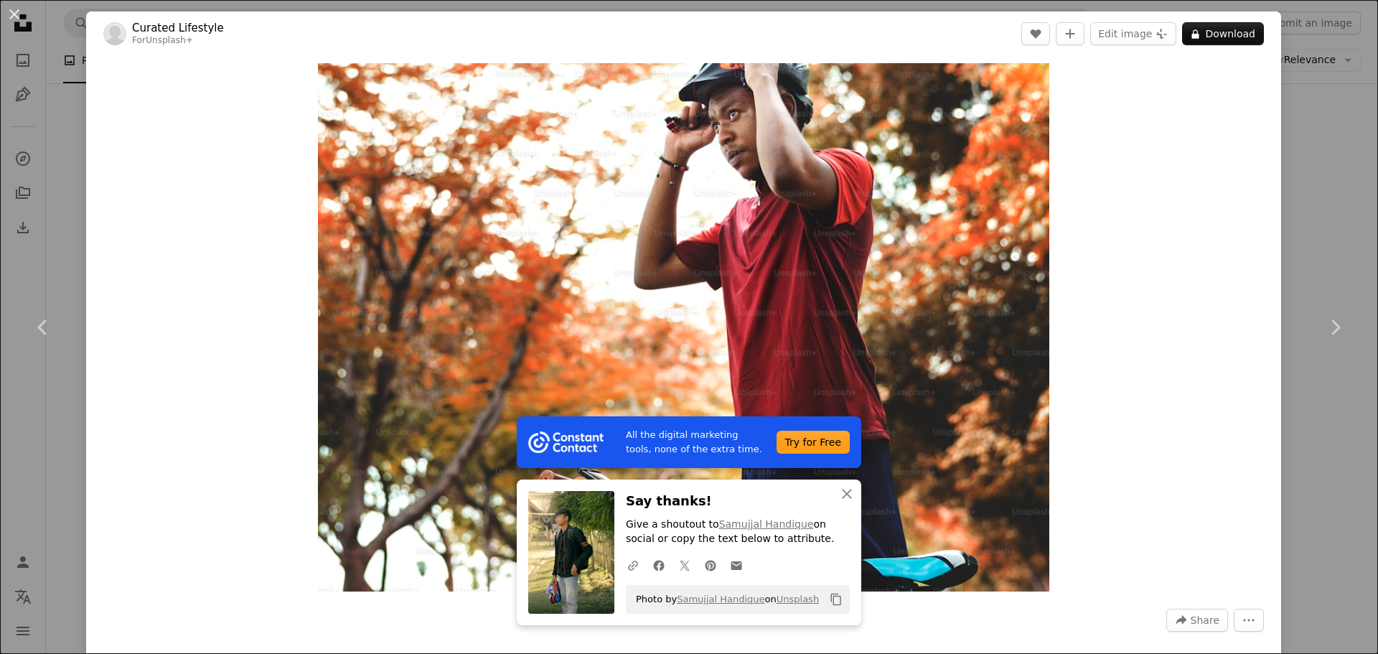
click at [1142, 308] on div "Zoom in" at bounding box center [683, 327] width 1195 height 542
click at [1129, 161] on div "Zoom in" at bounding box center [683, 327] width 1195 height 542
click at [1308, 284] on link "Chevron right" at bounding box center [1335, 327] width 86 height 138
click at [53, 111] on div "An X shape Chevron left Chevron right All the digital marketing tools, none of …" at bounding box center [689, 327] width 1378 height 654
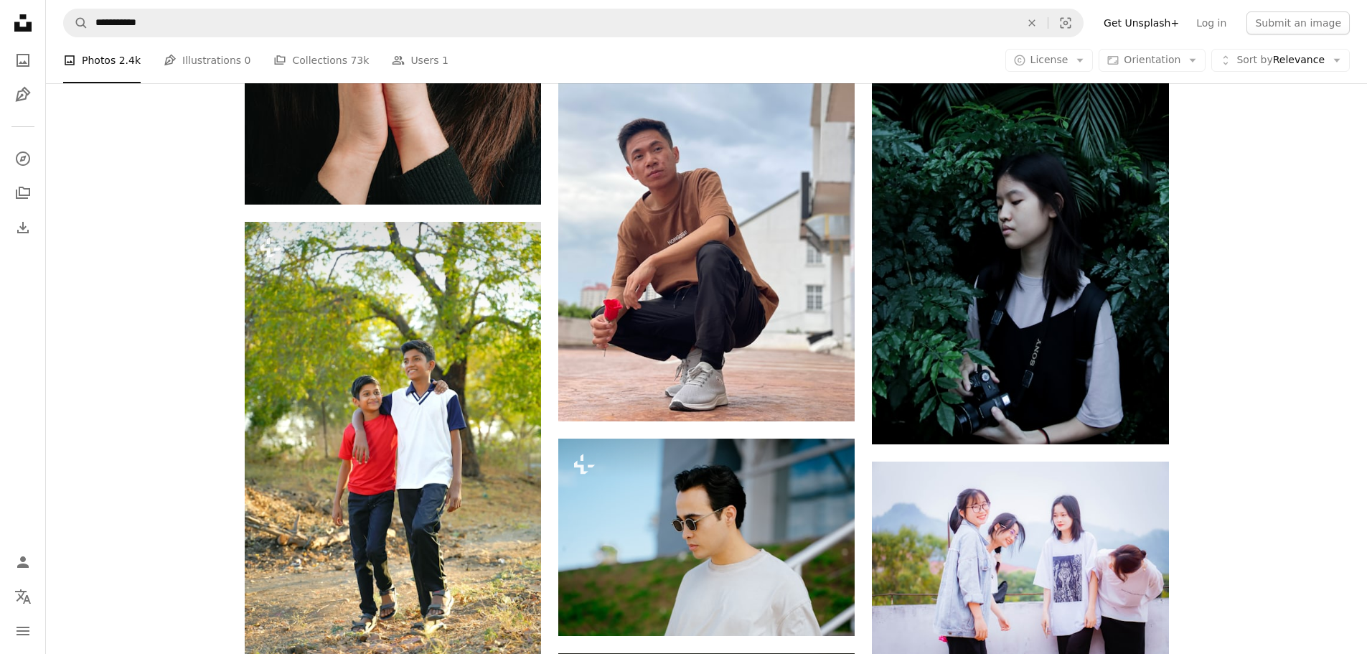
scroll to position [43315, 0]
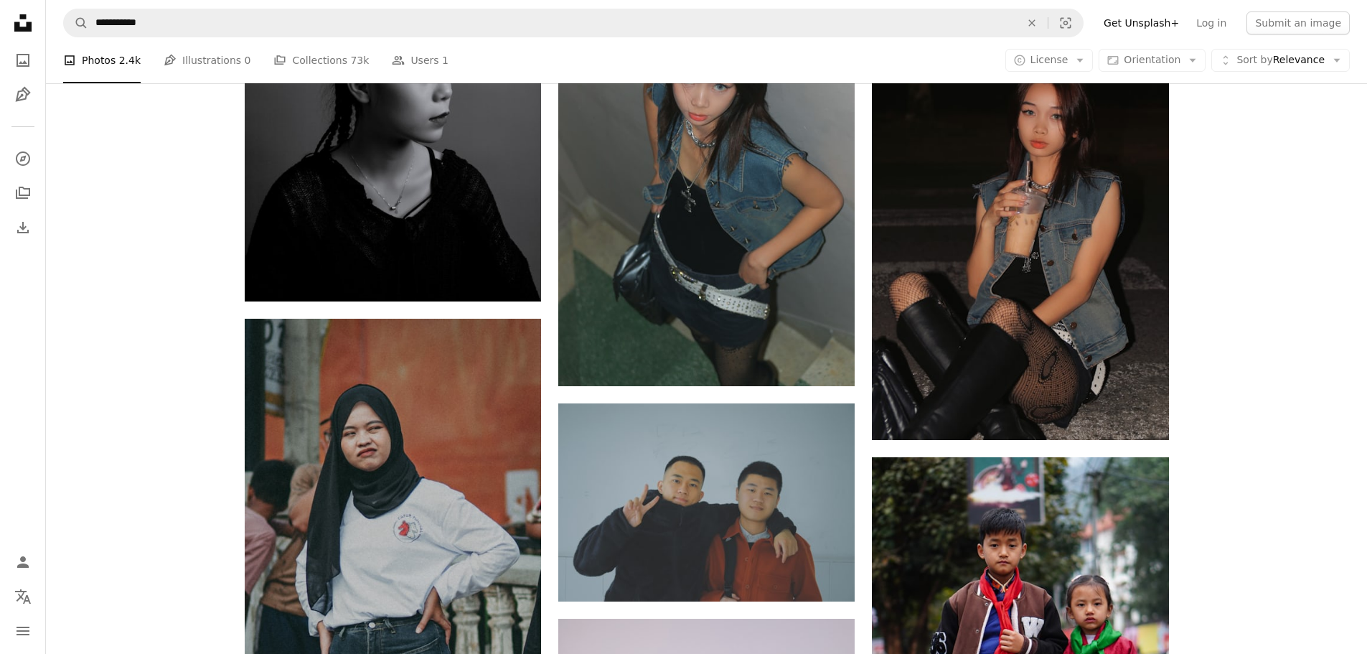
scroll to position [47602, 0]
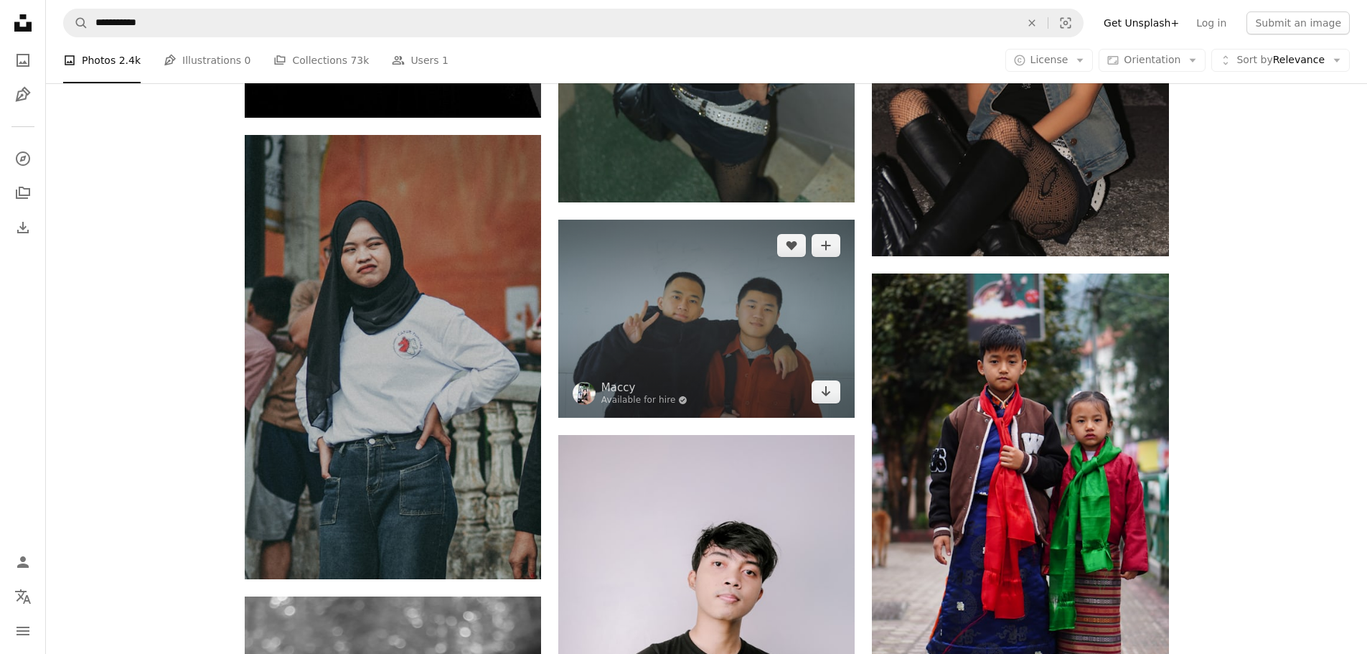
click at [717, 352] on img at bounding box center [706, 318] width 296 height 197
click at [697, 322] on img at bounding box center [706, 318] width 296 height 197
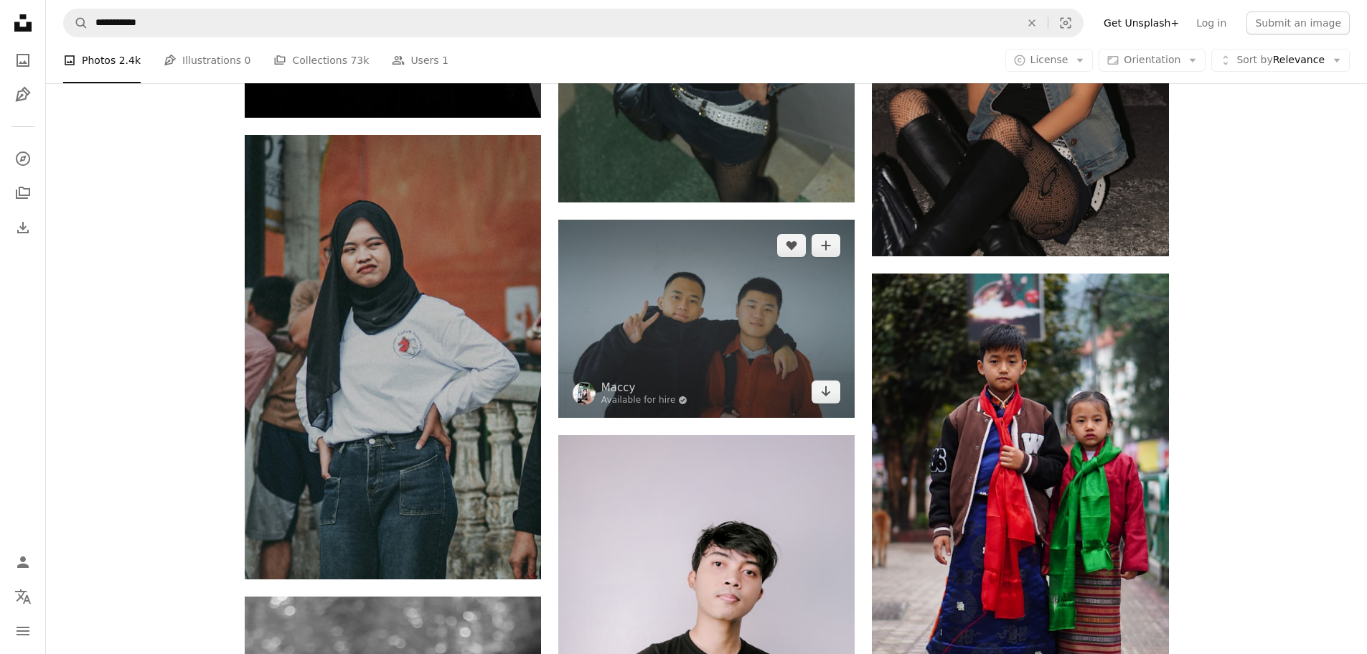
click at [675, 344] on img at bounding box center [706, 318] width 296 height 197
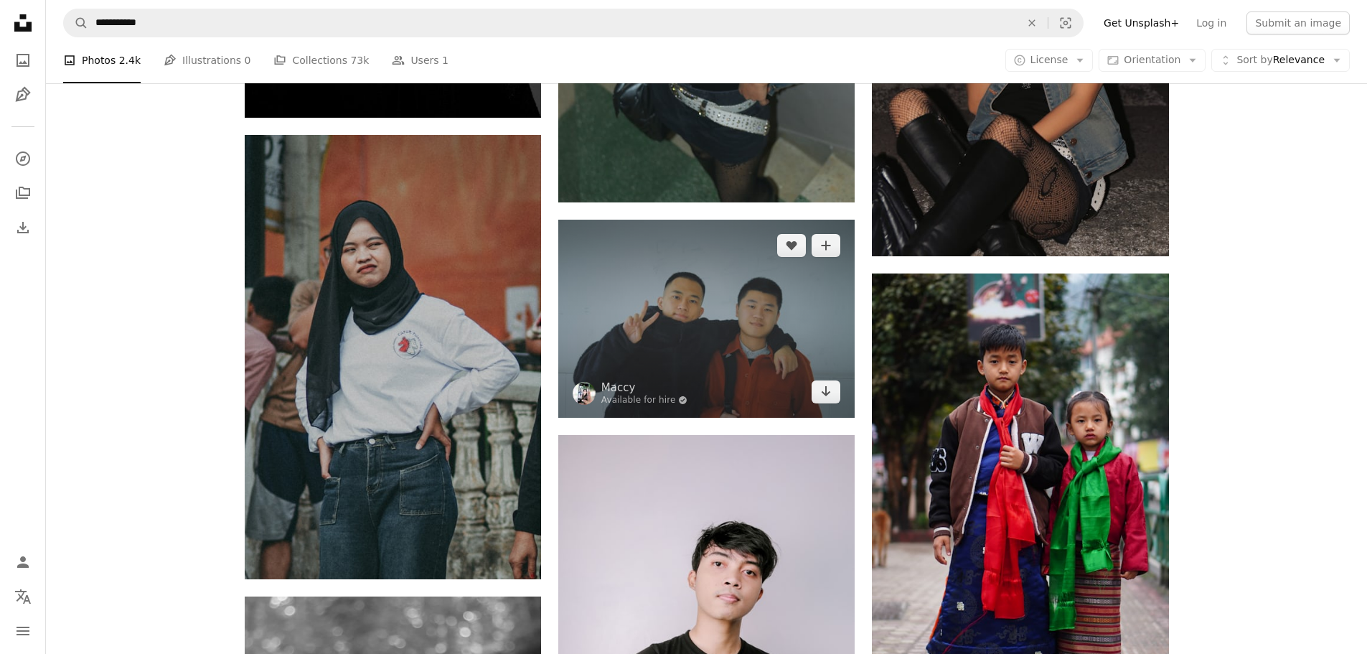
click at [732, 273] on img at bounding box center [706, 318] width 296 height 197
drag, startPoint x: 735, startPoint y: 271, endPoint x: 685, endPoint y: 258, distance: 51.9
click at [685, 258] on img at bounding box center [706, 318] width 296 height 197
click at [680, 282] on img at bounding box center [706, 318] width 296 height 197
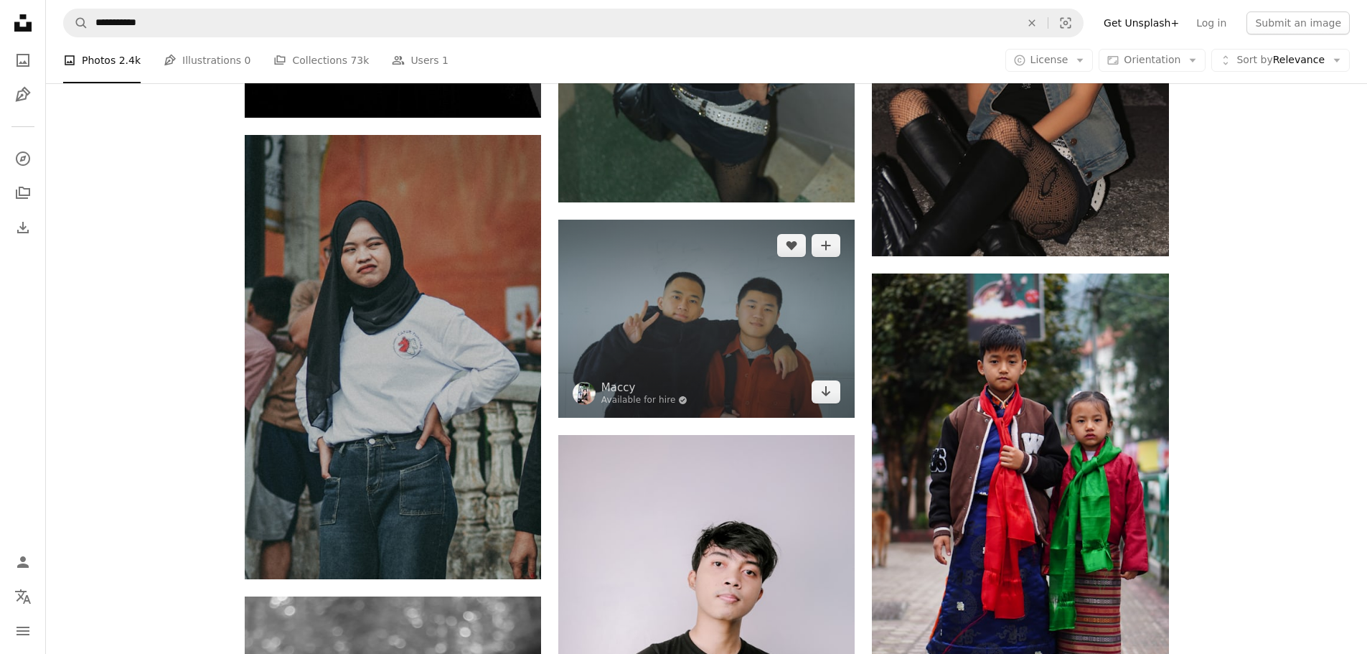
drag, startPoint x: 679, startPoint y: 277, endPoint x: 645, endPoint y: 263, distance: 36.4
click at [645, 263] on img at bounding box center [706, 318] width 296 height 197
click at [690, 306] on img at bounding box center [706, 318] width 296 height 197
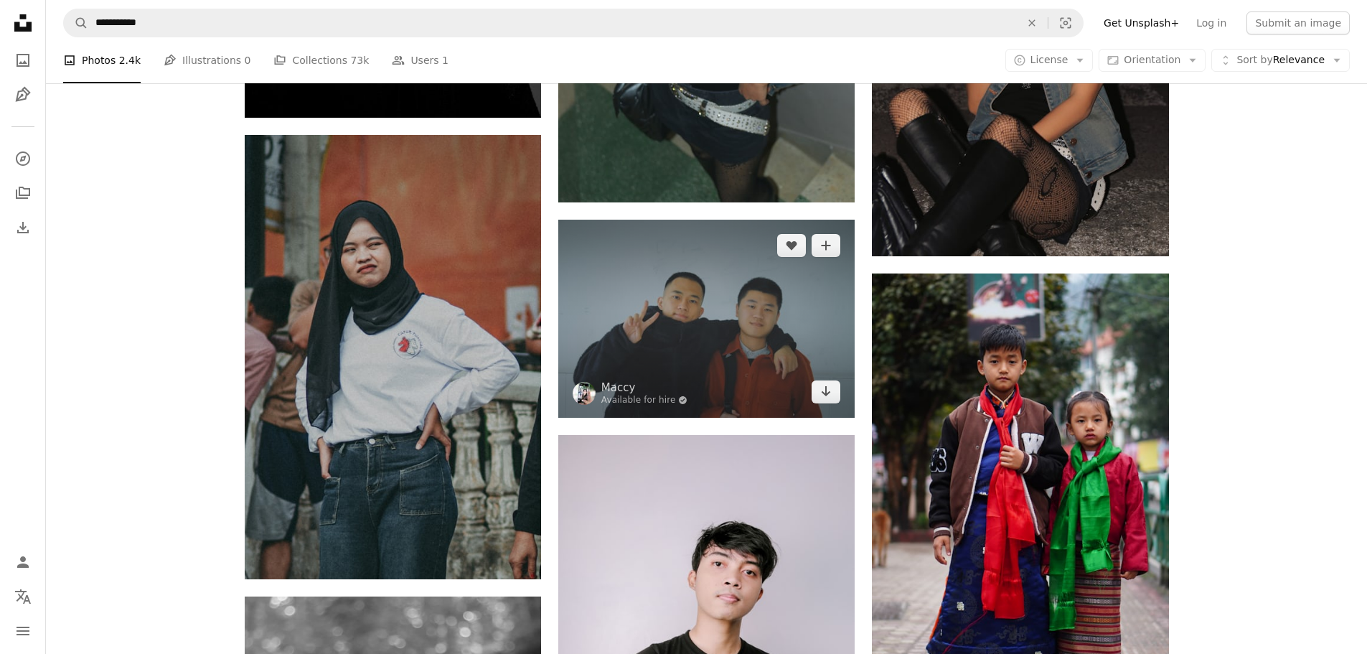
click at [740, 309] on img at bounding box center [706, 318] width 296 height 197
click at [732, 301] on img at bounding box center [706, 318] width 296 height 197
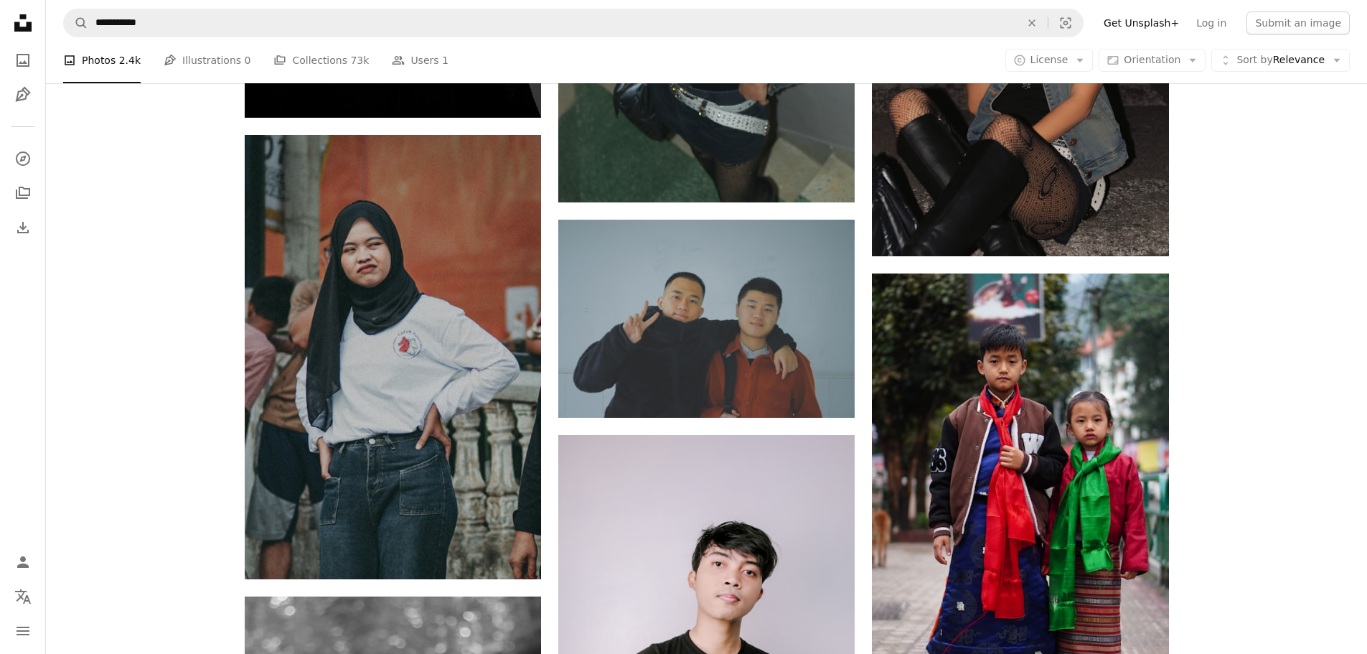
drag, startPoint x: 1253, startPoint y: 151, endPoint x: 1369, endPoint y: 529, distance: 394.9
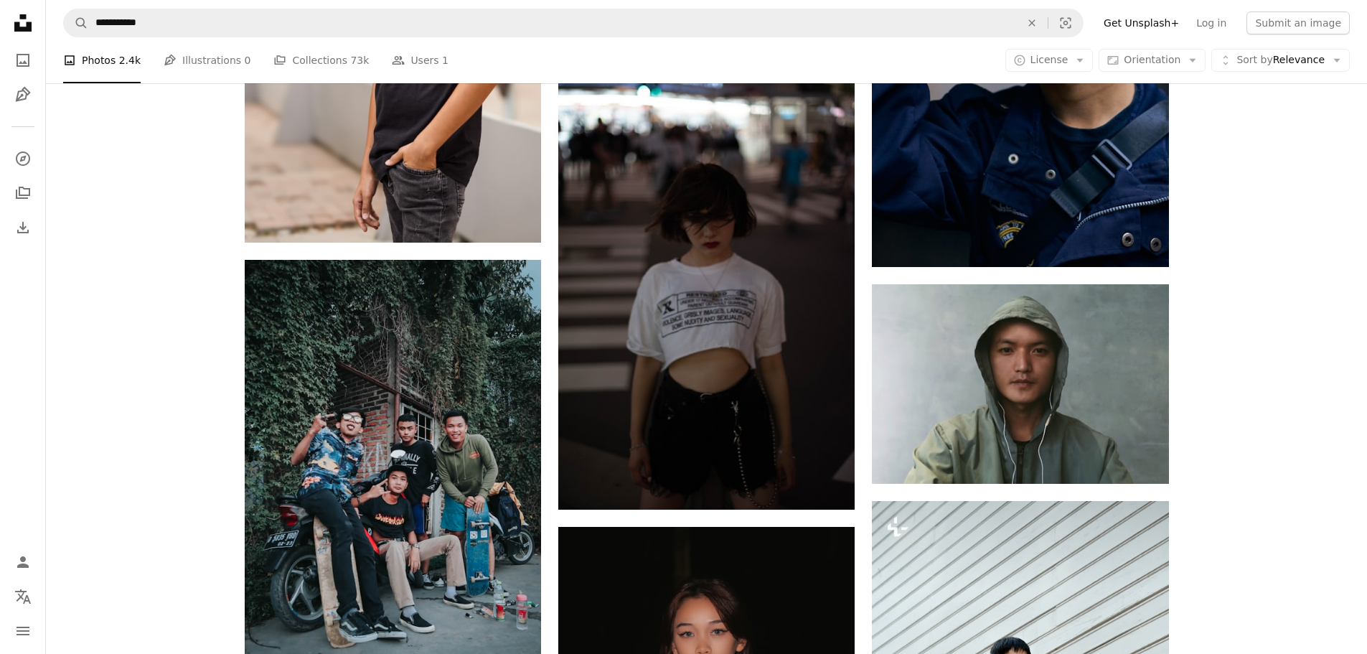
scroll to position [49563, 0]
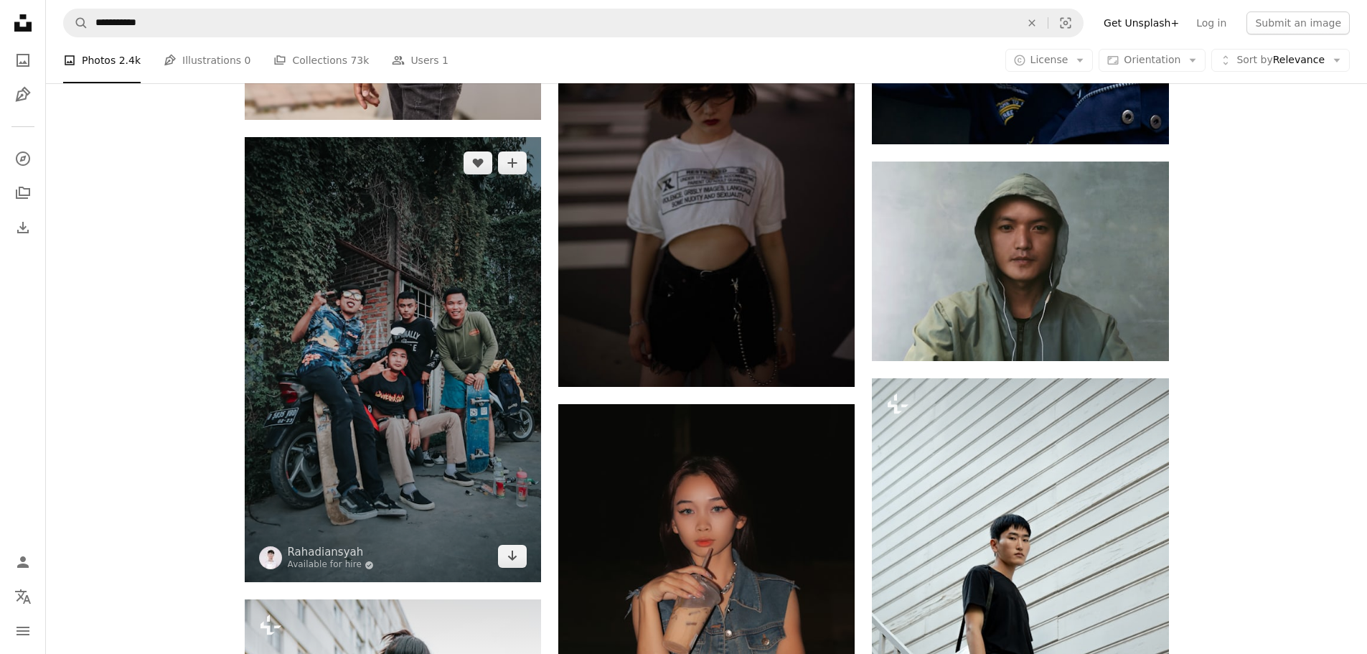
click at [413, 359] on img at bounding box center [393, 359] width 296 height 445
click at [413, 358] on img at bounding box center [393, 359] width 296 height 445
click at [390, 324] on img at bounding box center [393, 359] width 296 height 445
click at [511, 555] on icon "Arrow pointing down" at bounding box center [512, 555] width 11 height 17
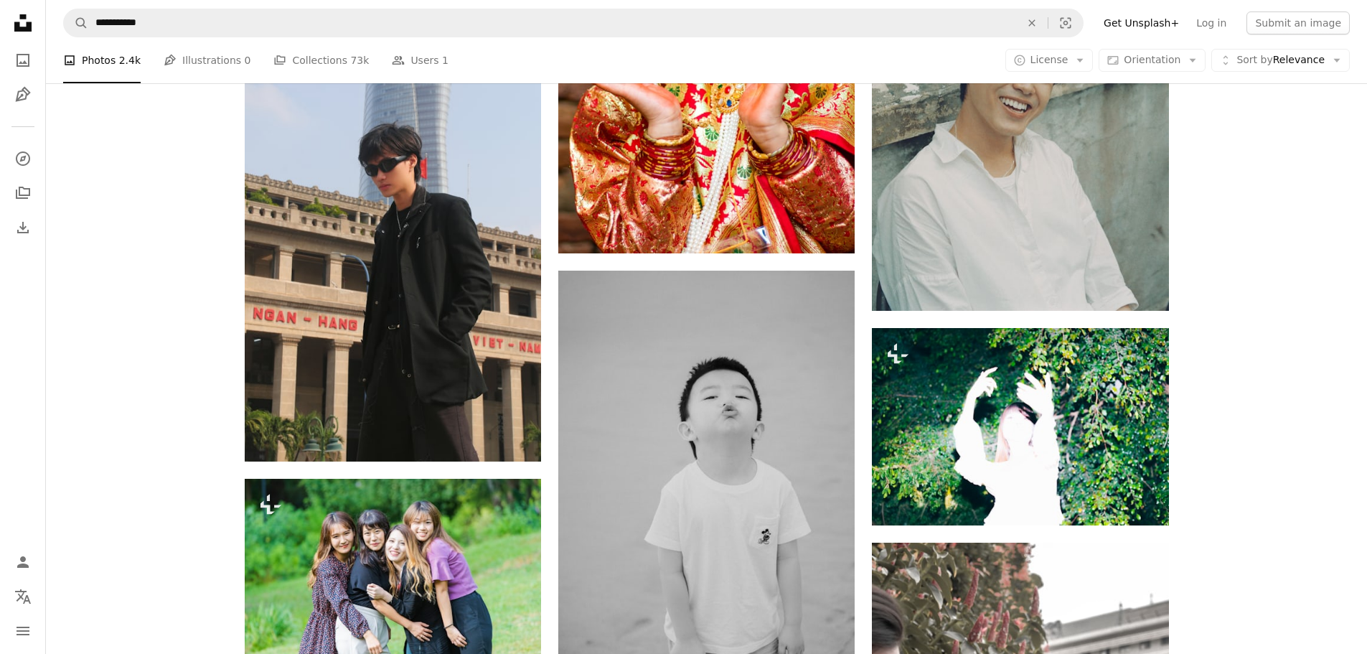
scroll to position [53631, 0]
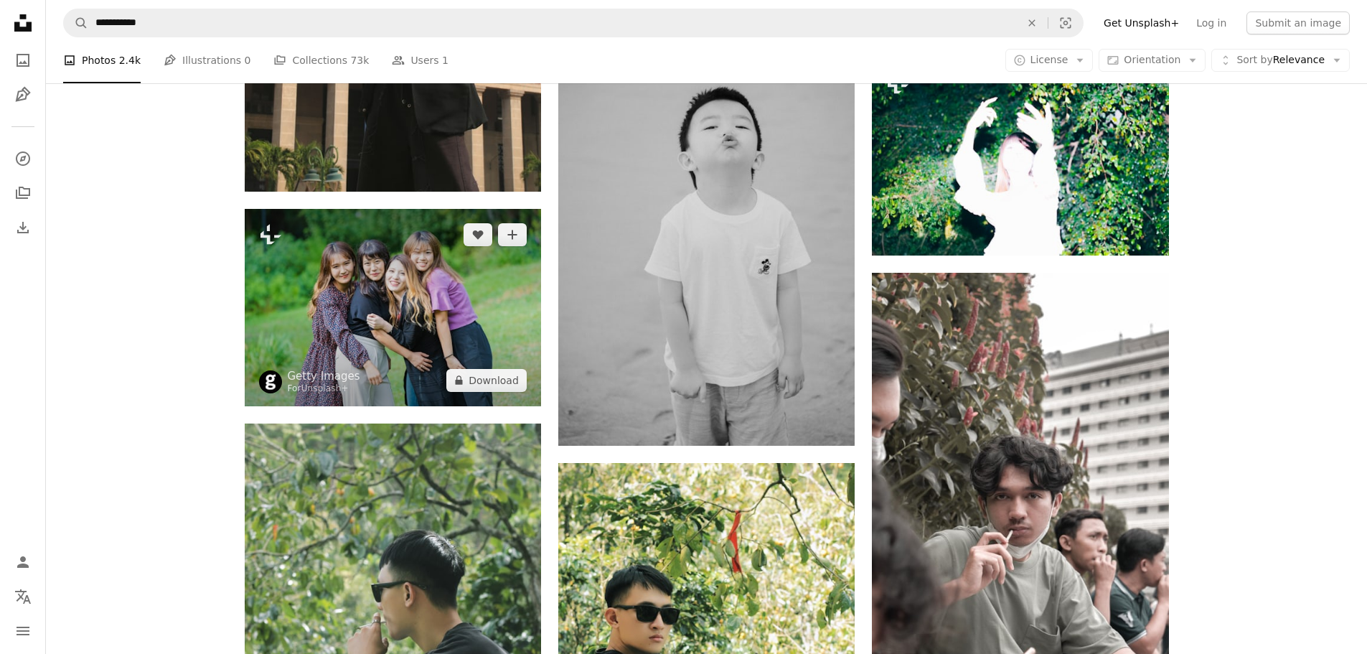
click at [375, 299] on img at bounding box center [393, 307] width 296 height 197
click at [479, 383] on button "A lock Download" at bounding box center [486, 380] width 80 height 23
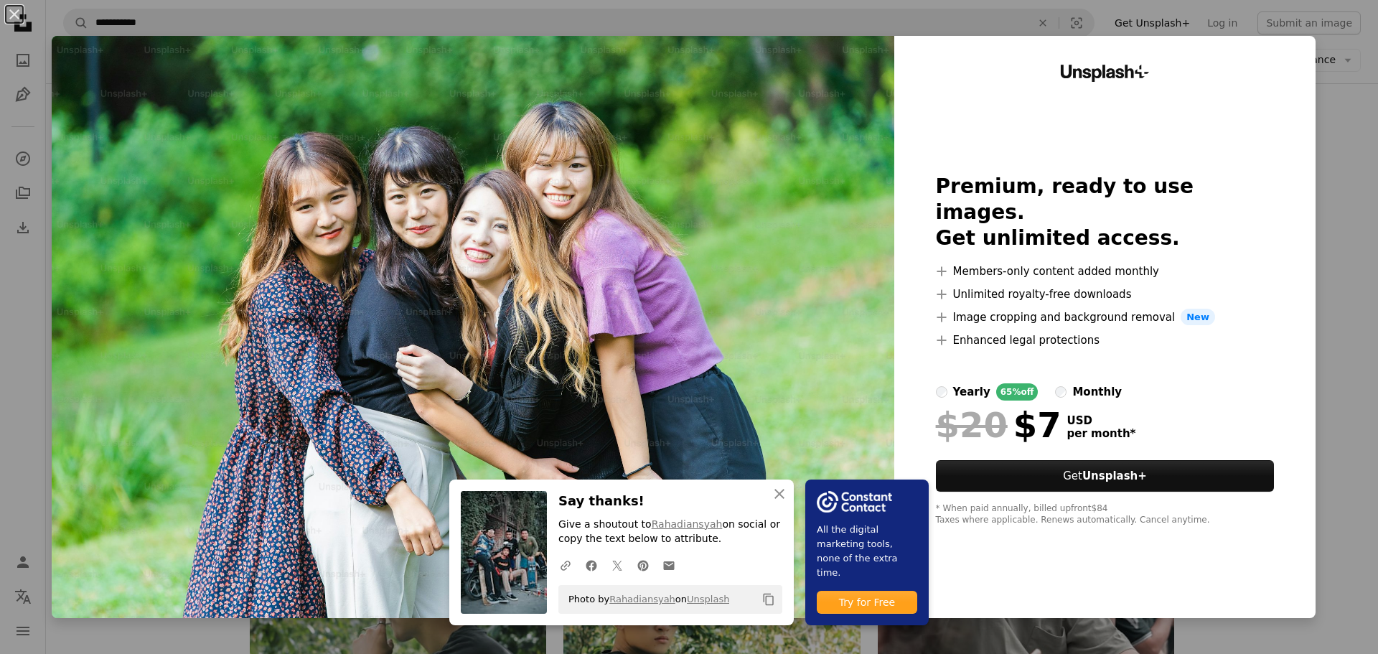
click at [1345, 131] on div "An X shape An X shape Close Say thanks! Give a shoutout to Rahadiansyah on soci…" at bounding box center [689, 327] width 1378 height 654
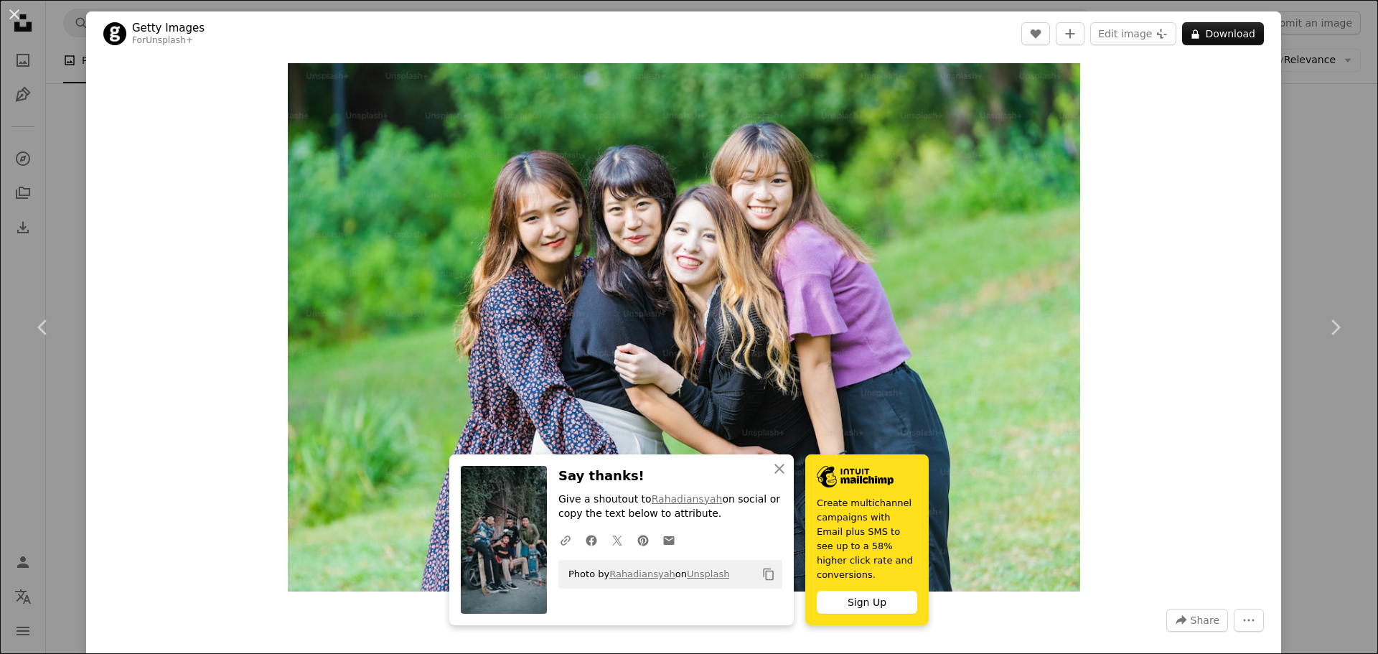
click at [1300, 135] on div "An X shape Chevron left Chevron right An X shape Close Say thanks! Give a shout…" at bounding box center [689, 327] width 1378 height 654
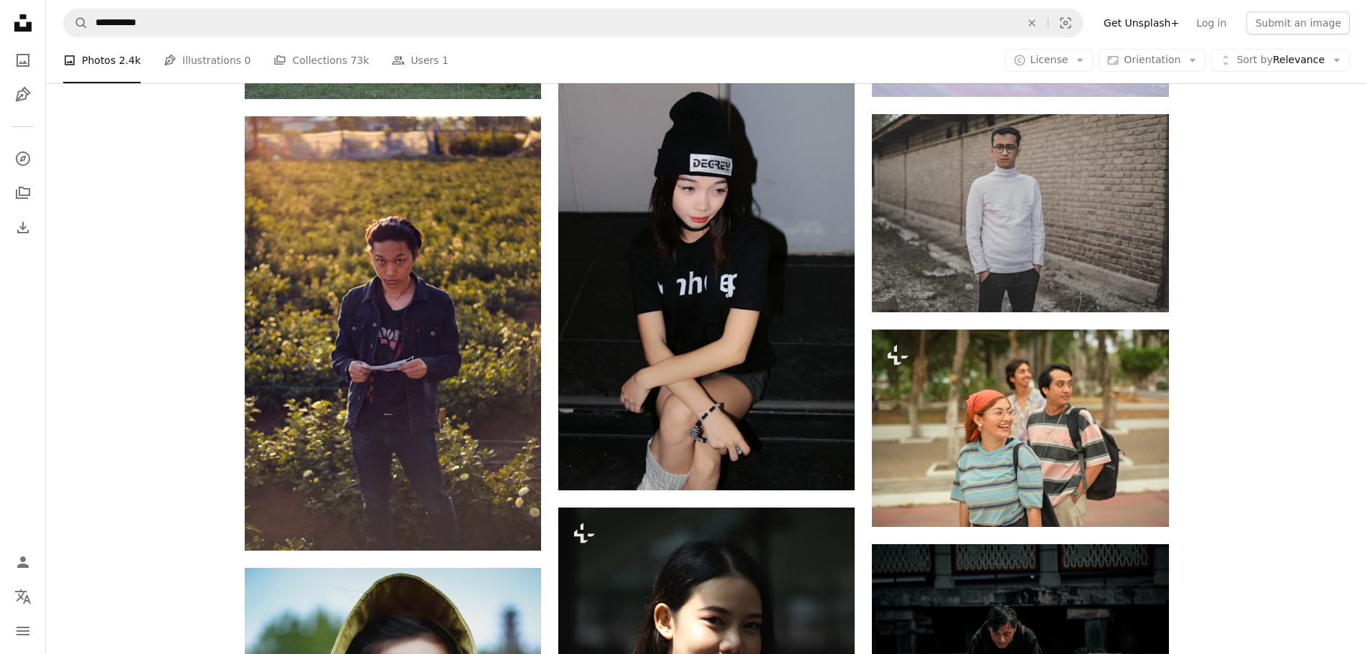
scroll to position [63948, 0]
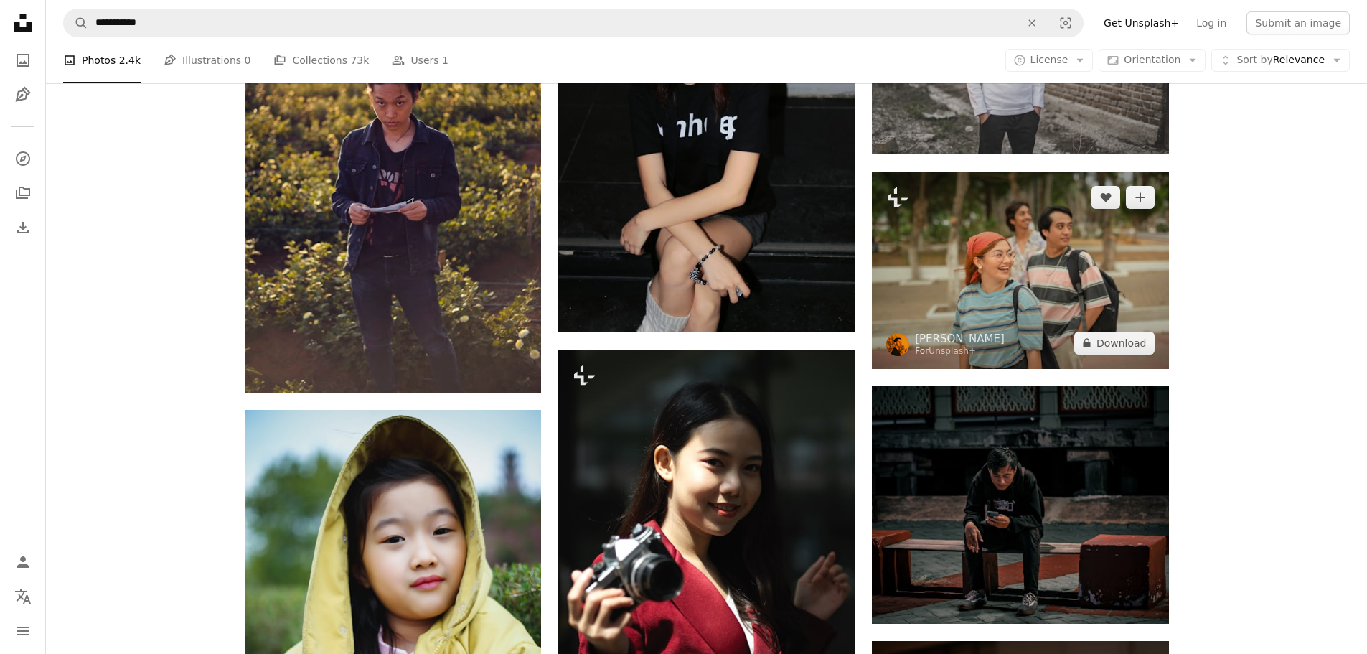
click at [1068, 285] on img at bounding box center [1020, 270] width 296 height 197
click at [1117, 342] on button "A lock Download" at bounding box center [1114, 343] width 80 height 23
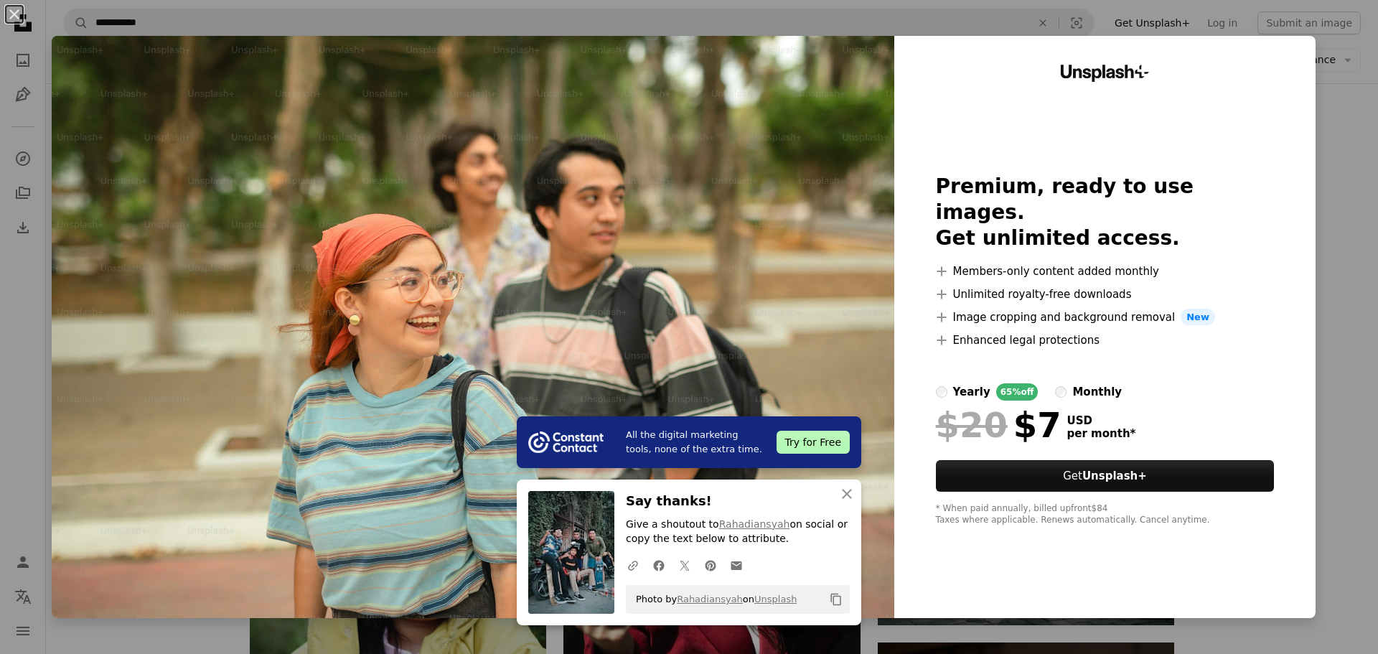
click at [1340, 112] on div "An X shape All the digital marketing tools, none of the extra time. Try for Fre…" at bounding box center [689, 327] width 1378 height 654
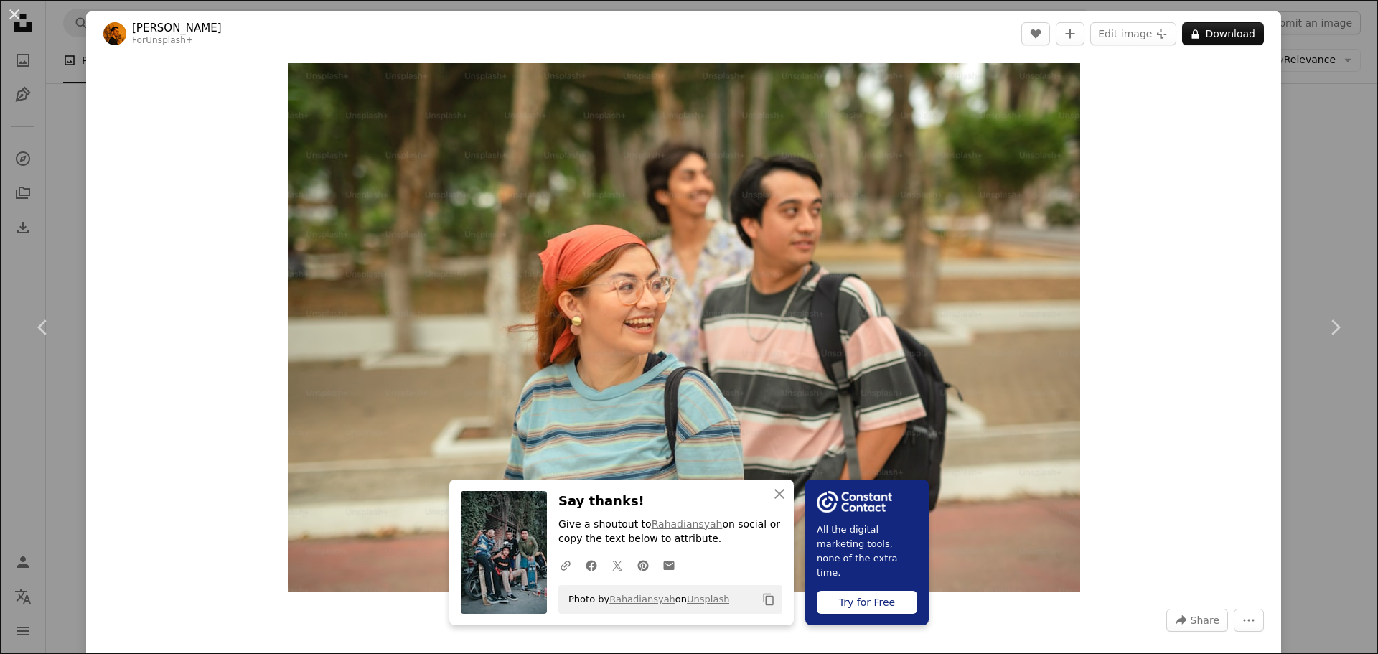
click at [1310, 142] on div "An X shape Chevron left Chevron right An X shape Close Say thanks! Give a shout…" at bounding box center [689, 327] width 1378 height 654
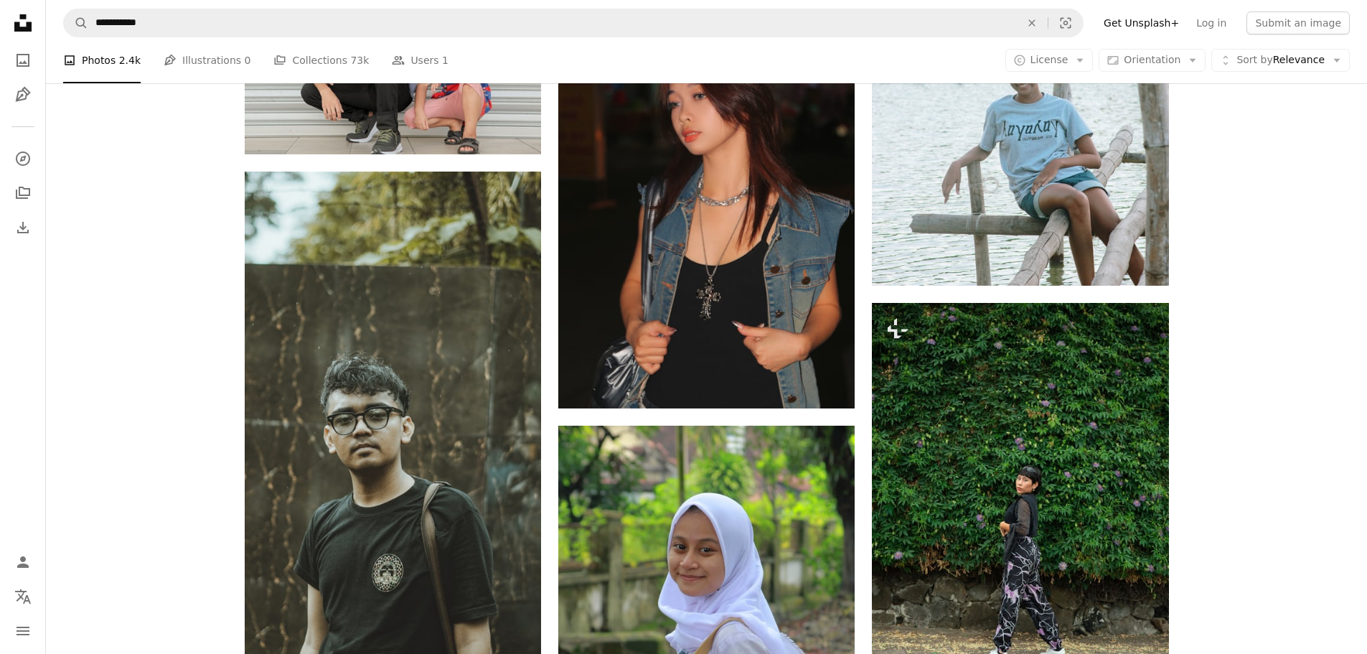
scroll to position [72742, 0]
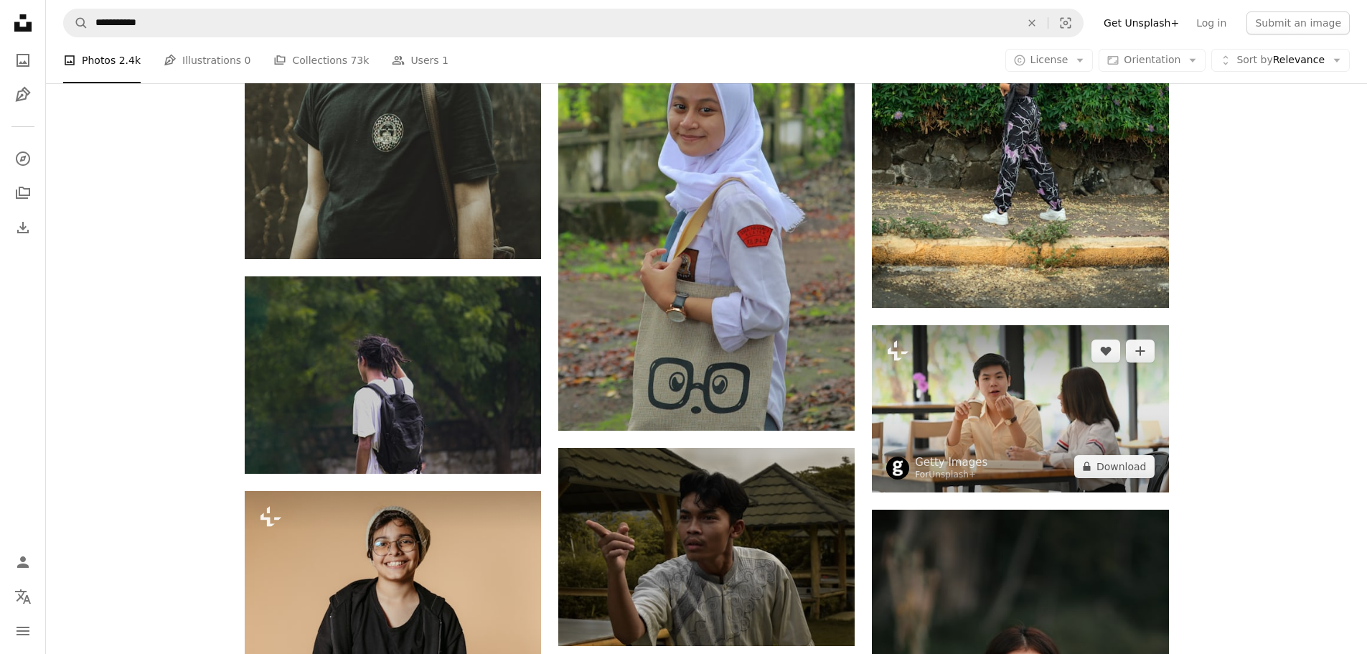
click at [1026, 427] on img at bounding box center [1020, 408] width 296 height 166
click at [1114, 461] on button "A lock Download" at bounding box center [1114, 466] width 80 height 23
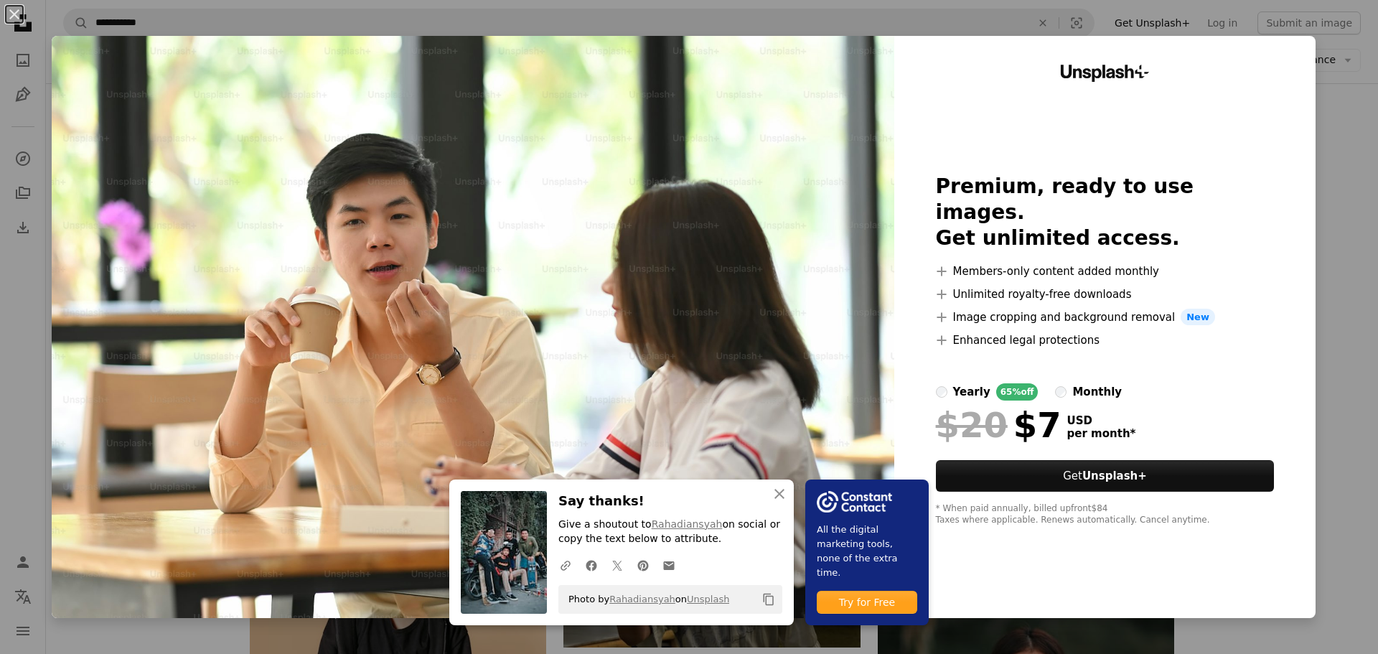
click at [1330, 126] on div "An X shape An X shape Close Say thanks! Give a shoutout to Rahadiansyah on soci…" at bounding box center [689, 327] width 1378 height 654
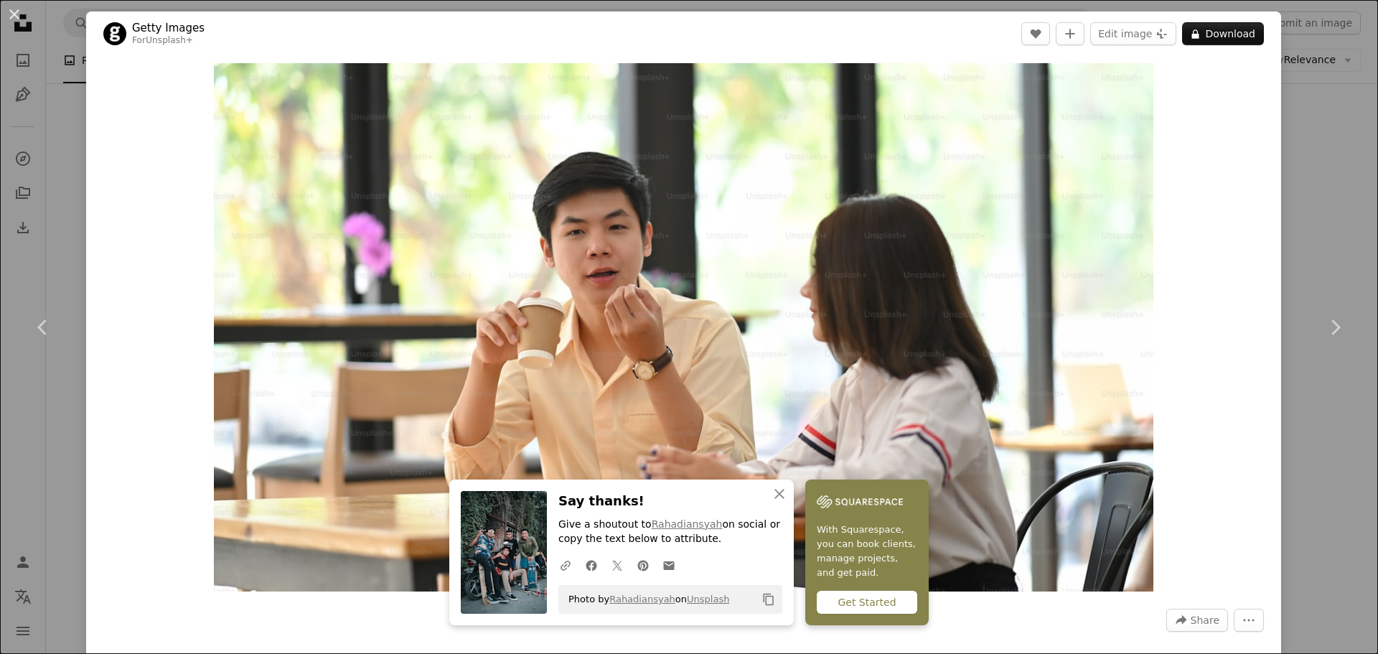
drag, startPoint x: 1307, startPoint y: 128, endPoint x: 1351, endPoint y: 88, distance: 58.9
click at [1314, 121] on div "An X shape Chevron left Chevron right An X shape Close Say thanks! Give a shout…" at bounding box center [689, 327] width 1378 height 654
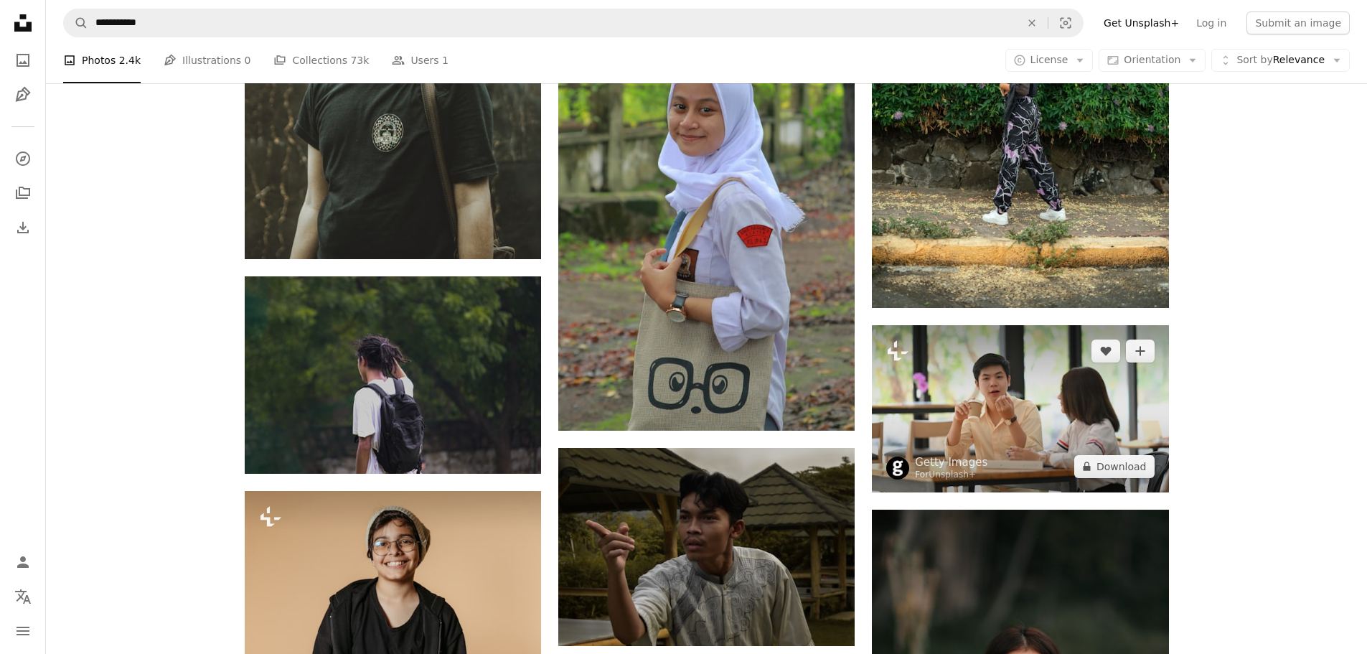
click at [1089, 380] on img at bounding box center [1020, 408] width 296 height 166
click at [1109, 464] on button "A lock Download" at bounding box center [1114, 466] width 80 height 23
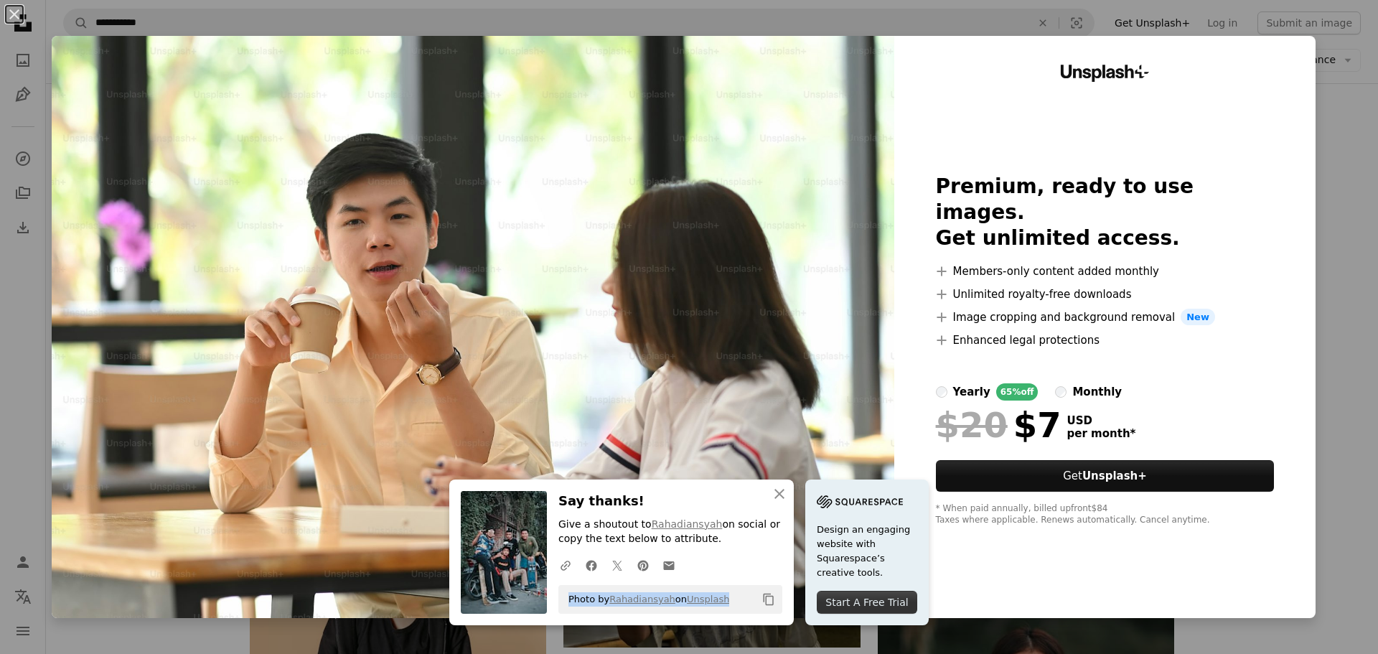
drag, startPoint x: 563, startPoint y: 601, endPoint x: 726, endPoint y: 601, distance: 162.9
click at [726, 601] on div "Photo by [PERSON_NAME] on Unsplash Copy content" at bounding box center [670, 599] width 224 height 29
copy span "Photo by [PERSON_NAME] on Unsplash"
drag, startPoint x: 771, startPoint y: 492, endPoint x: 774, endPoint y: 486, distance: 7.4
click at [773, 489] on icon "An X shape" at bounding box center [779, 493] width 17 height 17
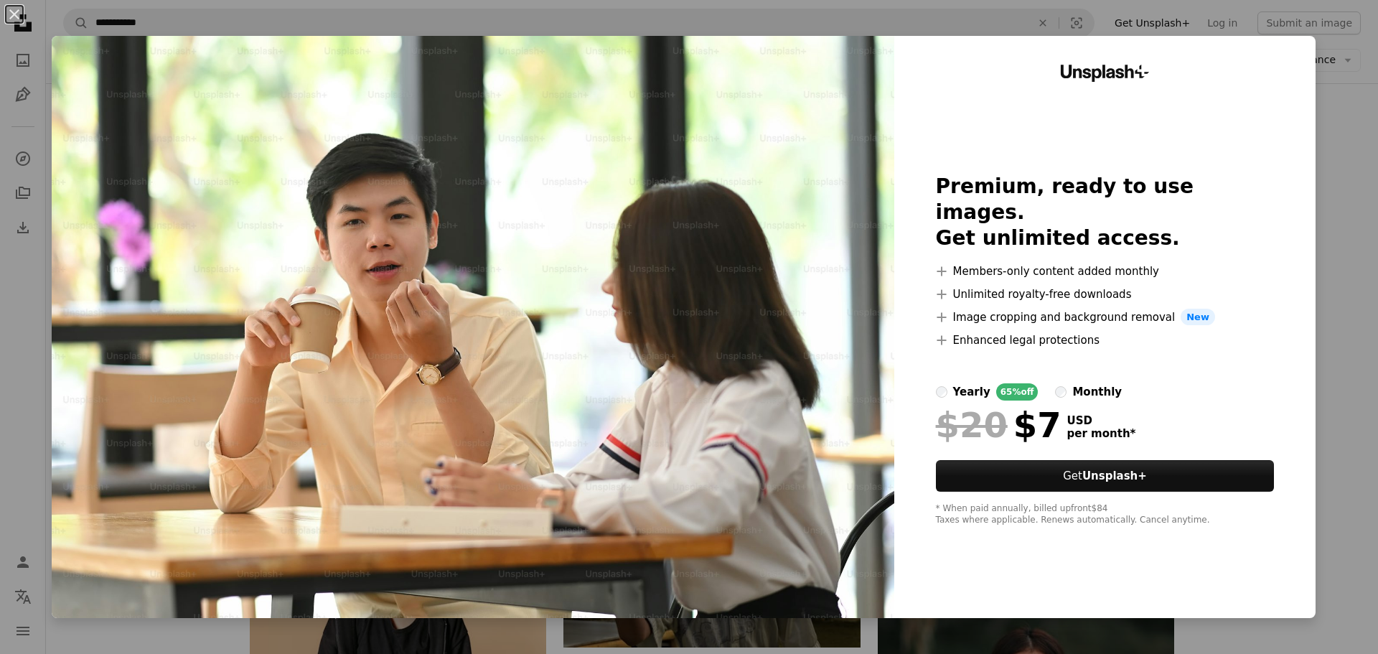
click at [1350, 134] on div "An X shape Unsplash+ Premium, ready to use images. Get unlimited access. A plus…" at bounding box center [689, 327] width 1378 height 654
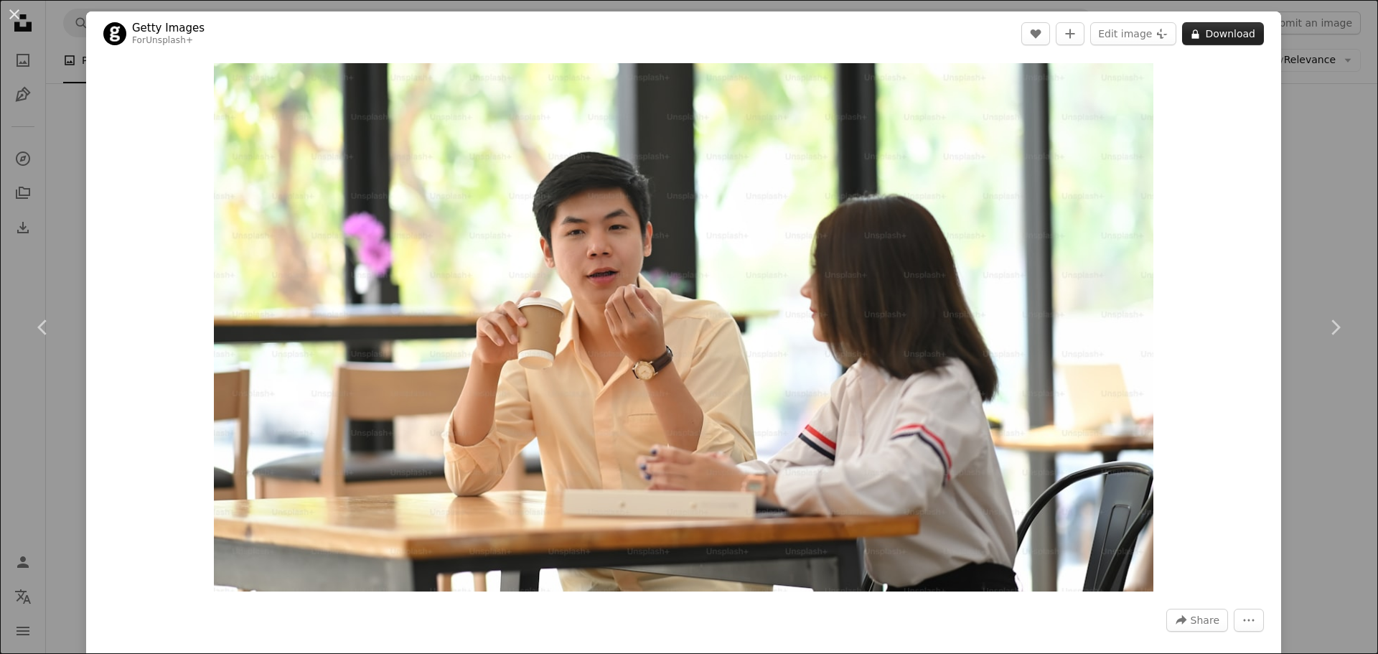
click at [1208, 39] on button "A lock Download" at bounding box center [1223, 33] width 82 height 23
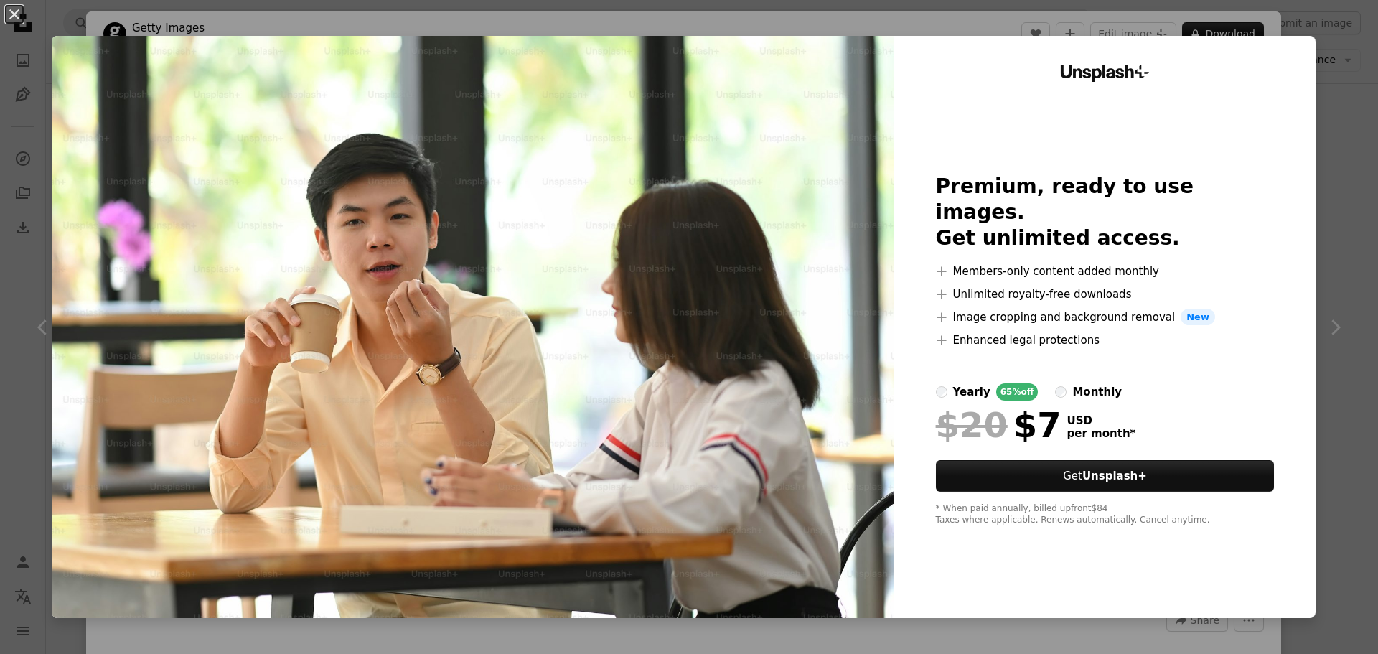
drag, startPoint x: 1338, startPoint y: 121, endPoint x: 1334, endPoint y: 88, distance: 33.3
click at [1338, 121] on div "An X shape Unsplash+ Premium, ready to use images. Get unlimited access. A plus…" at bounding box center [689, 327] width 1378 height 654
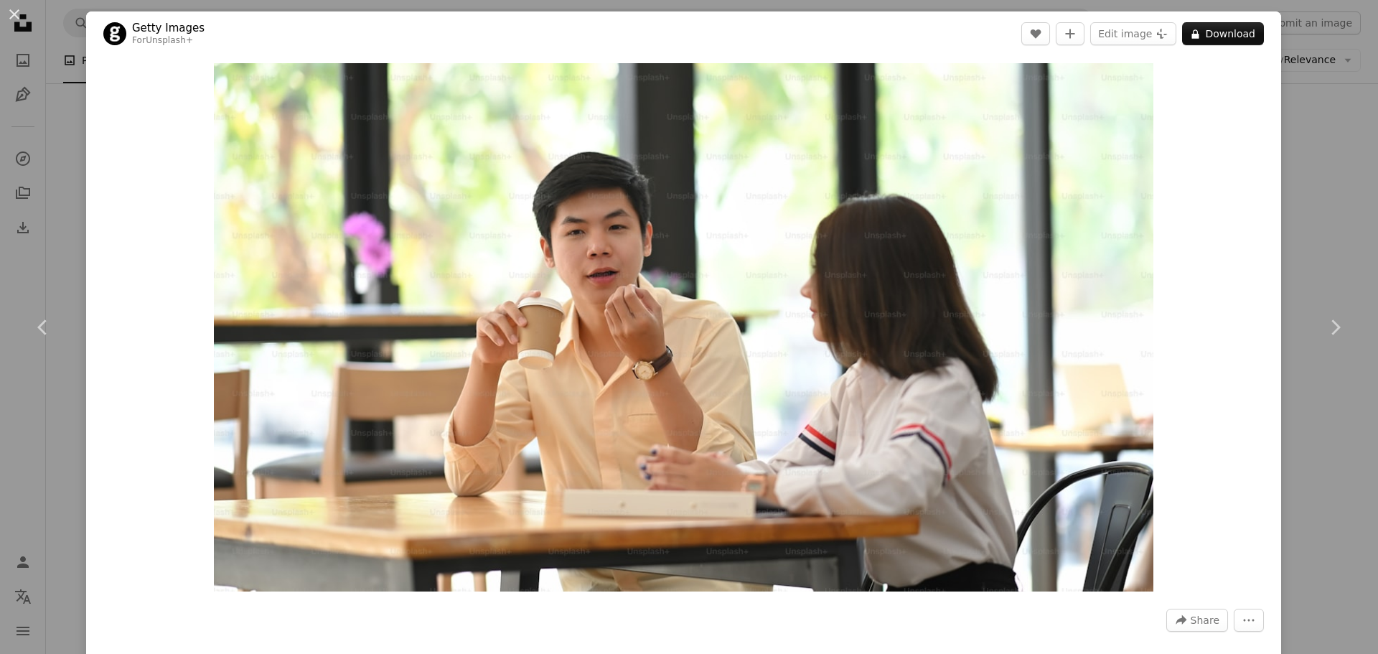
click at [62, 126] on div "An X shape Chevron left Chevron right Getty Images For Unsplash+ A heart A plus…" at bounding box center [689, 327] width 1378 height 654
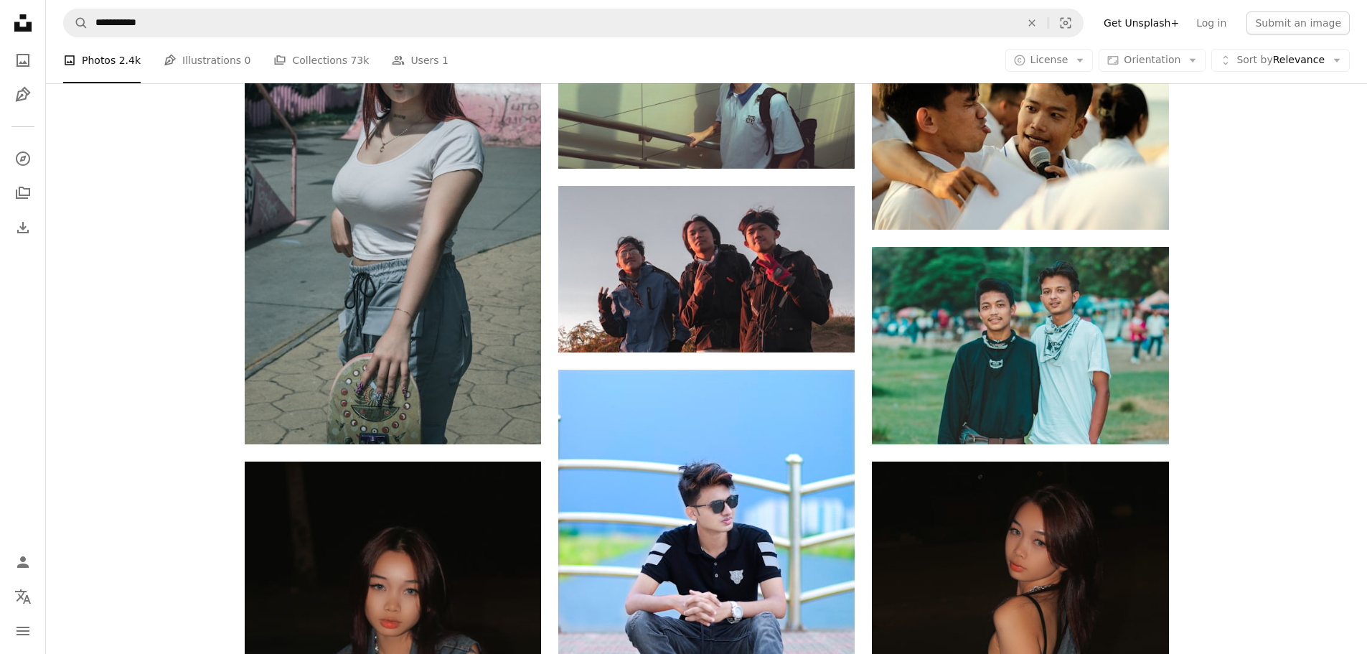
scroll to position [75323, 0]
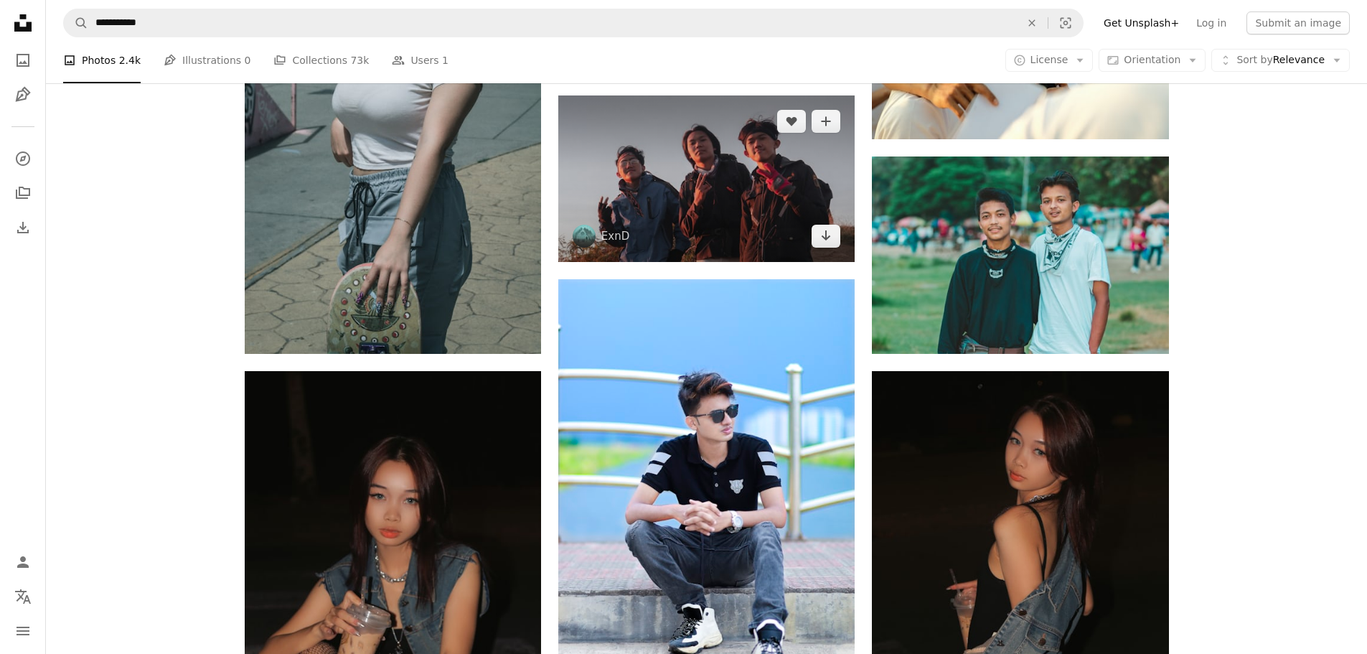
click at [723, 195] on img at bounding box center [706, 178] width 296 height 166
click at [821, 233] on icon "Arrow pointing down" at bounding box center [825, 235] width 11 height 17
click at [697, 209] on img at bounding box center [706, 178] width 296 height 166
click at [821, 229] on icon "Arrow pointing down" at bounding box center [825, 235] width 11 height 17
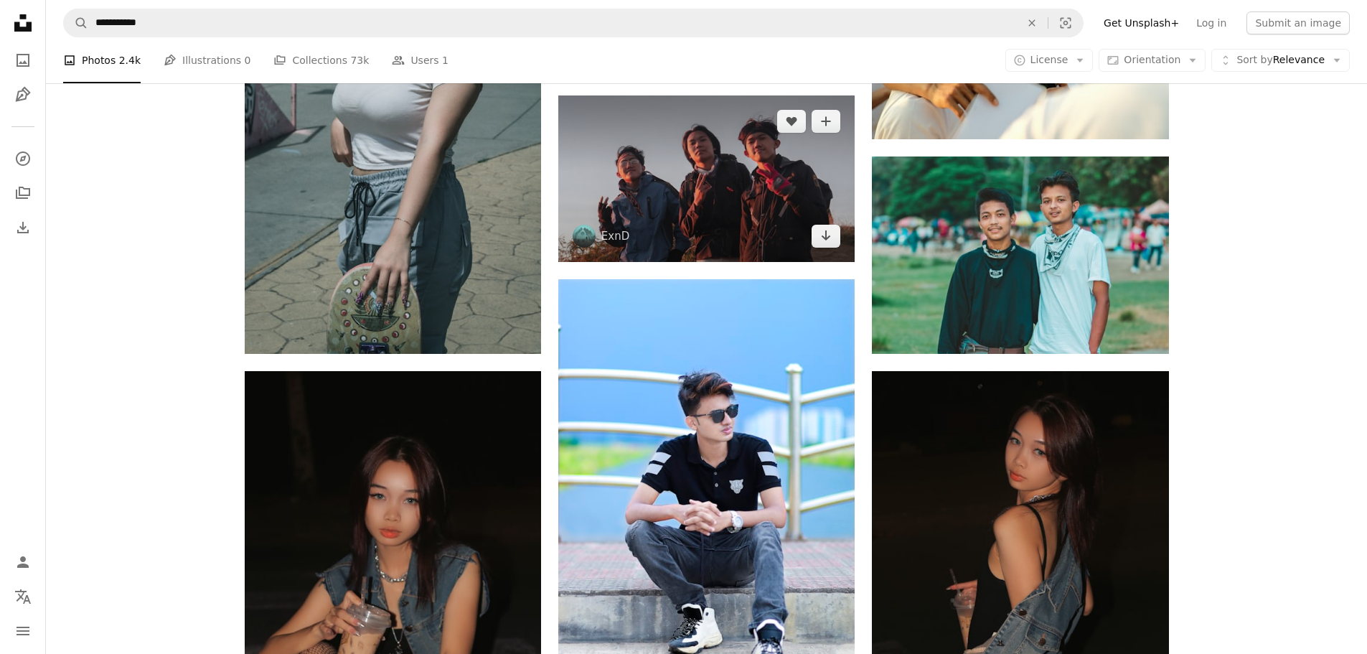
drag, startPoint x: 713, startPoint y: 185, endPoint x: 1332, endPoint y: 188, distance: 619.3
click at [713, 186] on img at bounding box center [706, 178] width 296 height 166
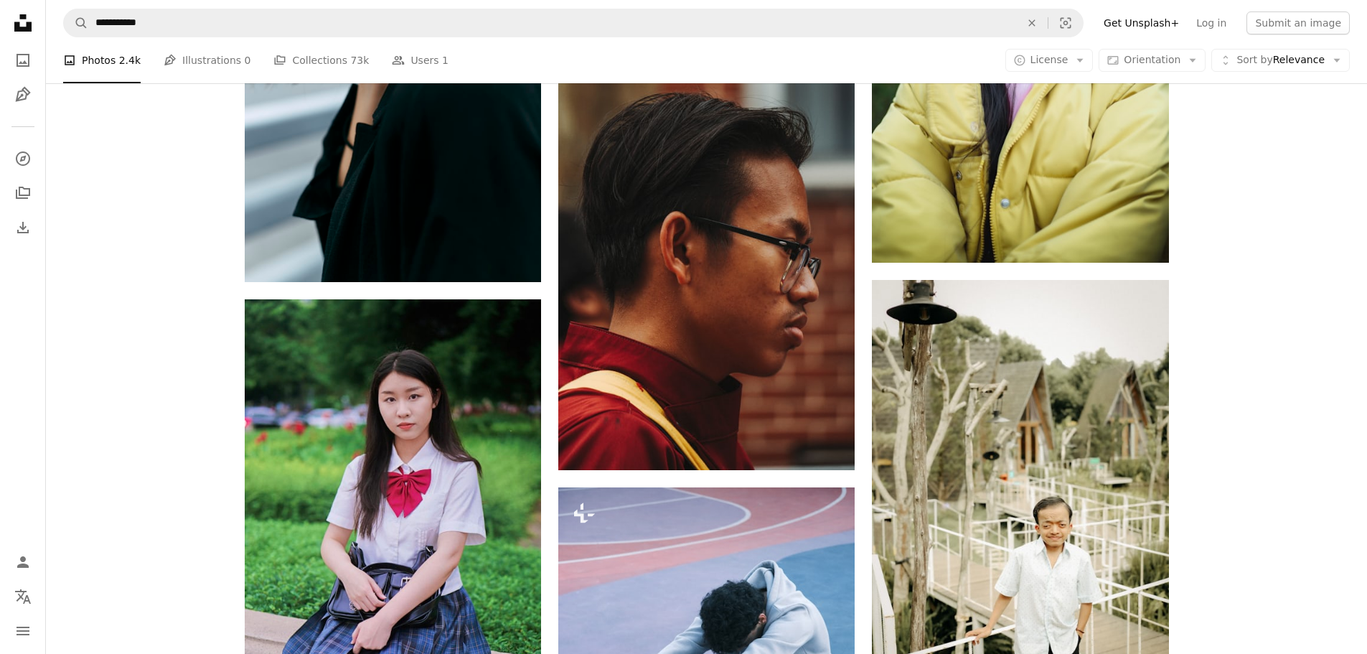
scroll to position [84562, 0]
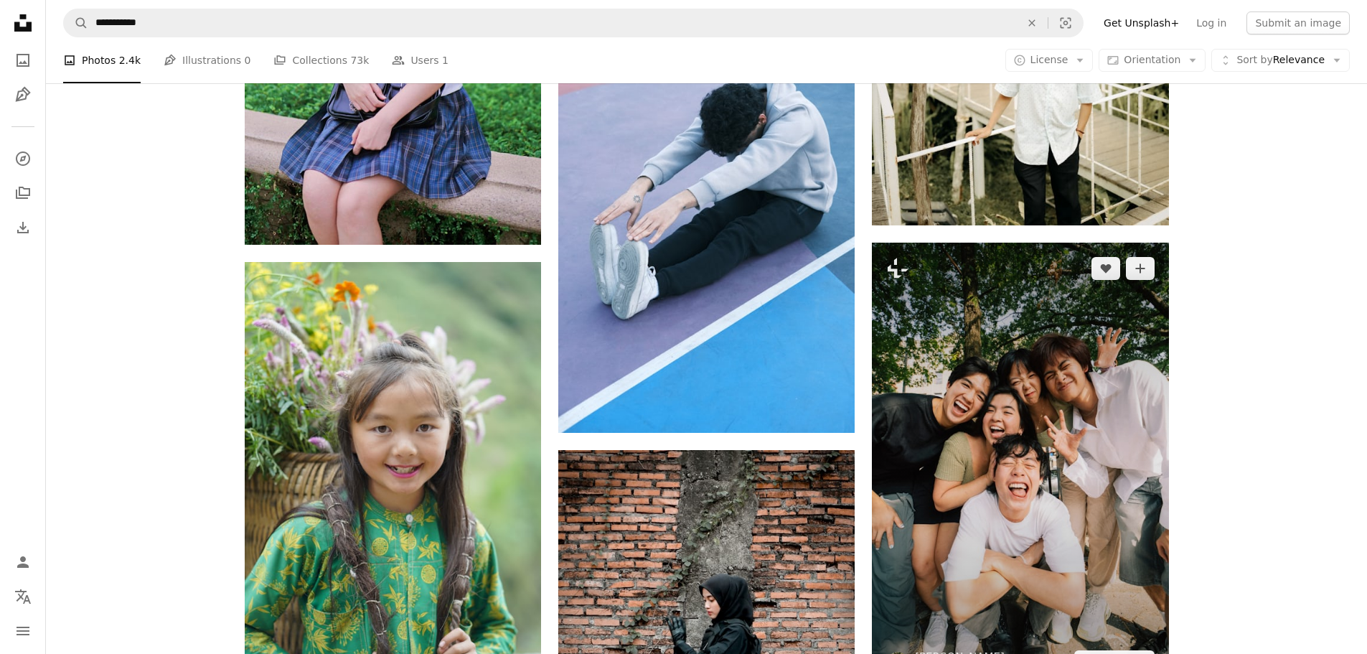
click at [1051, 447] on img at bounding box center [1020, 465] width 296 height 445
click at [1051, 448] on img at bounding box center [1020, 465] width 296 height 445
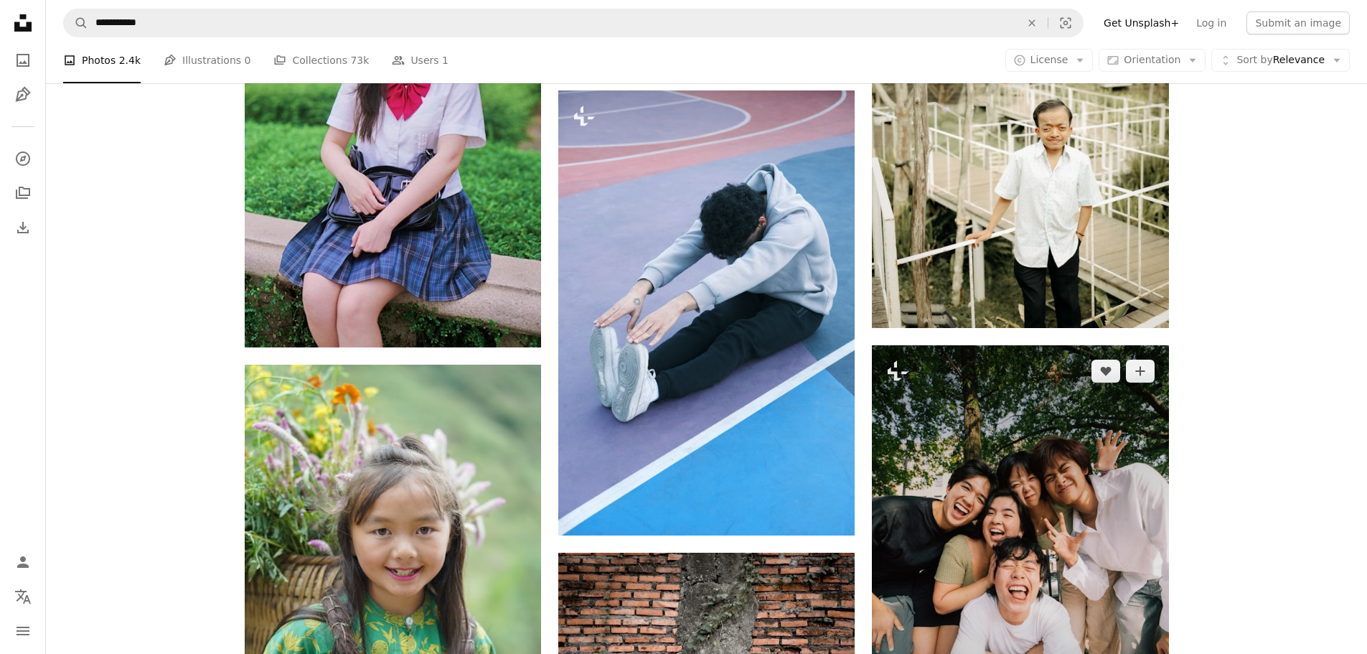
scroll to position [84562, 0]
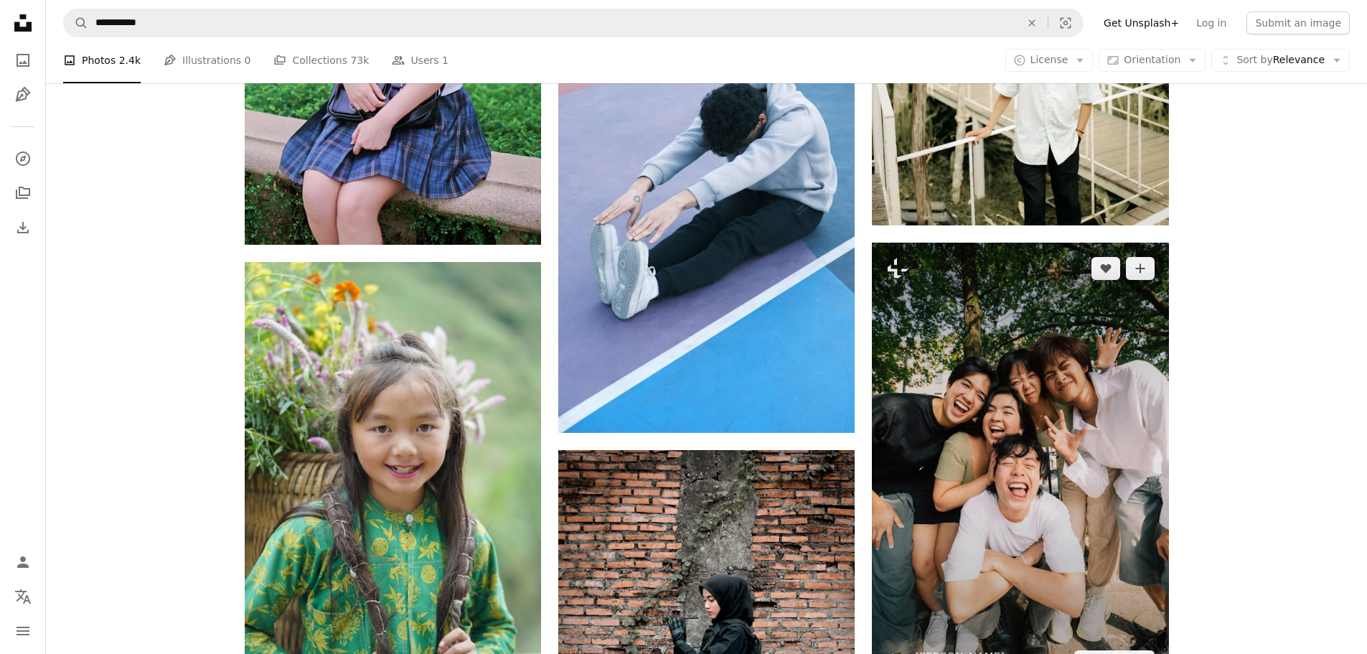
drag, startPoint x: 1005, startPoint y: 466, endPoint x: 1005, endPoint y: 454, distance: 12.9
click at [1005, 466] on img at bounding box center [1020, 465] width 296 height 445
click at [1053, 321] on img at bounding box center [1020, 465] width 296 height 445
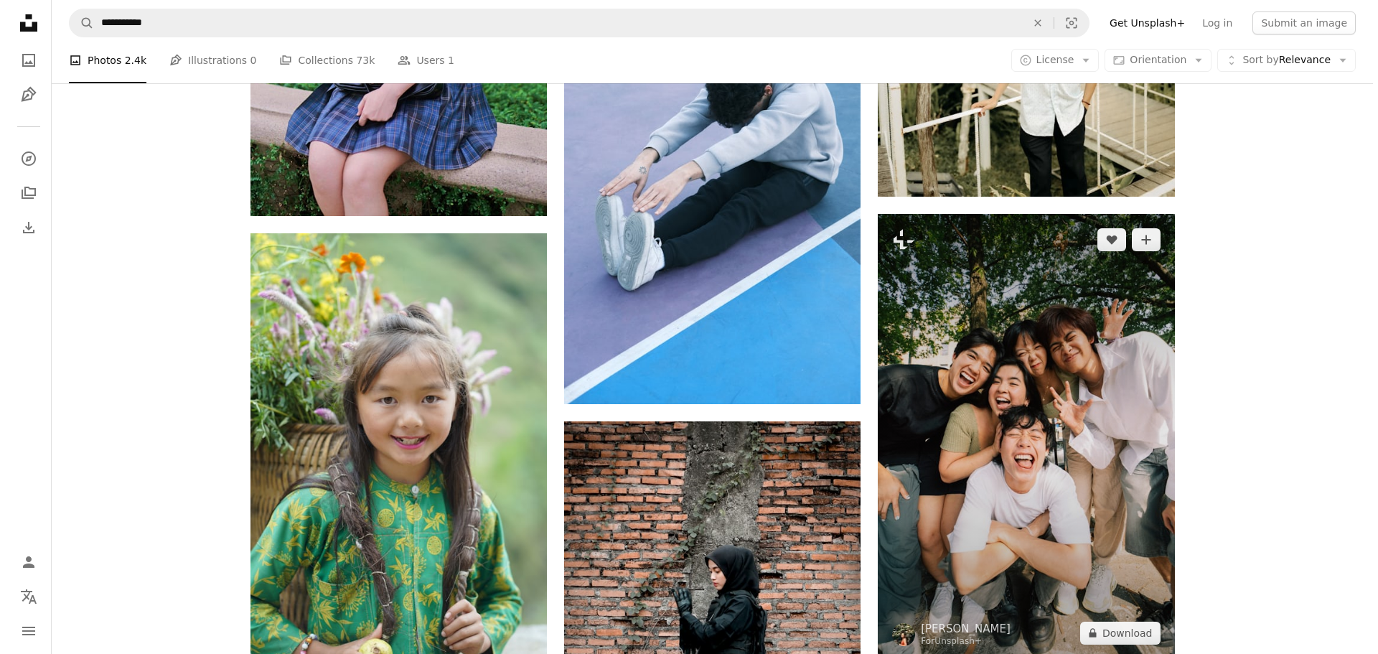
scroll to position [84620, 0]
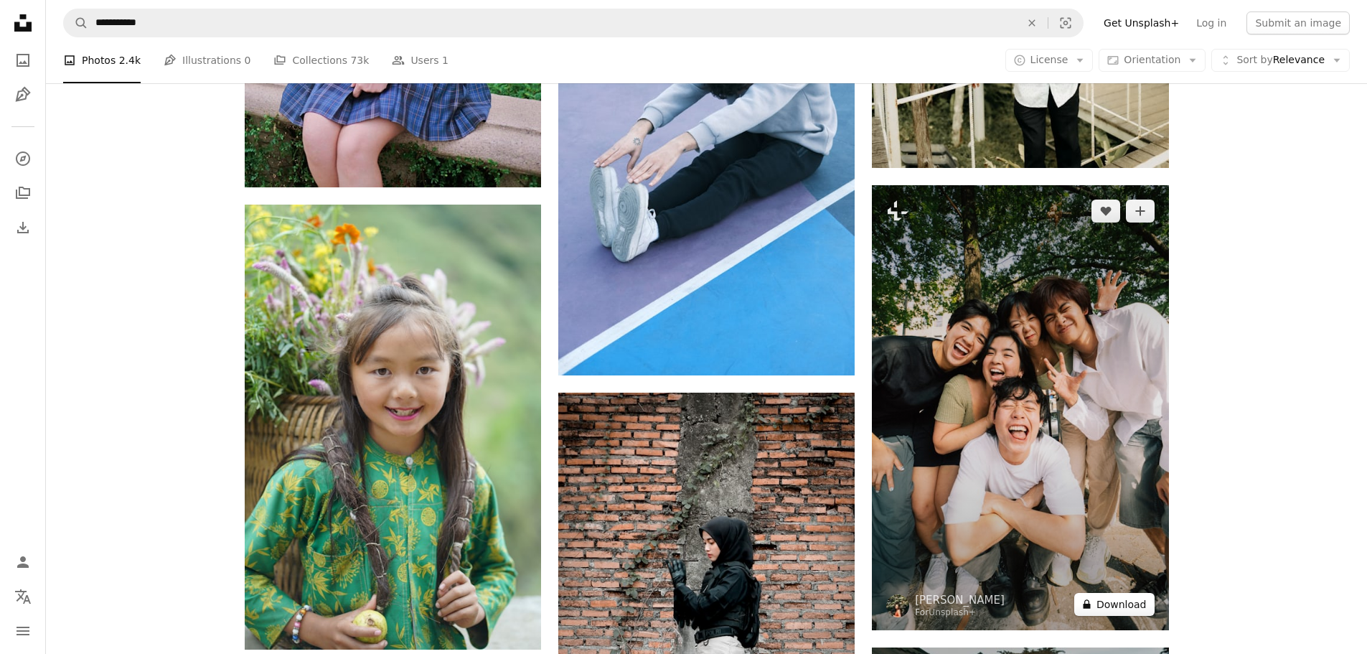
click at [1109, 603] on button "A lock Download" at bounding box center [1114, 604] width 80 height 23
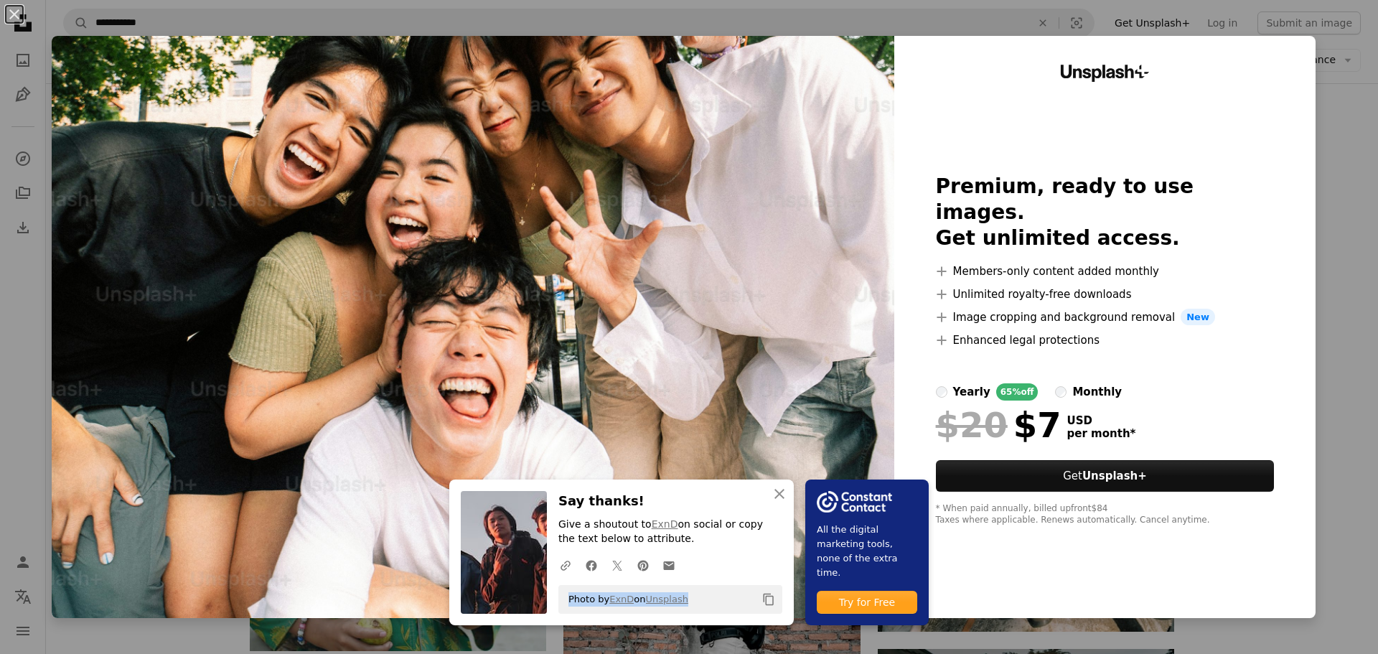
drag, startPoint x: 563, startPoint y: 601, endPoint x: 695, endPoint y: 598, distance: 131.3
click at [695, 598] on div "Photo by ExnD on Unsplash Copy content" at bounding box center [670, 599] width 224 height 29
click at [1343, 146] on div "An X shape An X shape Close Say thanks! Give a shoutout to ExnD on social or co…" at bounding box center [689, 327] width 1378 height 654
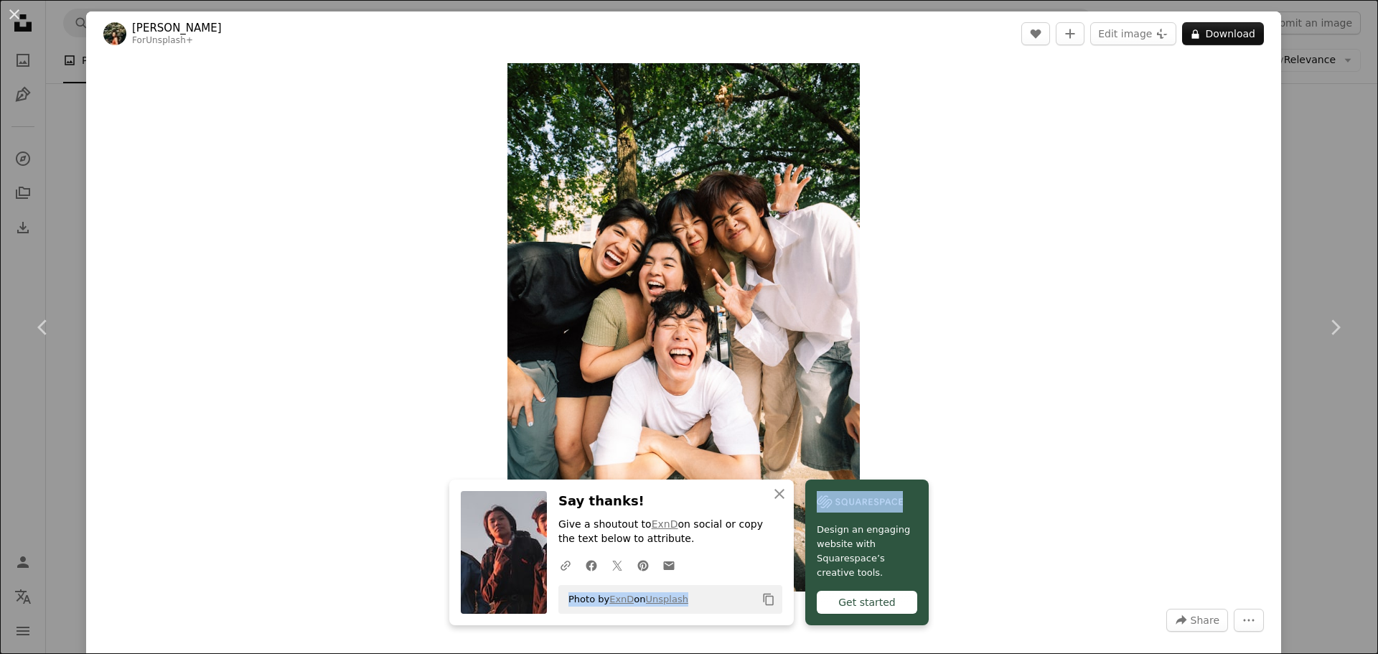
drag, startPoint x: 564, startPoint y: 597, endPoint x: 709, endPoint y: 603, distance: 145.1
click at [725, 603] on div "Photo by ExnD on Unsplash Copy content" at bounding box center [670, 599] width 224 height 29
click at [573, 602] on span "Photo by ExnD on Unsplash" at bounding box center [624, 599] width 127 height 23
drag, startPoint x: 727, startPoint y: 556, endPoint x: 603, endPoint y: 581, distance: 126.5
click at [724, 556] on div "A URL sharing icon (chains) Facebook icon X (formerly Twitter) icon Pinterest i…" at bounding box center [668, 564] width 230 height 29
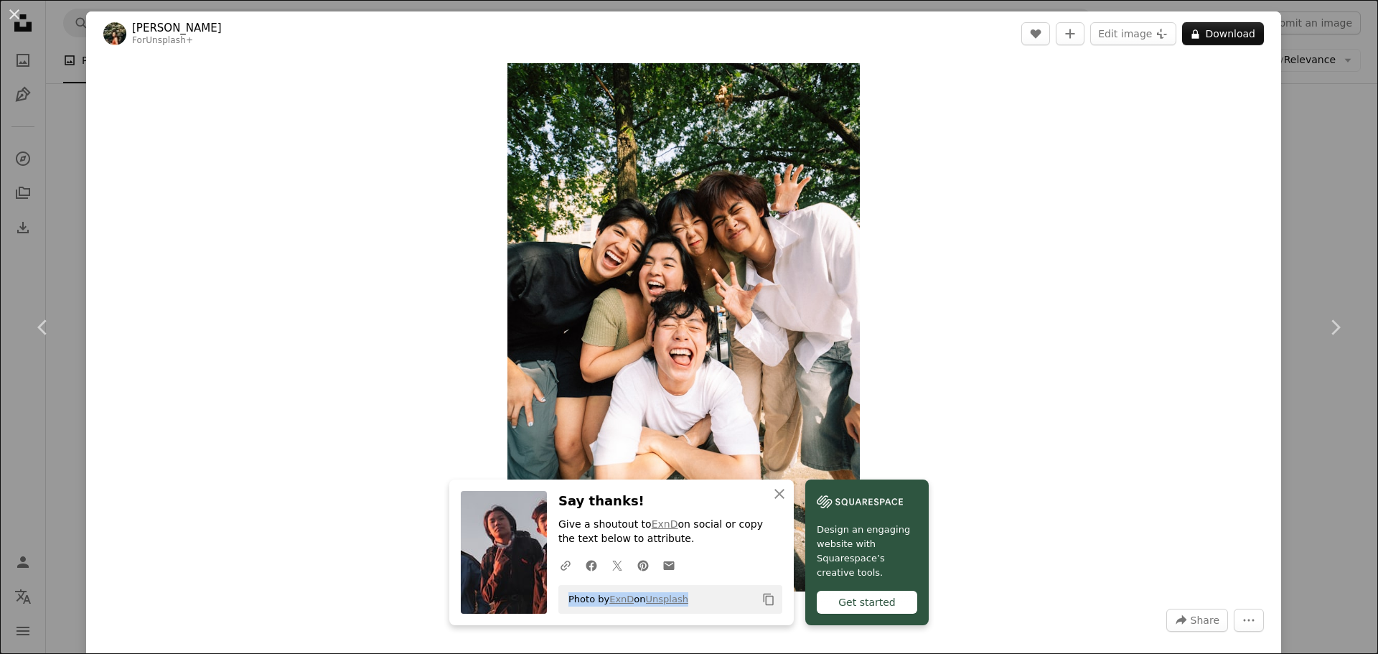
drag, startPoint x: 564, startPoint y: 601, endPoint x: 708, endPoint y: 598, distance: 143.5
click at [710, 598] on div "Photo by ExnD on Unsplash Copy content" at bounding box center [670, 599] width 224 height 29
copy span "Photo by ExnD on Unsplash"
click at [1060, 230] on div "Zoom in" at bounding box center [683, 327] width 1195 height 542
click at [398, 268] on div "Zoom in" at bounding box center [683, 327] width 1195 height 542
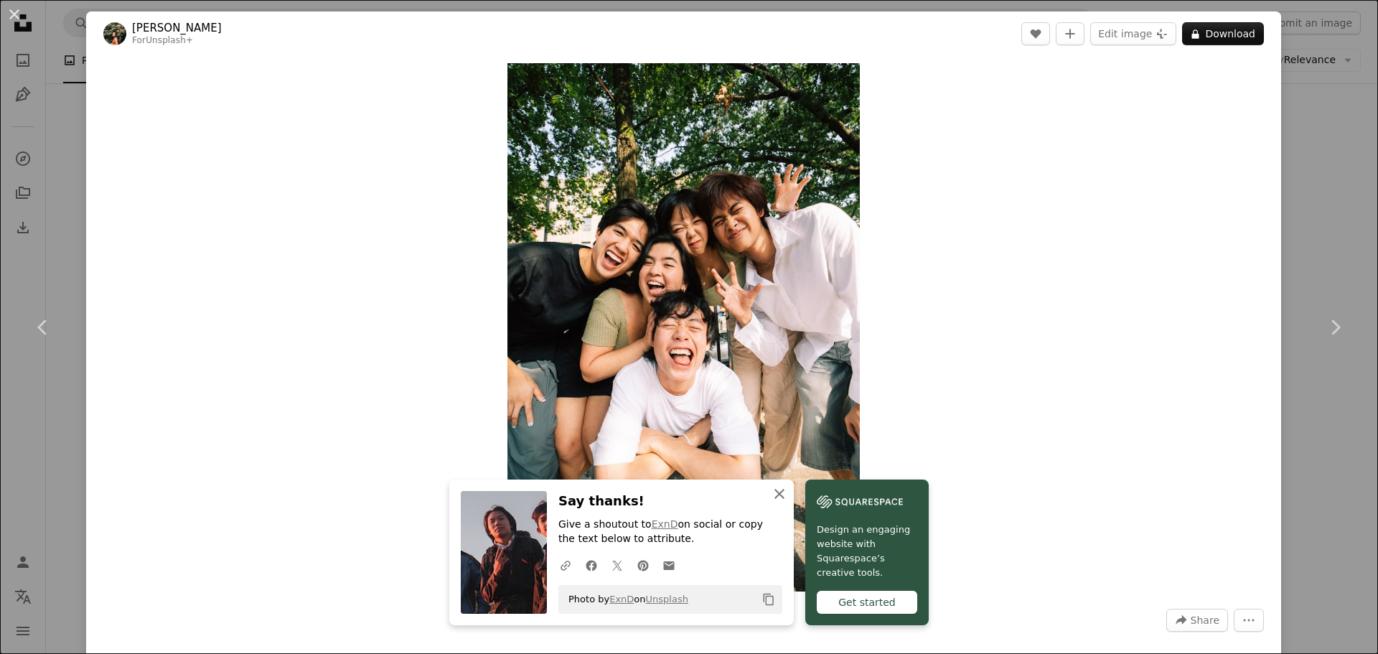
click at [774, 492] on icon "An X shape" at bounding box center [779, 493] width 17 height 17
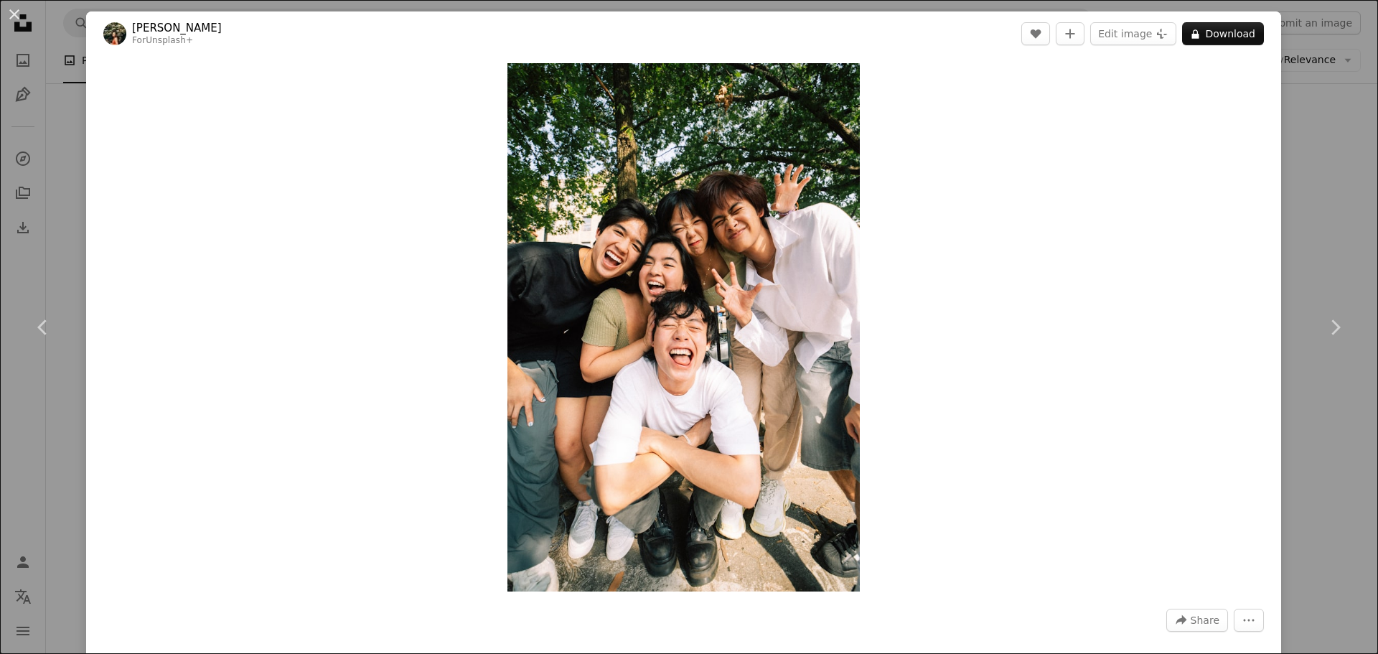
click at [1006, 191] on div "Zoom in" at bounding box center [683, 327] width 1195 height 542
click at [499, 96] on div "Zoom in" at bounding box center [683, 327] width 1195 height 542
click at [564, 95] on img "Zoom in on this image" at bounding box center [683, 327] width 352 height 528
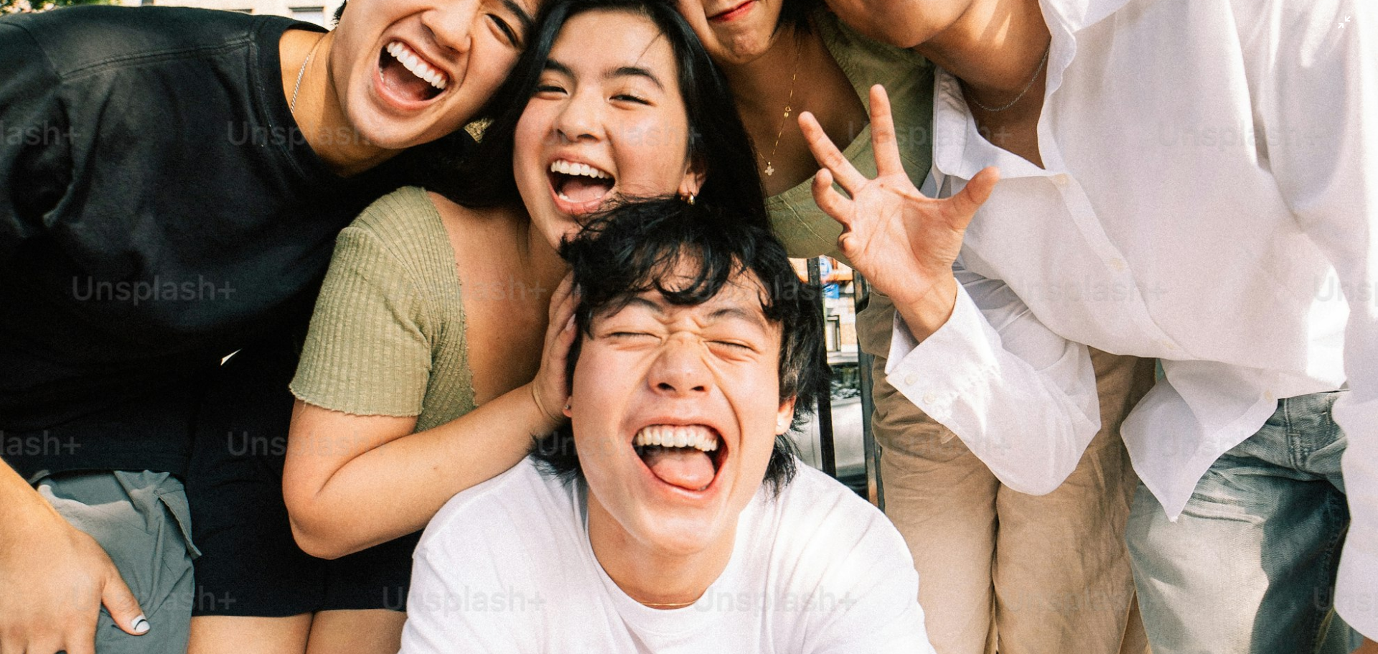
scroll to position [84562, 0]
